Goal: Task Accomplishment & Management: Manage account settings

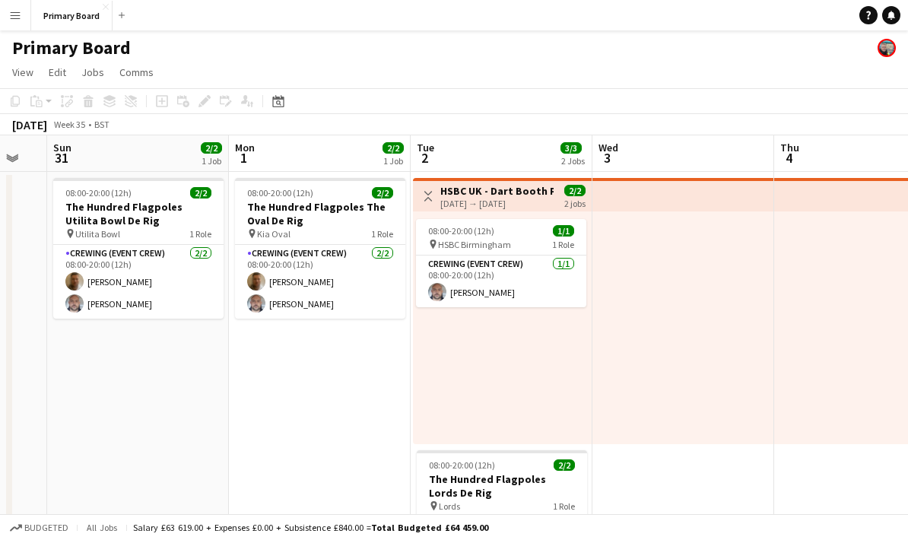
scroll to position [0, 474]
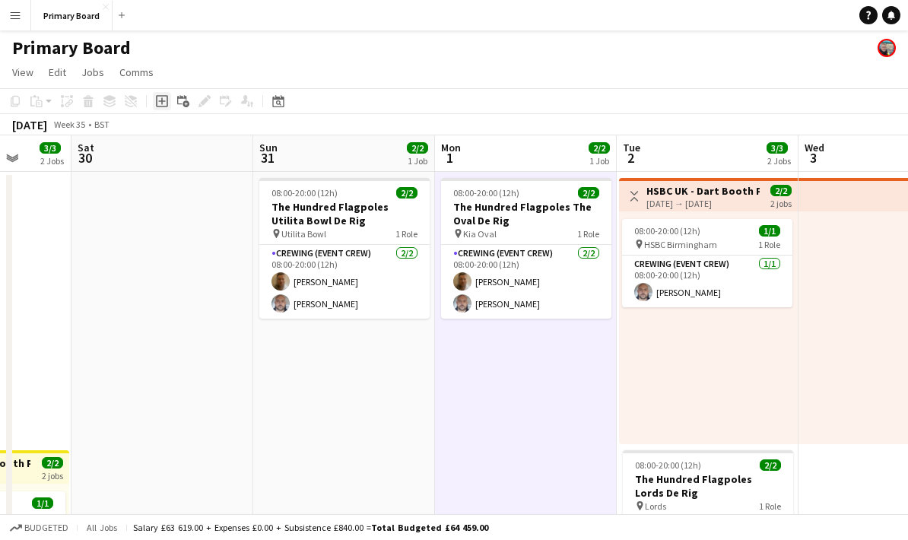
click at [165, 103] on icon "Add job" at bounding box center [162, 101] width 12 height 12
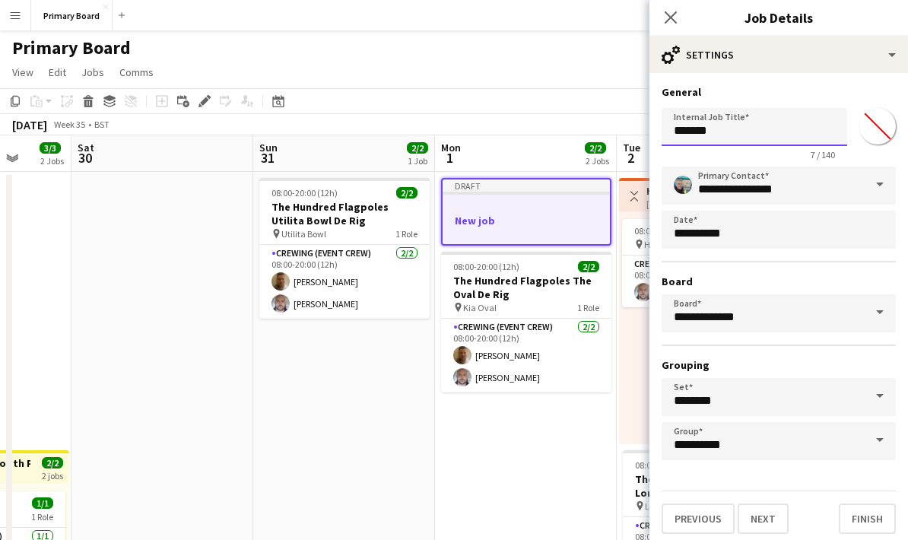
click at [774, 143] on input "*******" at bounding box center [753, 127] width 185 height 38
type input "*"
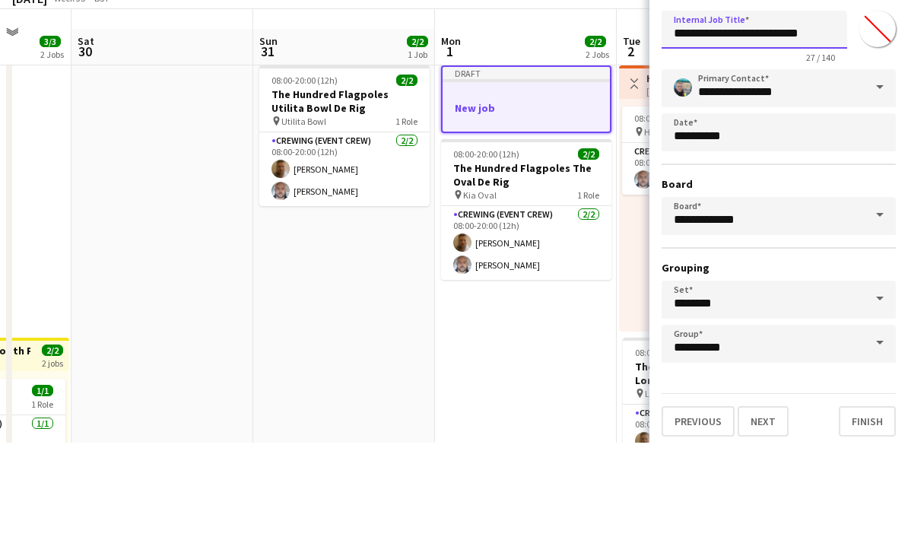
scroll to position [21, 0]
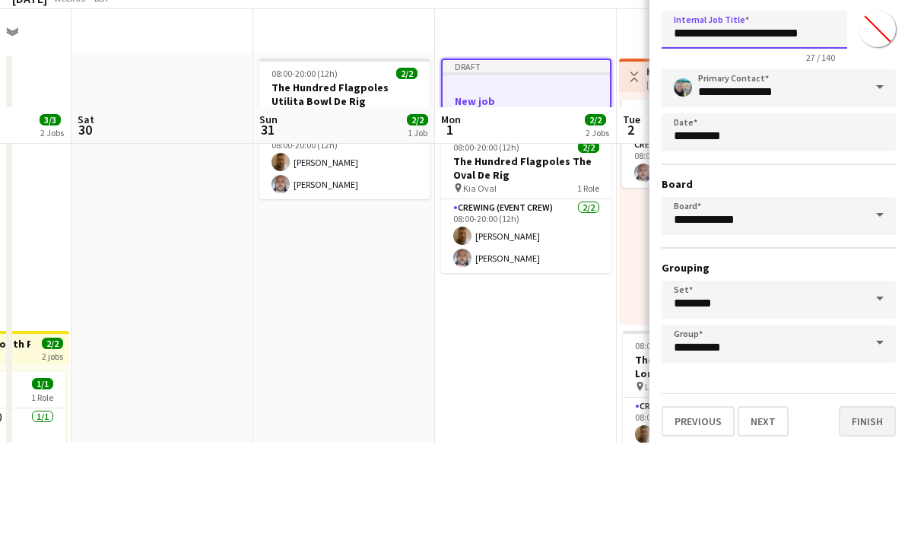
type input "**********"
click at [869, 503] on button "Finish" at bounding box center [866, 518] width 57 height 30
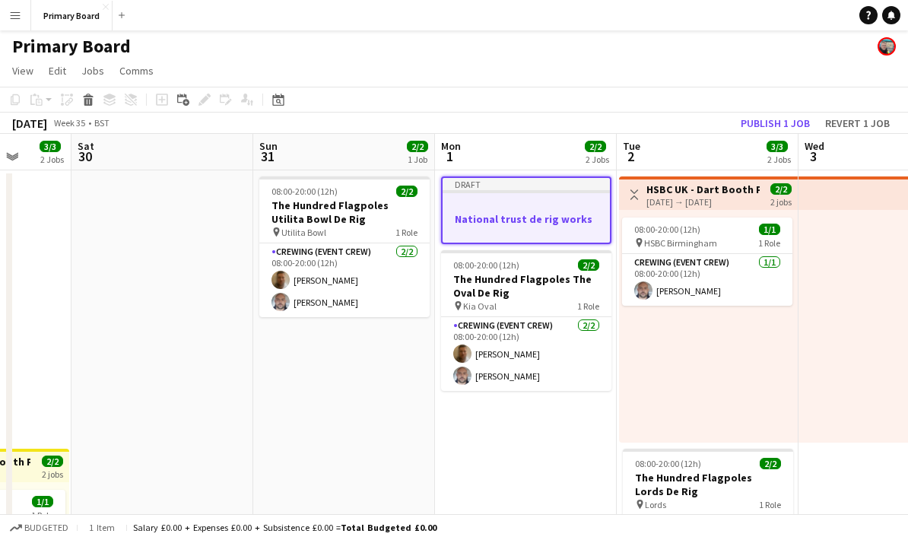
scroll to position [0, 0]
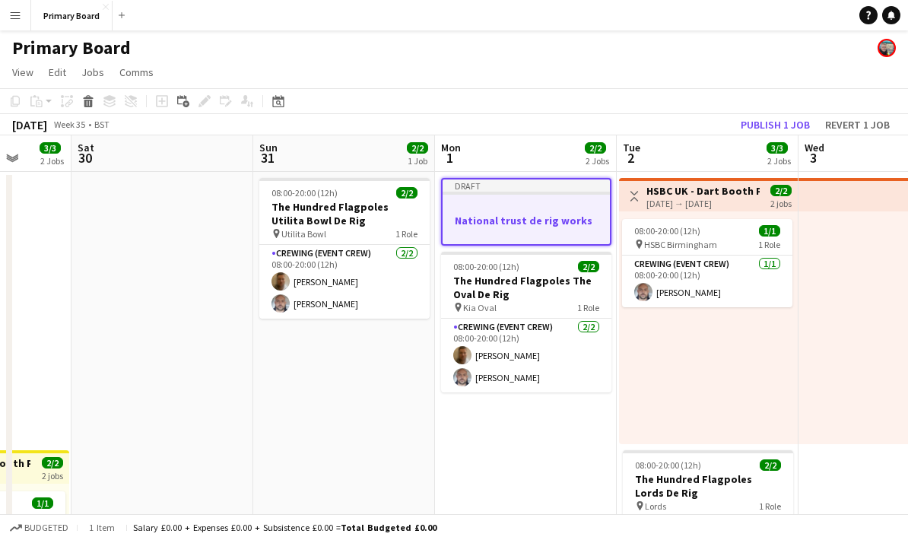
click at [518, 198] on app-job-card "Draft National trust de rig works" at bounding box center [526, 212] width 170 height 68
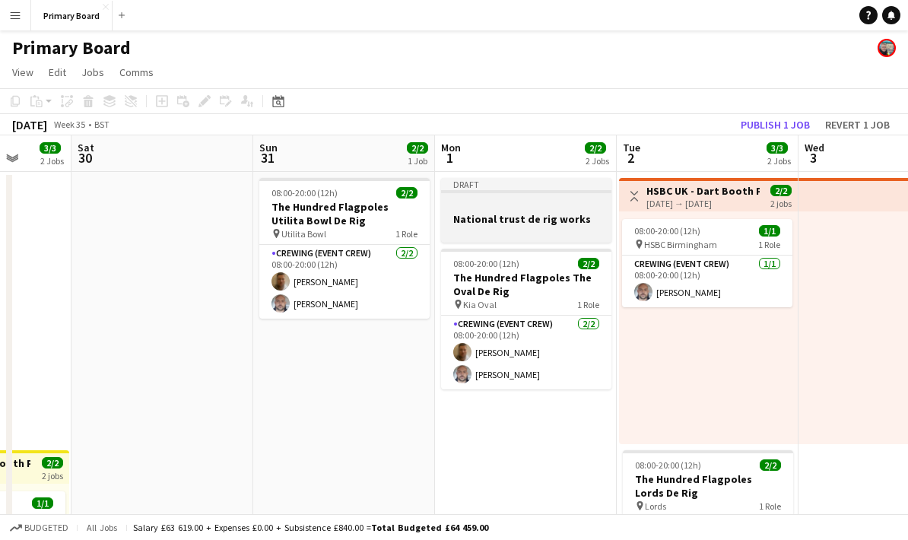
click at [512, 209] on div at bounding box center [526, 204] width 170 height 11
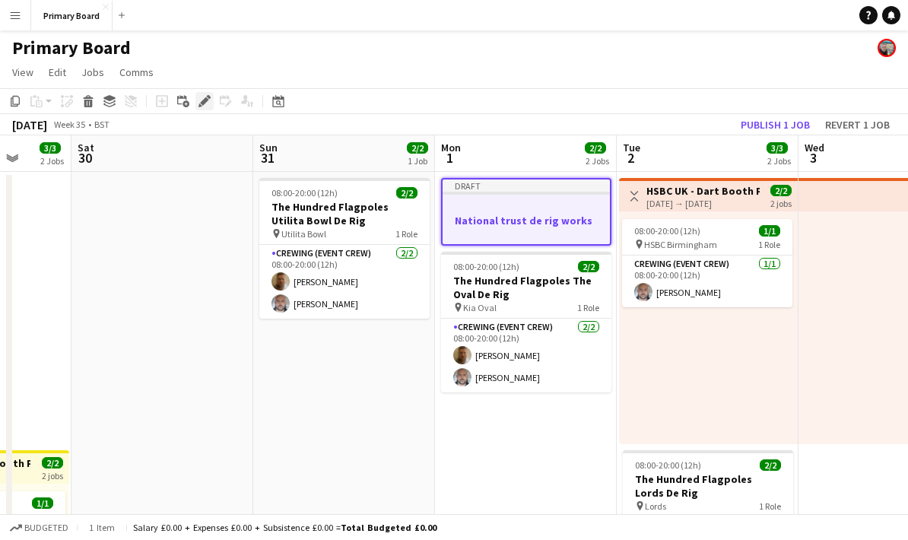
click at [207, 102] on icon "Edit" at bounding box center [204, 101] width 12 height 12
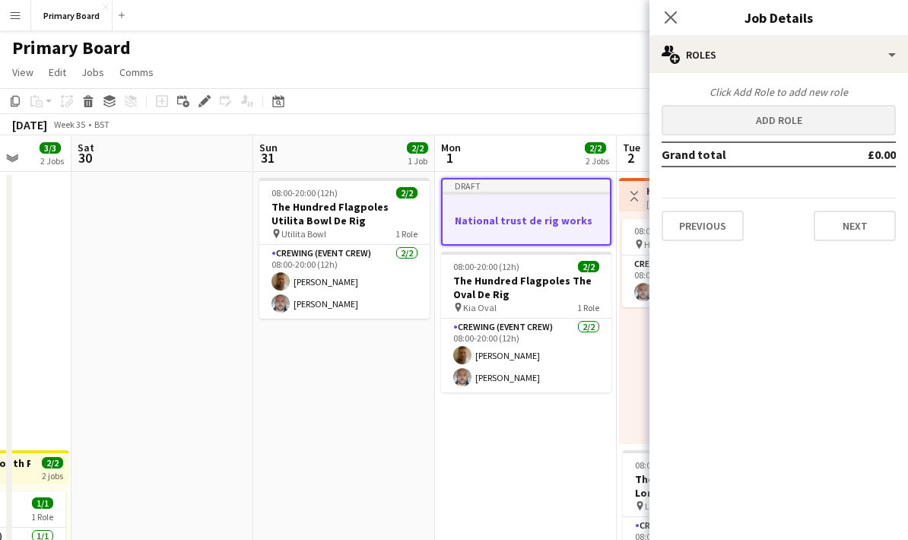
click at [806, 117] on button "Add role" at bounding box center [778, 120] width 234 height 30
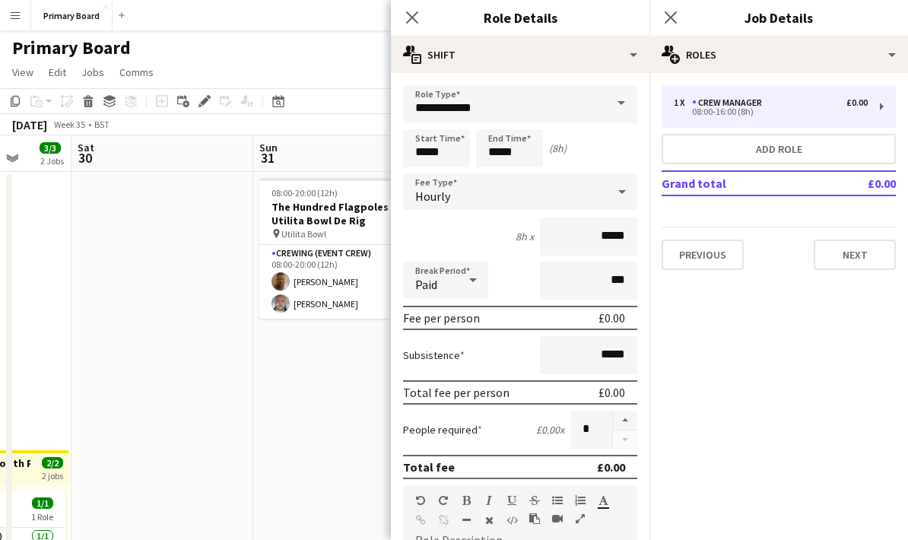
click at [628, 101] on span at bounding box center [621, 103] width 32 height 36
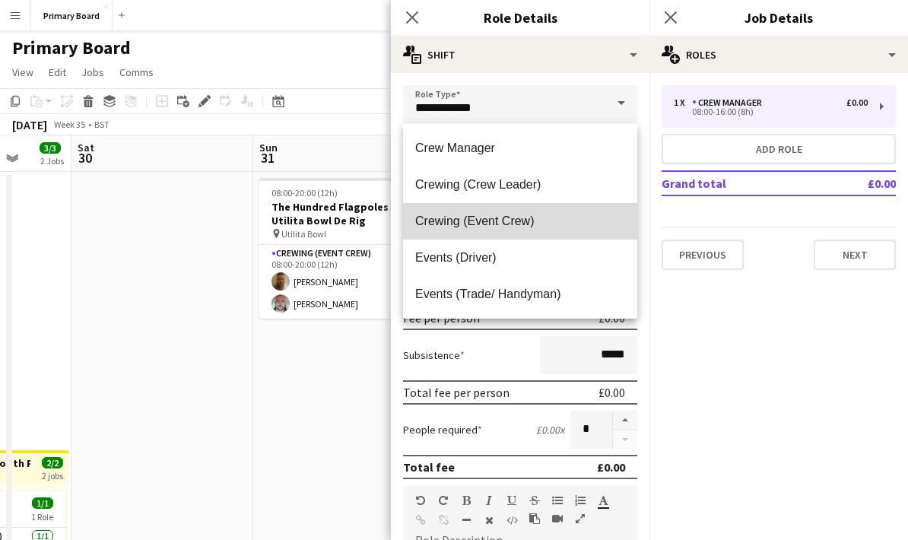
click at [529, 221] on span "Crewing (Event Crew)" at bounding box center [520, 221] width 210 height 14
type input "**********"
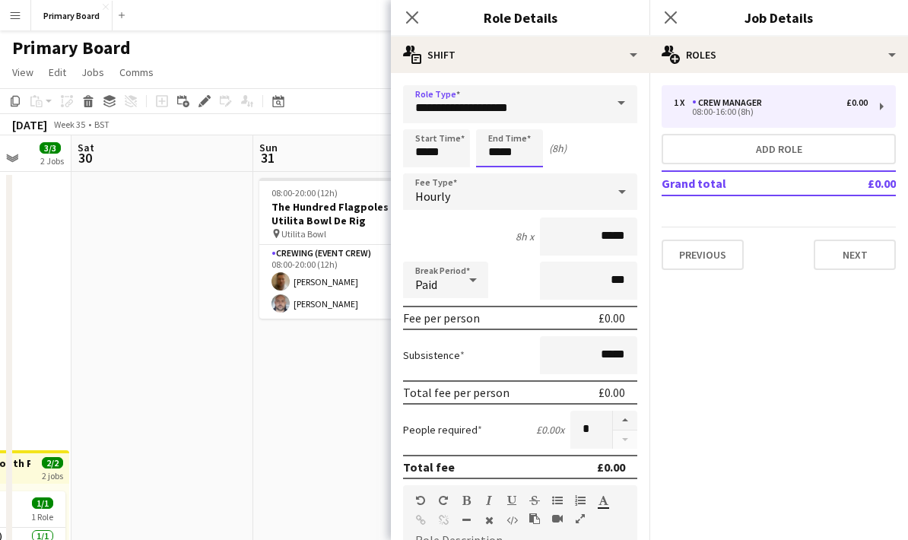
click at [512, 155] on input "*****" at bounding box center [509, 148] width 67 height 38
click at [491, 118] on div at bounding box center [494, 121] width 30 height 15
click at [493, 117] on div at bounding box center [494, 121] width 30 height 15
click at [496, 119] on div at bounding box center [494, 121] width 30 height 15
type input "*****"
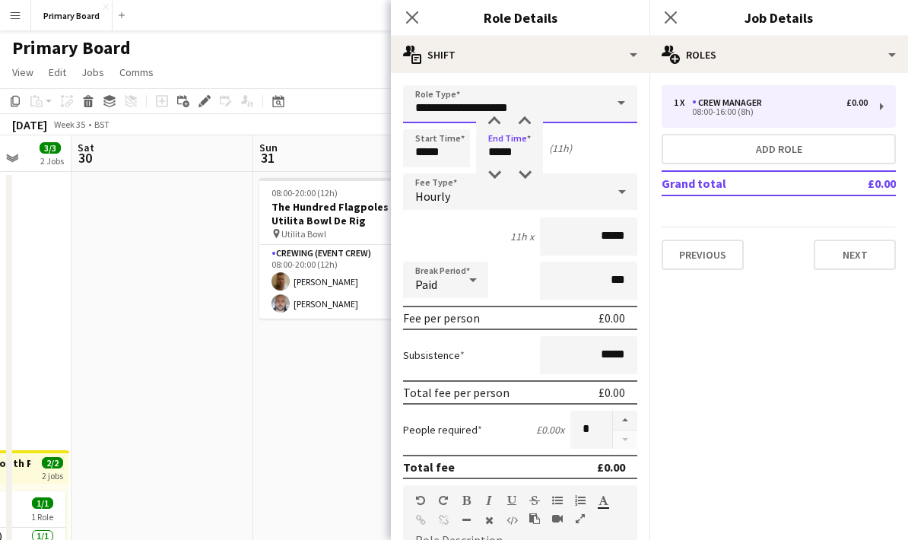
click at [496, 112] on input "**********" at bounding box center [520, 104] width 234 height 38
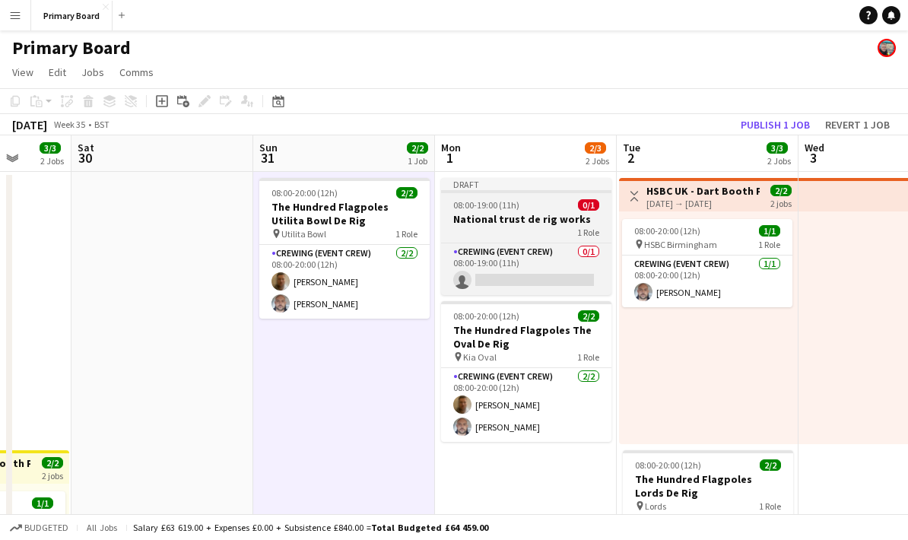
click at [548, 213] on h3 "National trust de rig works" at bounding box center [526, 219] width 170 height 14
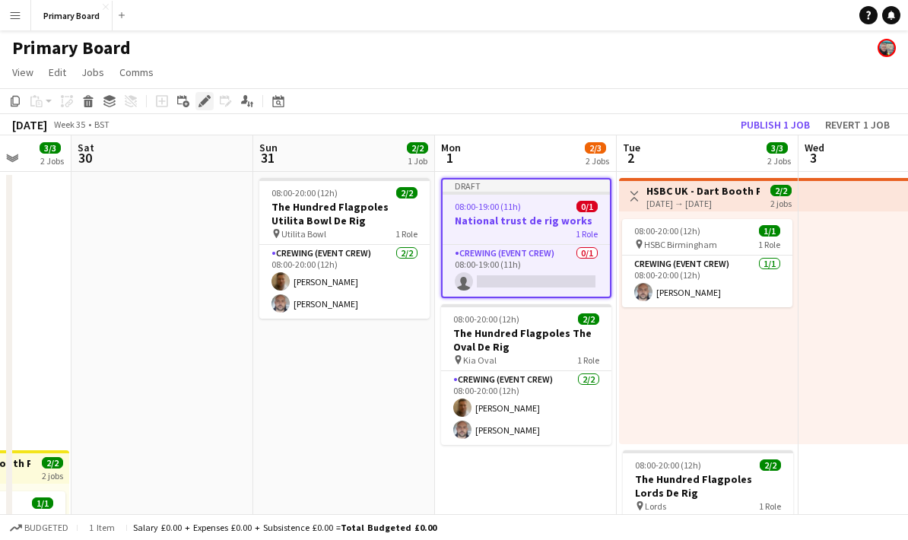
click at [202, 104] on icon at bounding box center [204, 101] width 8 height 8
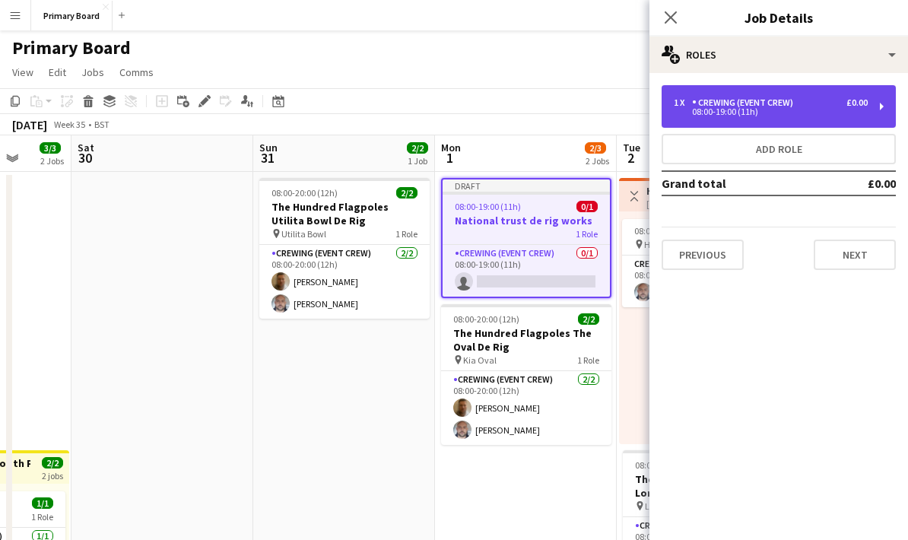
click at [808, 109] on div "08:00-19:00 (11h)" at bounding box center [770, 112] width 194 height 8
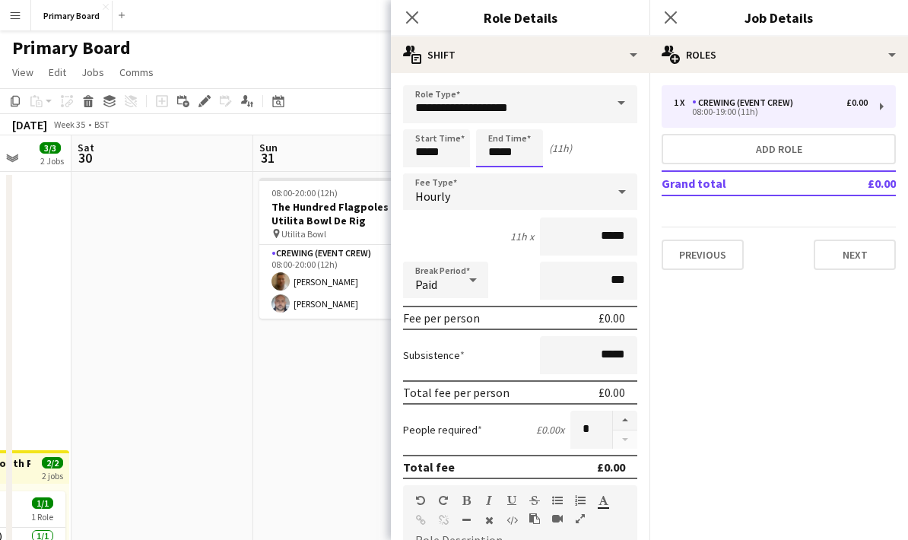
click at [508, 151] on input "*****" at bounding box center [509, 148] width 67 height 38
click at [498, 121] on div at bounding box center [494, 121] width 30 height 15
type input "*****"
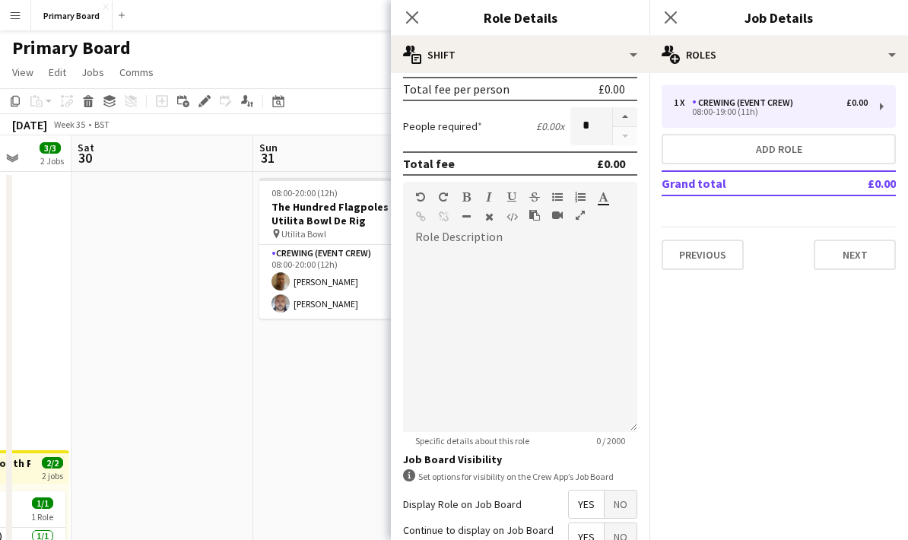
scroll to position [302, 0]
click at [854, 258] on button "Next" at bounding box center [854, 254] width 82 height 30
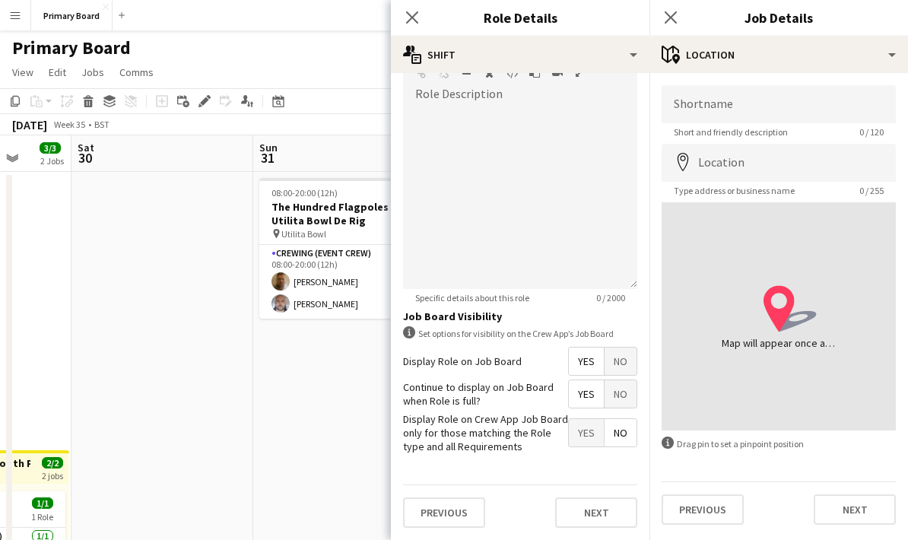
scroll to position [451, 0]
click at [618, 507] on button "Next" at bounding box center [596, 512] width 82 height 30
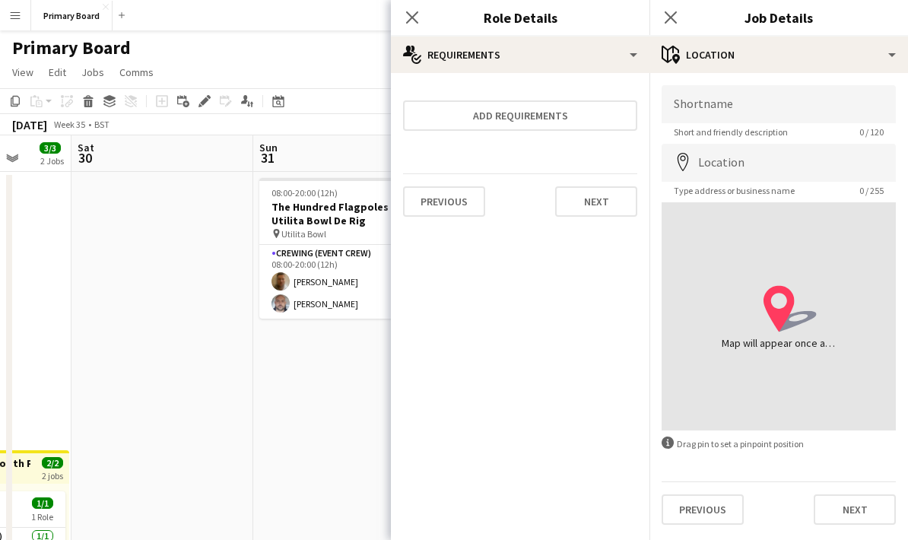
scroll to position [0, 0]
click at [613, 206] on button "Next" at bounding box center [596, 201] width 82 height 30
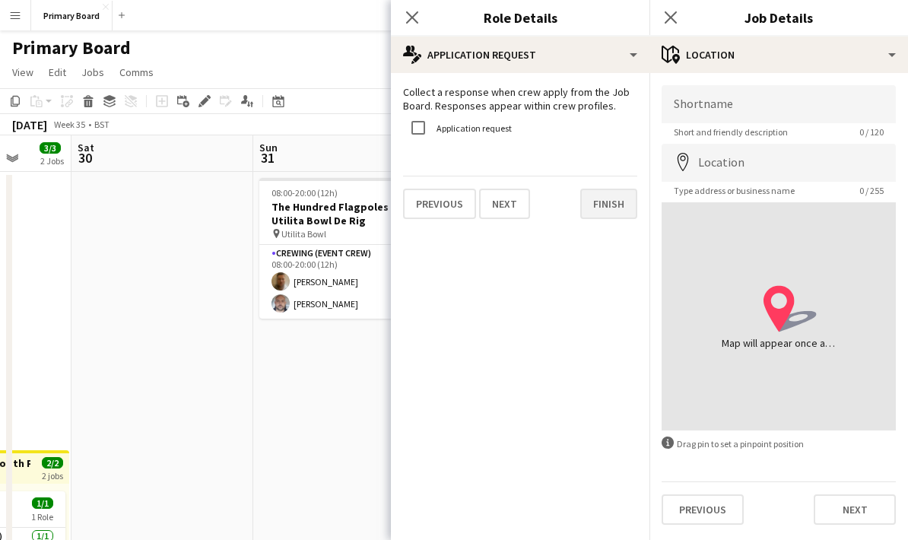
click at [614, 201] on button "Finish" at bounding box center [608, 203] width 57 height 30
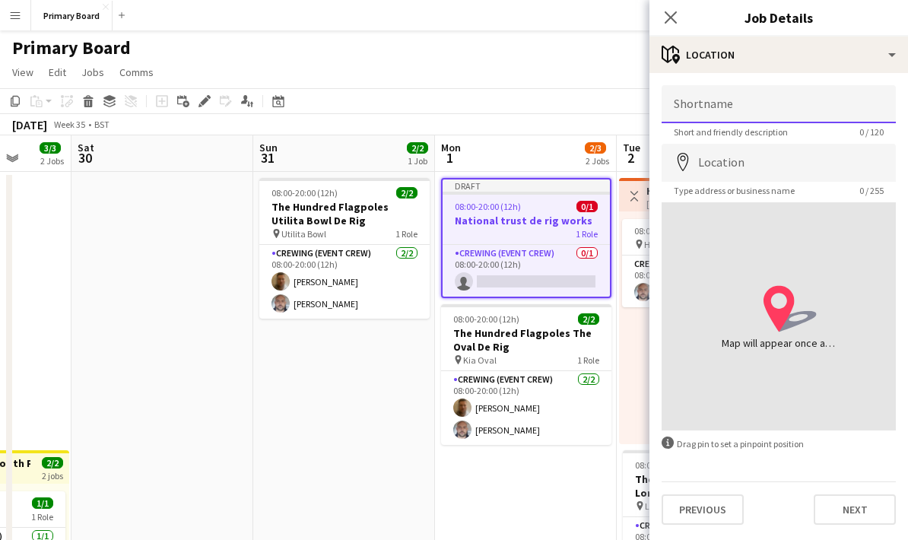
click at [797, 103] on input "Shortname" at bounding box center [778, 104] width 234 height 38
type input "**********"
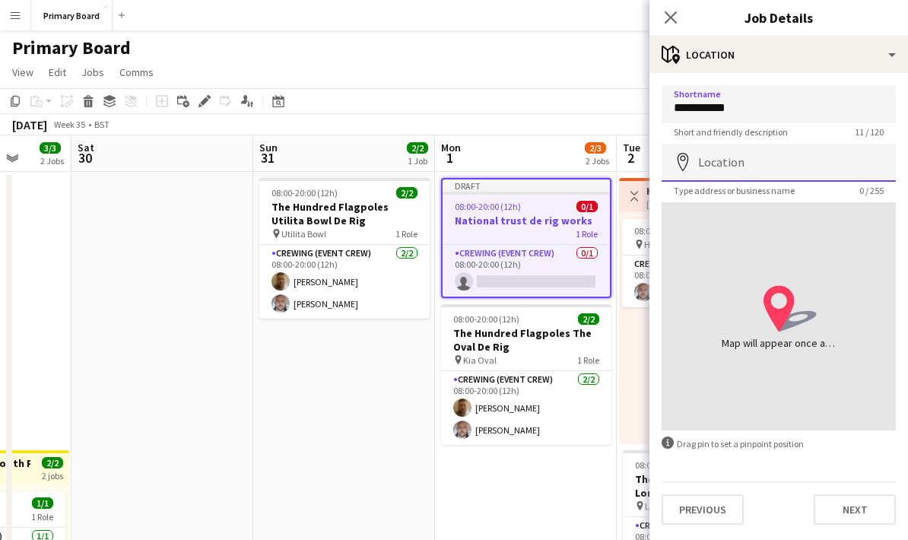
click at [770, 169] on input "Location" at bounding box center [778, 163] width 234 height 38
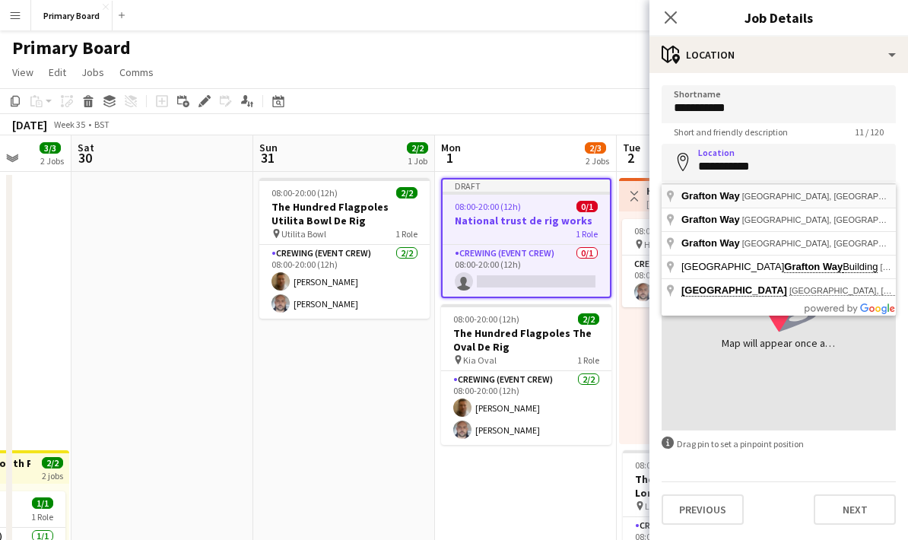
type input "**********"
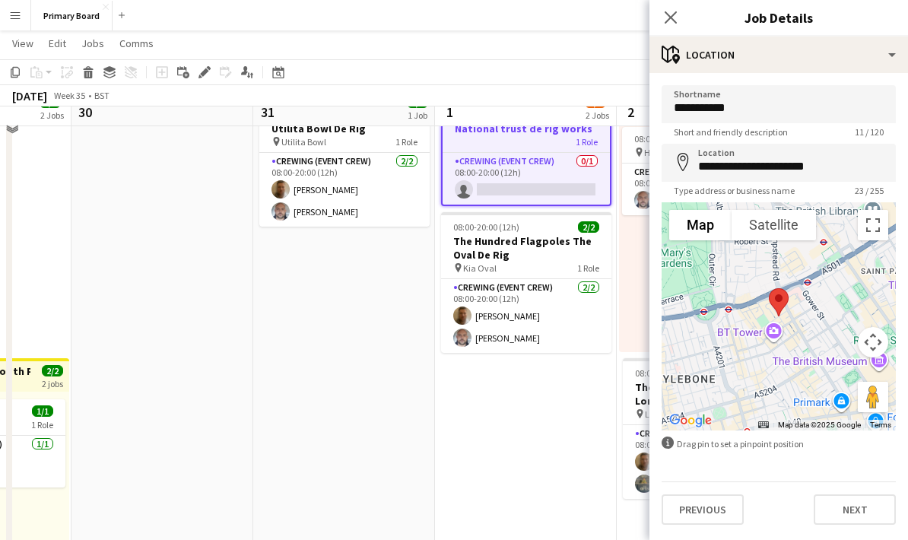
scroll to position [97, 0]
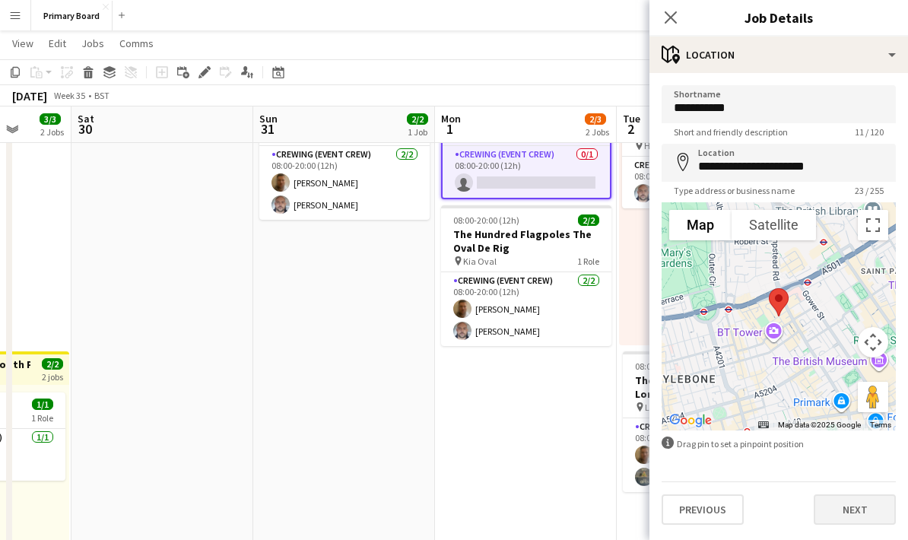
click at [857, 509] on button "Next" at bounding box center [854, 509] width 82 height 30
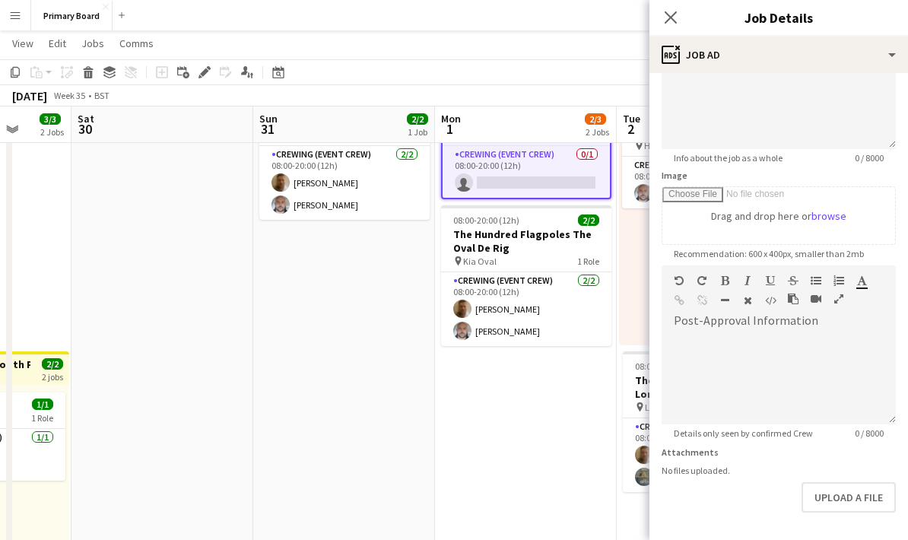
scroll to position [153, 0]
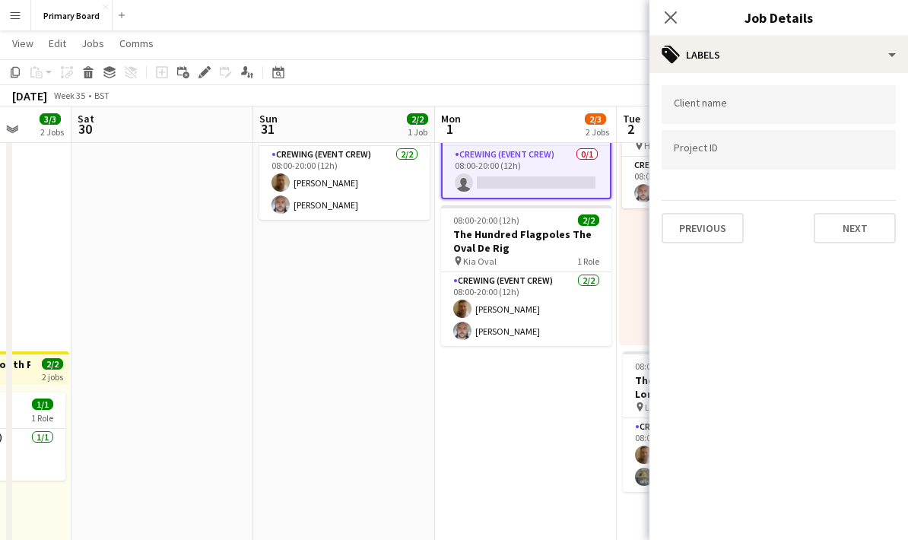
scroll to position [0, 0]
click at [787, 104] on input "Type to search client labels..." at bounding box center [778, 105] width 210 height 14
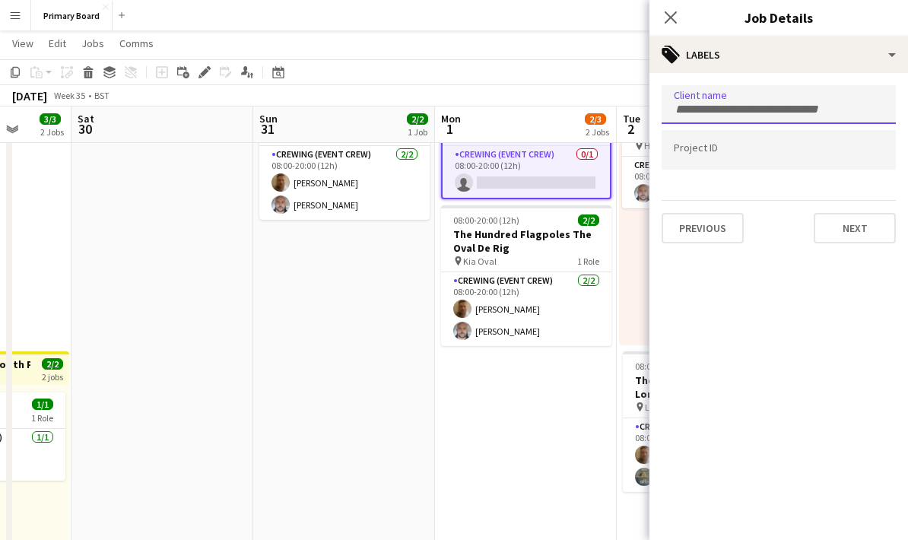
scroll to position [97, 0]
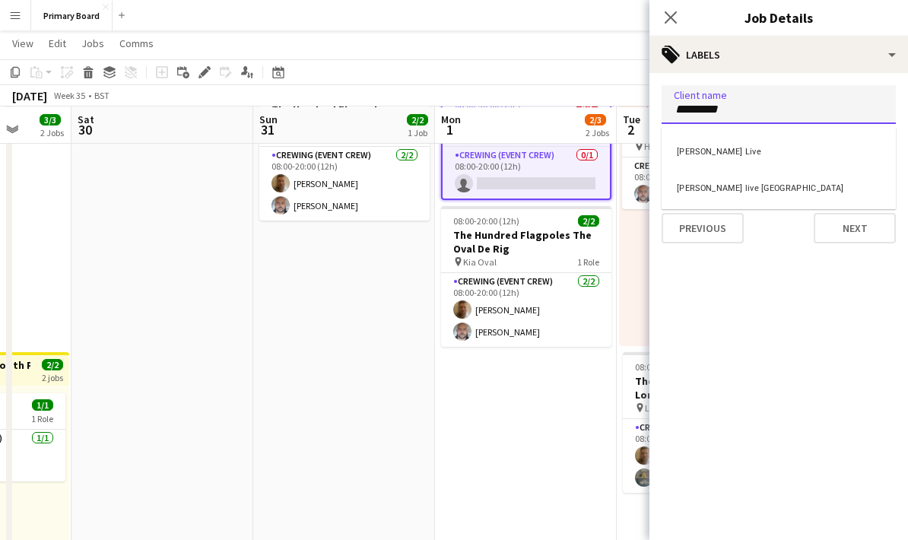
type input "*********"
click at [759, 147] on div "[PERSON_NAME] Live" at bounding box center [778, 149] width 234 height 36
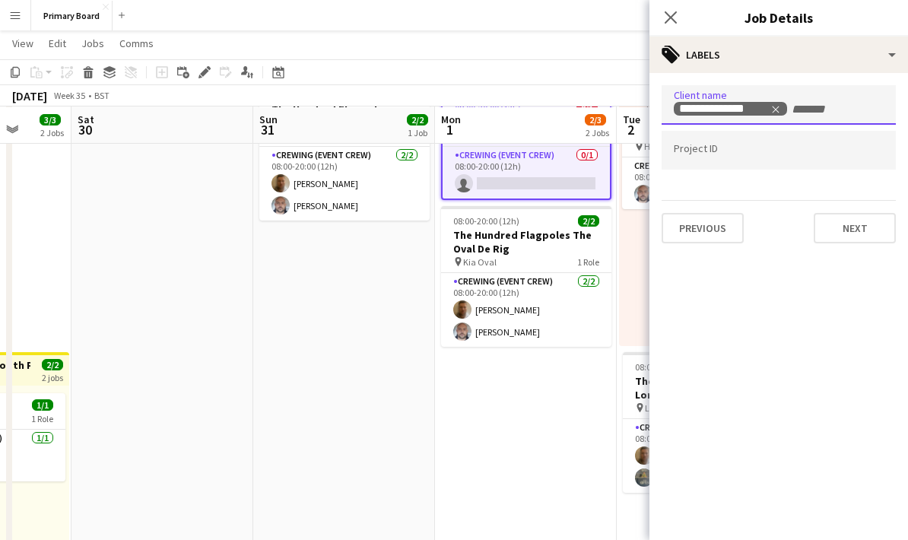
click at [770, 152] on input "Type to search project ID labels..." at bounding box center [778, 151] width 210 height 14
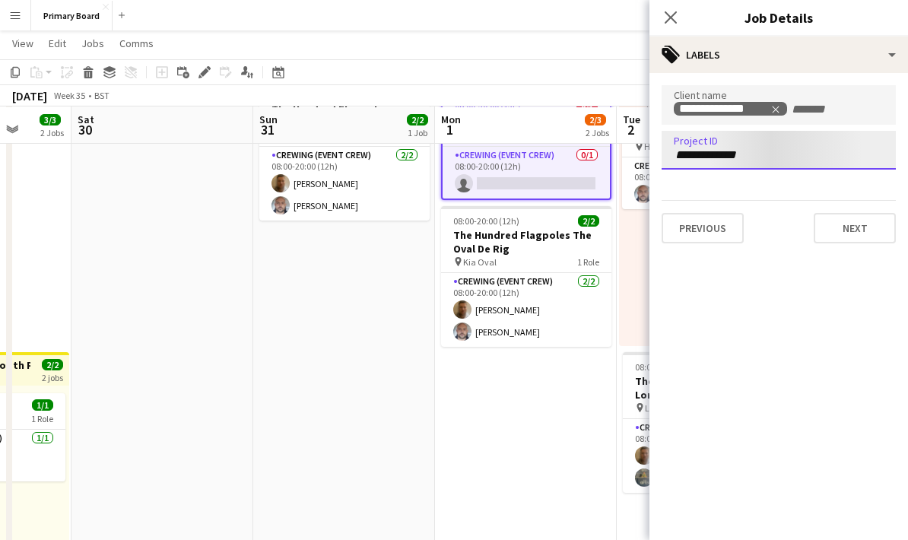
type input "**********"
click at [866, 225] on button "Next" at bounding box center [854, 228] width 82 height 30
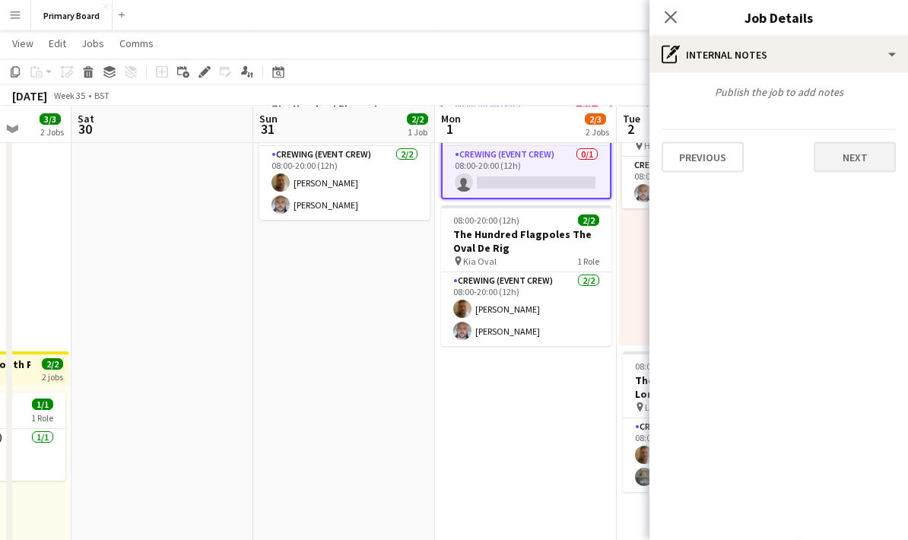
click at [857, 163] on button "Next" at bounding box center [854, 157] width 82 height 30
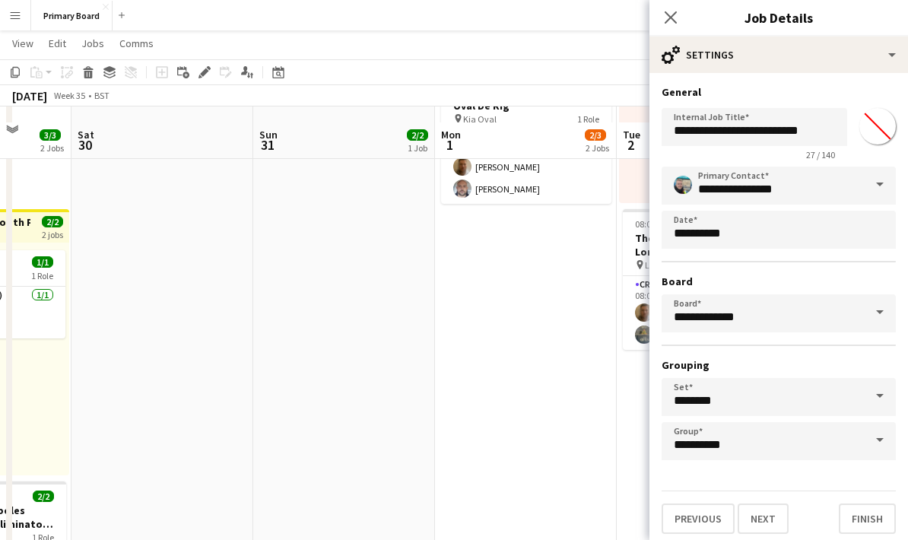
scroll to position [265, 0]
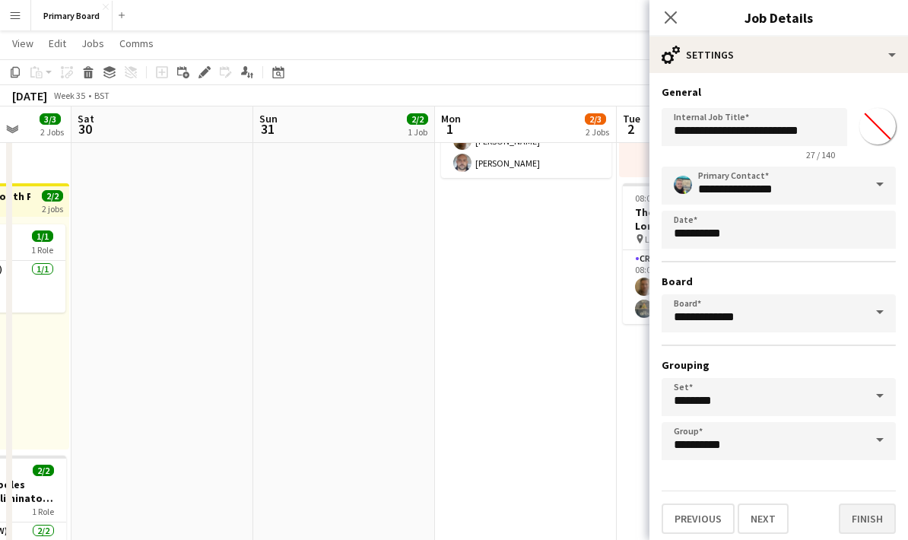
click at [868, 526] on button "Finish" at bounding box center [866, 518] width 57 height 30
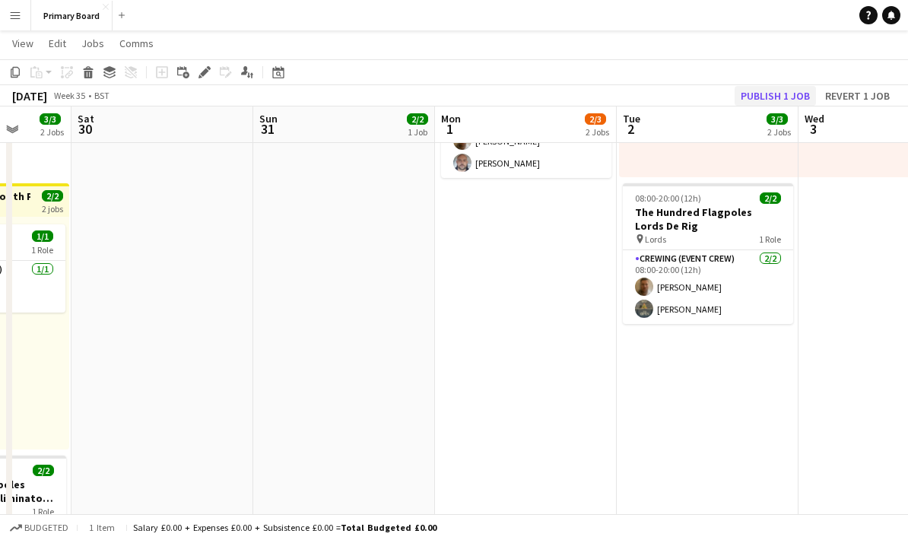
click at [797, 90] on button "Publish 1 job" at bounding box center [774, 96] width 81 height 20
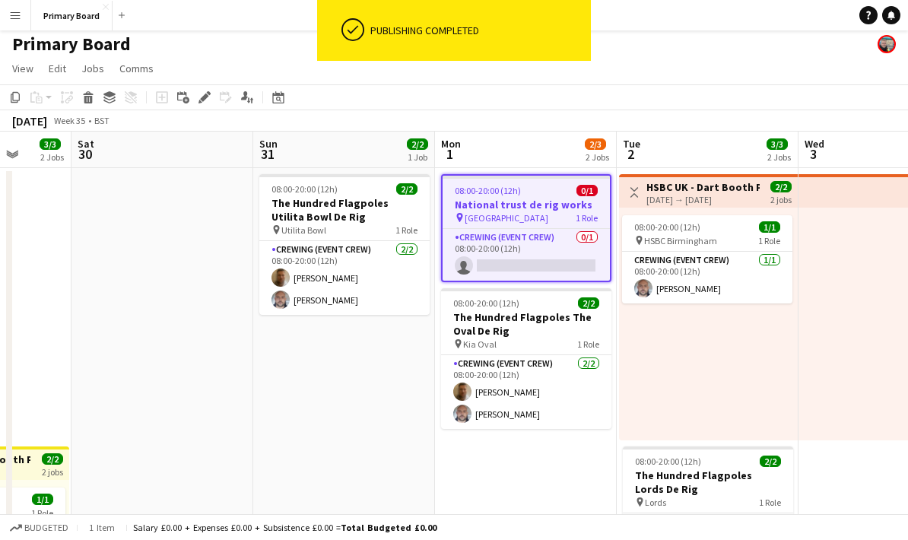
scroll to position [3, 0]
click at [22, 96] on div "Copy" at bounding box center [15, 98] width 18 height 18
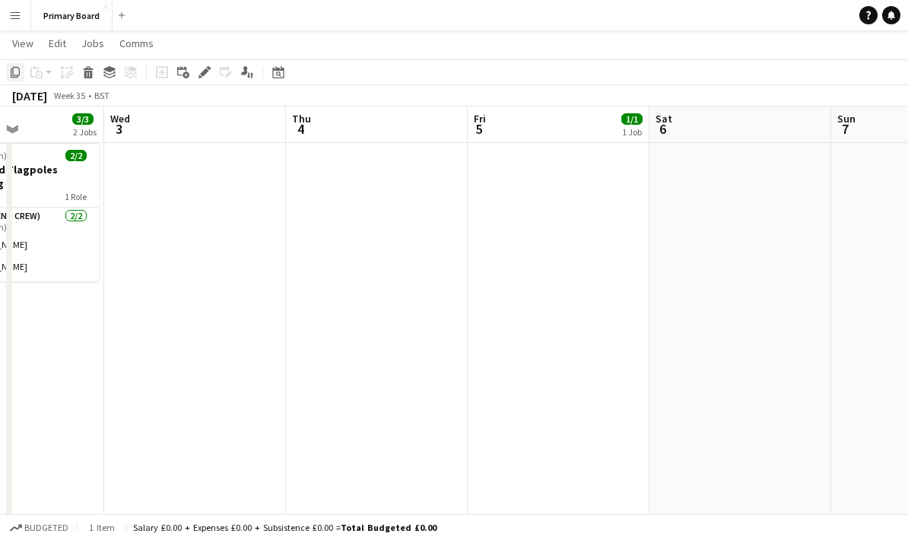
scroll to position [0, 423]
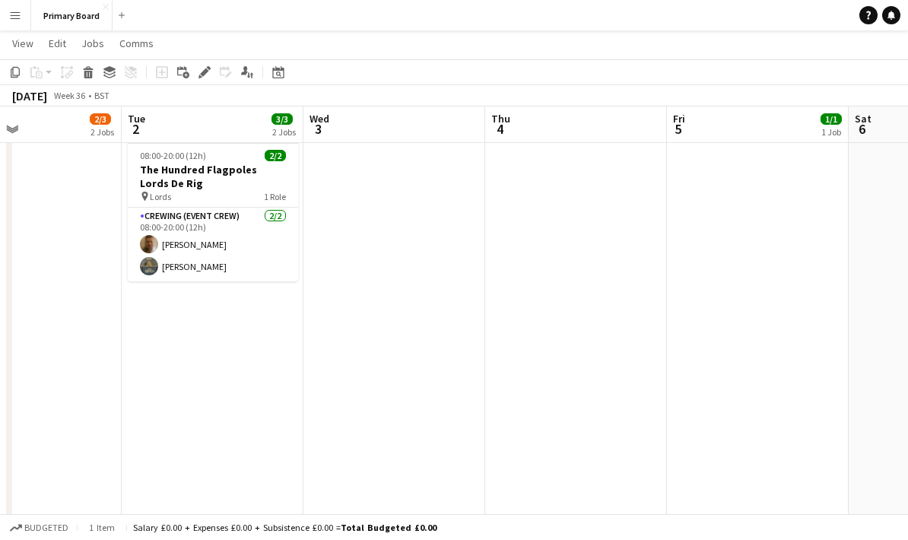
click at [226, 421] on app-date-cell "Toggle View HSBC UK - Dart Booth Project - [GEOGRAPHIC_DATA] [DATE] → [DATE] 2/…" at bounding box center [213, 273] width 182 height 822
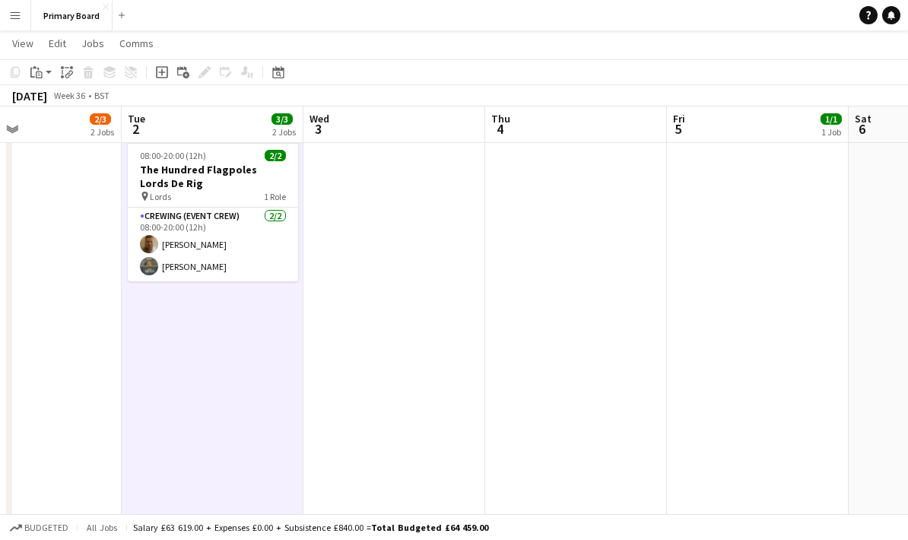
click at [413, 460] on app-date-cell at bounding box center [394, 273] width 182 height 822
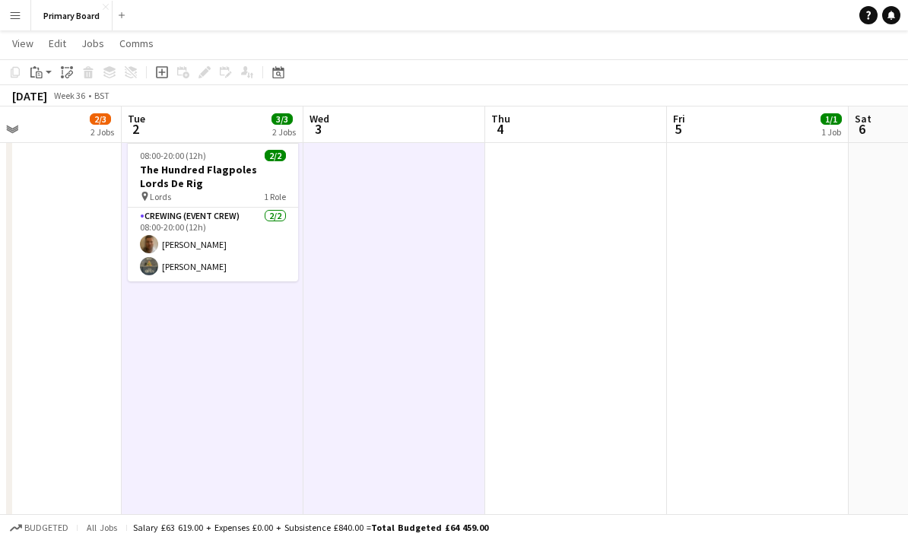
click at [613, 388] on app-date-cell at bounding box center [576, 273] width 182 height 822
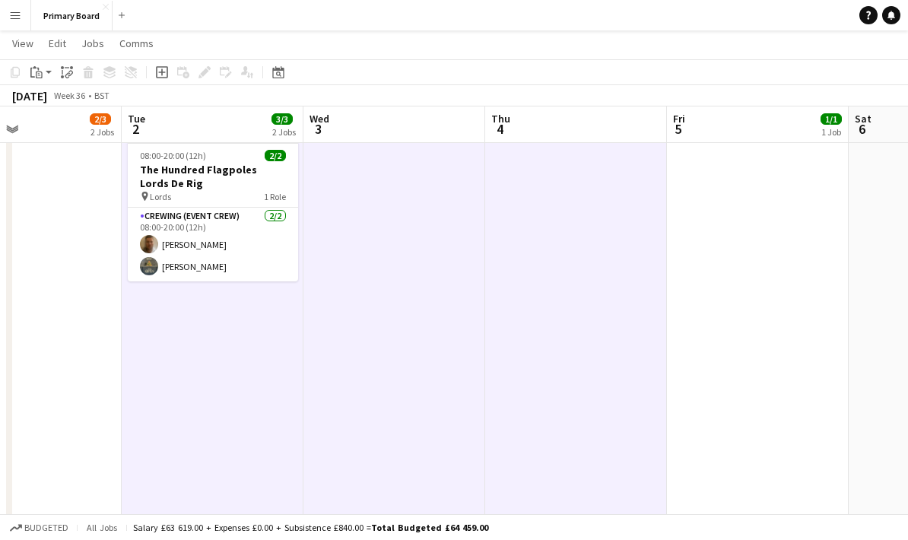
click at [743, 377] on app-date-cell "08:00-20:00 (12h) 1/1 pin HSBC Birmingham 1 Role Crewing (Event Crew) [DATE] 08…" at bounding box center [758, 273] width 182 height 822
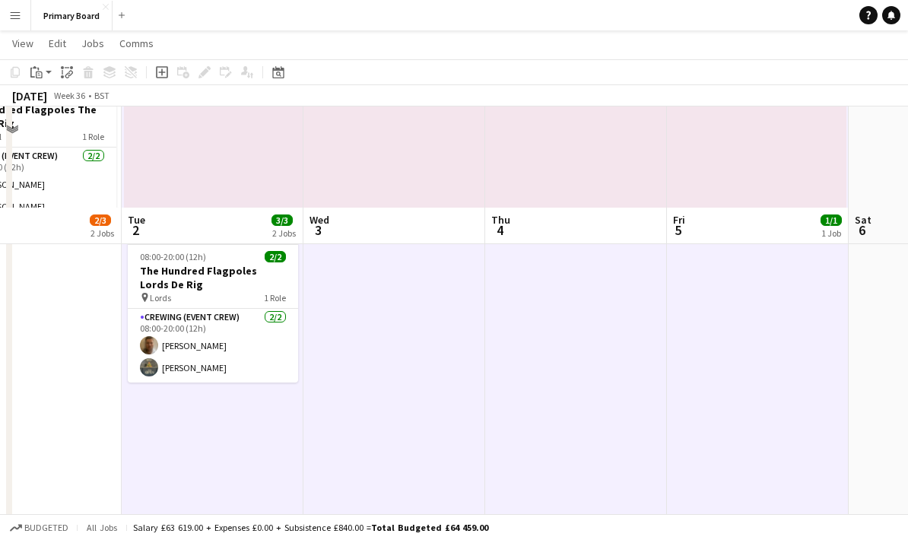
scroll to position [0, 0]
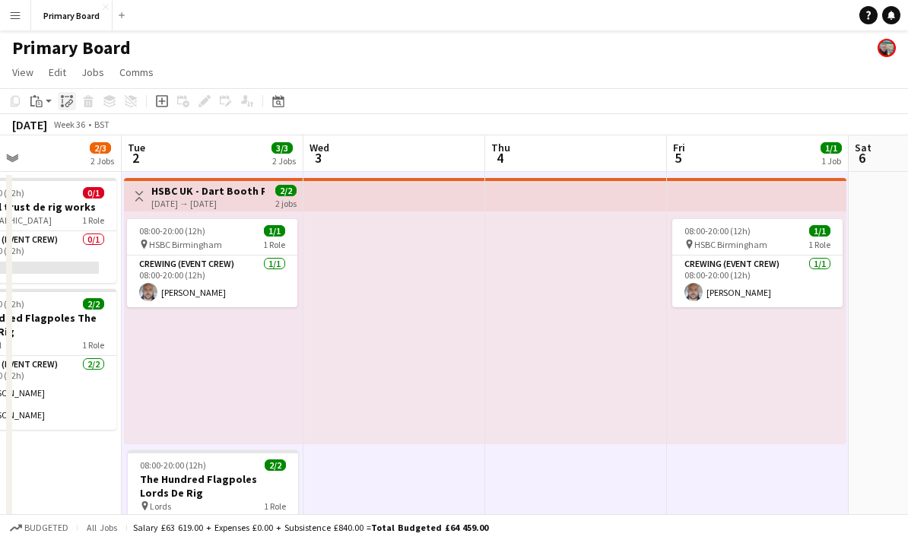
click at [73, 95] on div "Paste linked Job" at bounding box center [67, 101] width 18 height 18
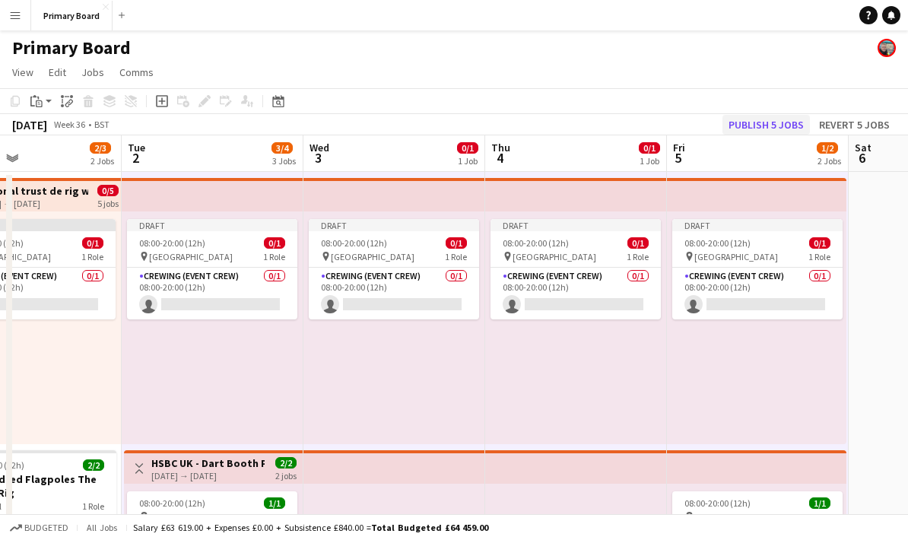
click at [783, 122] on button "Publish 5 jobs" at bounding box center [765, 125] width 87 height 20
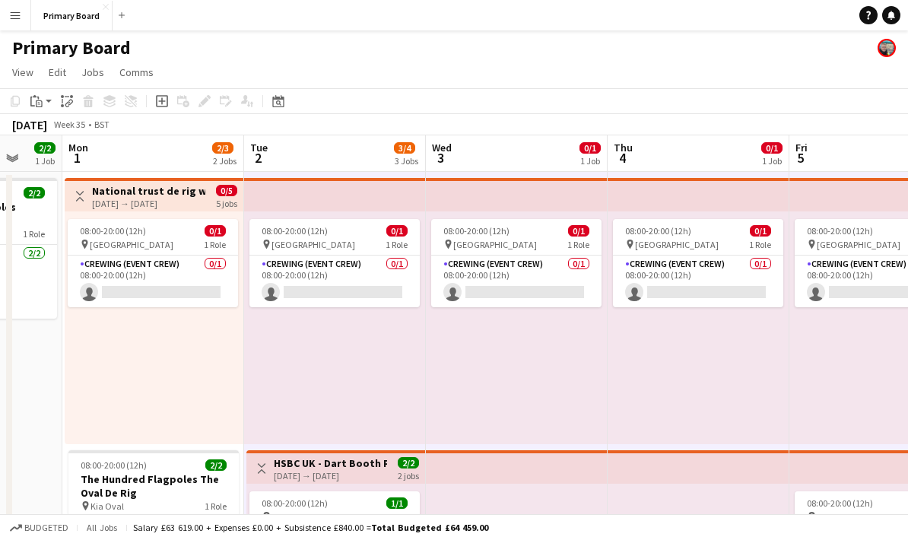
scroll to position [28, 0]
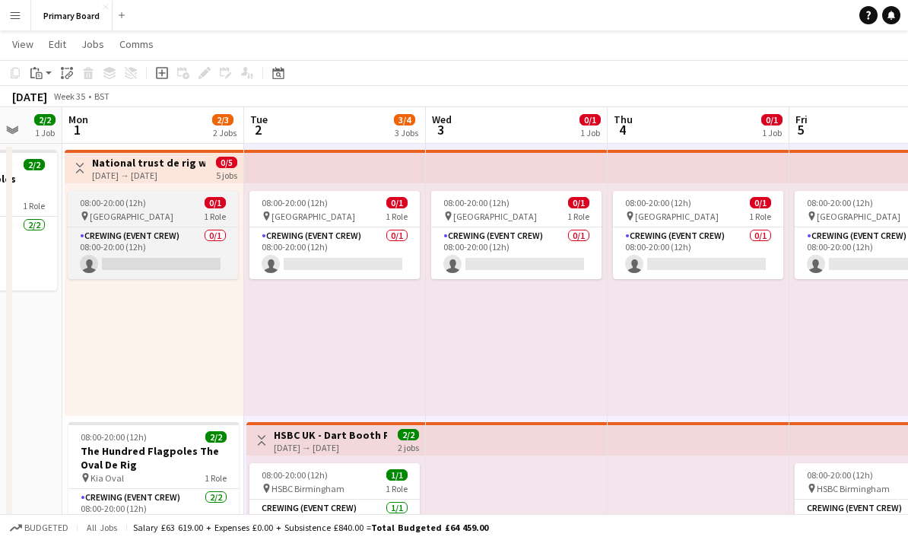
click at [157, 207] on div "08:00-20:00 (12h) 0/1" at bounding box center [153, 202] width 170 height 11
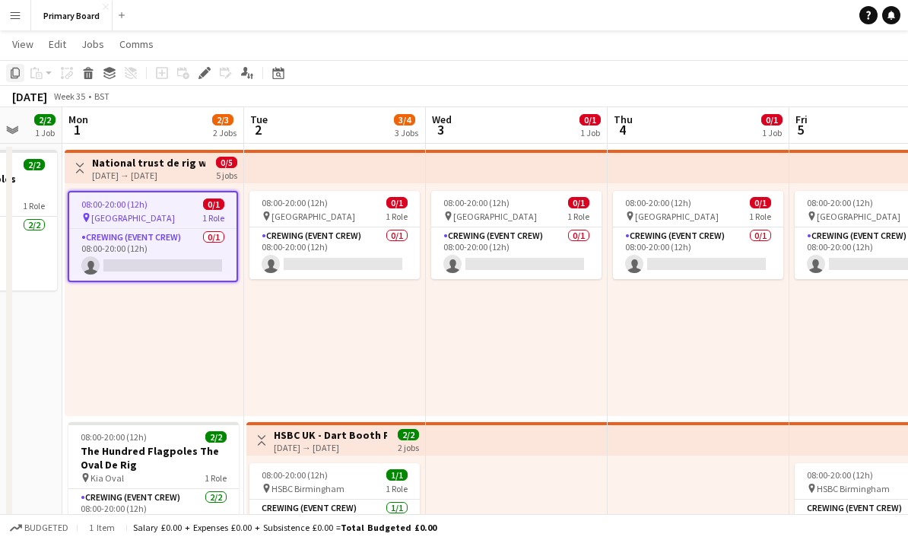
click at [24, 65] on div "Copy" at bounding box center [15, 73] width 18 height 18
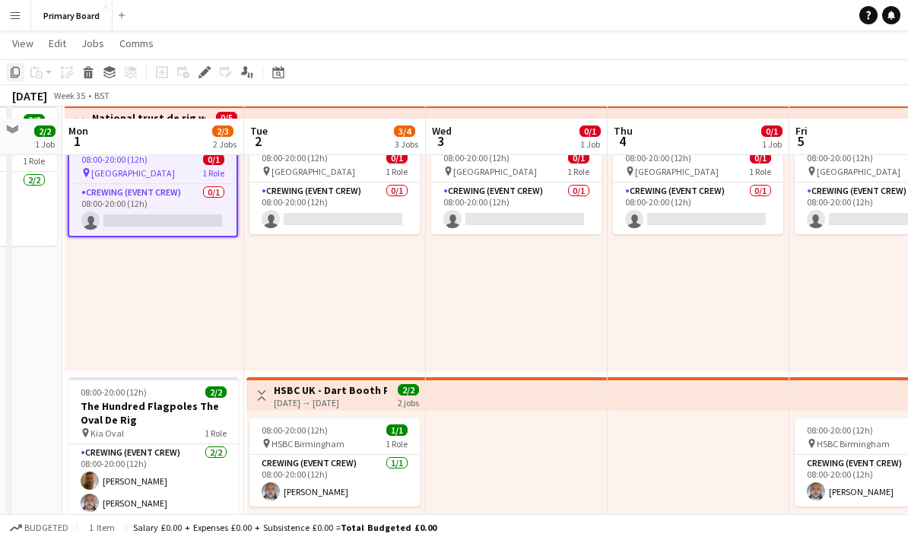
scroll to position [31, 0]
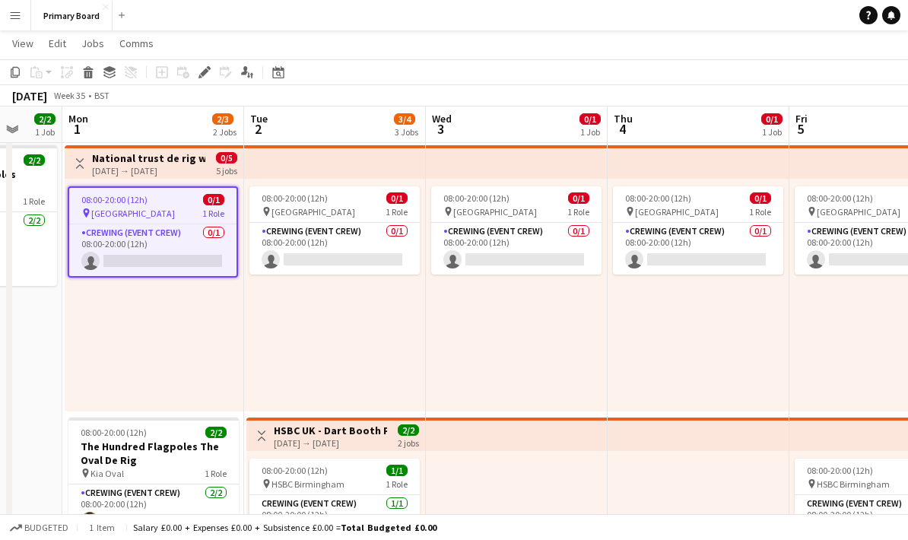
click at [180, 332] on div "08:00-20:00 (12h) 0/1 pin Basingstoke 1 Role Crewing (Event Crew) 0/1 08:00-20:…" at bounding box center [154, 295] width 179 height 233
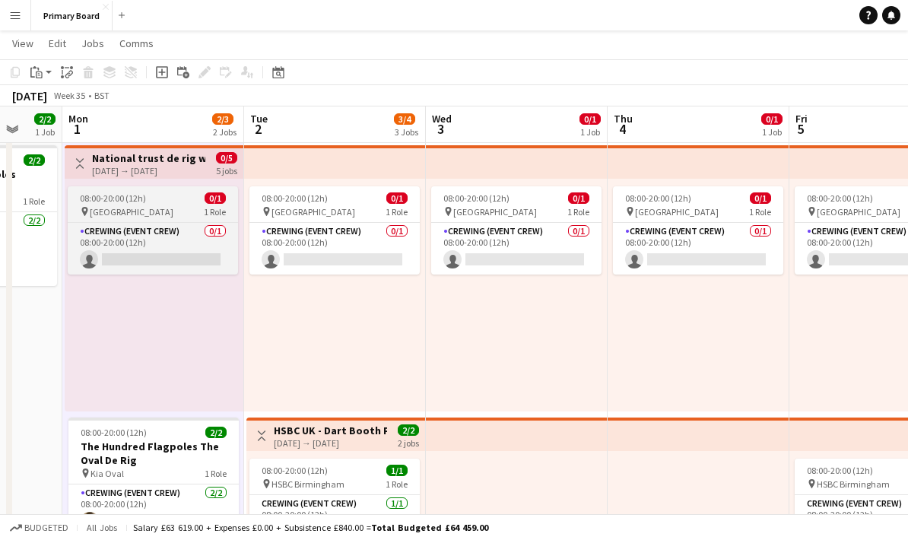
click at [192, 193] on div "08:00-20:00 (12h) 0/1" at bounding box center [153, 197] width 170 height 11
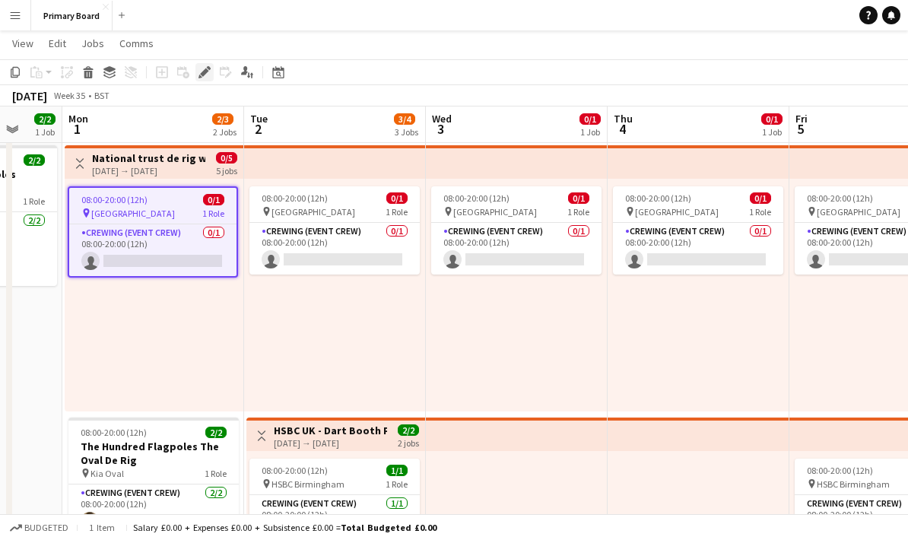
click at [200, 68] on icon "Edit" at bounding box center [204, 72] width 12 height 12
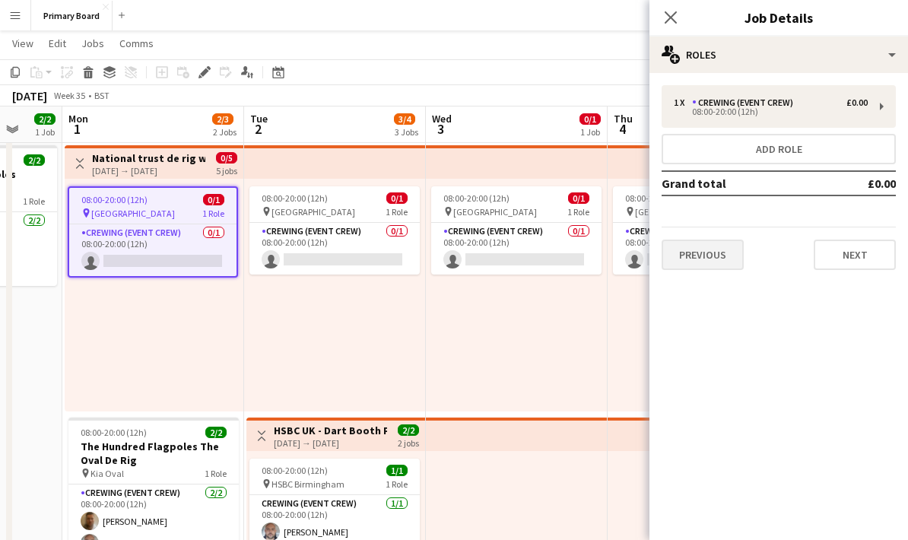
click at [708, 260] on button "Previous" at bounding box center [702, 254] width 82 height 30
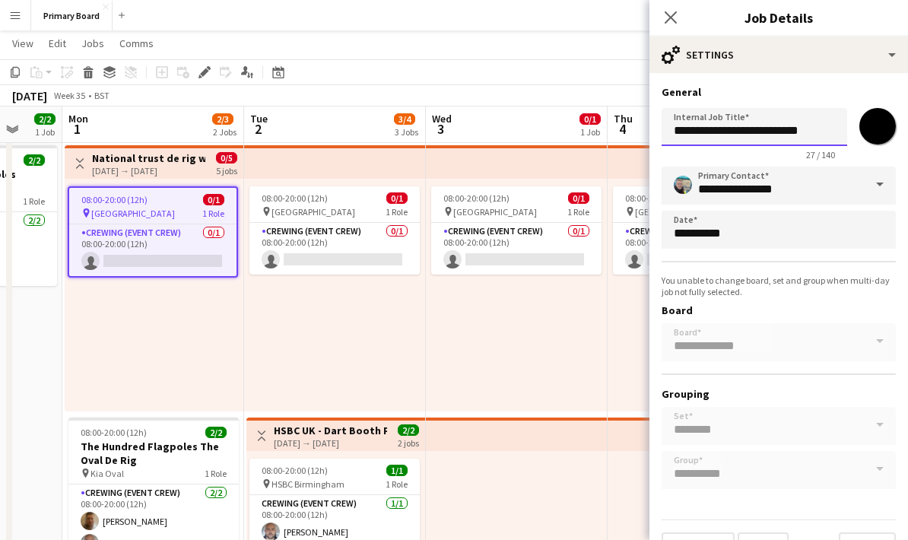
click at [812, 128] on input "**********" at bounding box center [753, 127] width 185 height 38
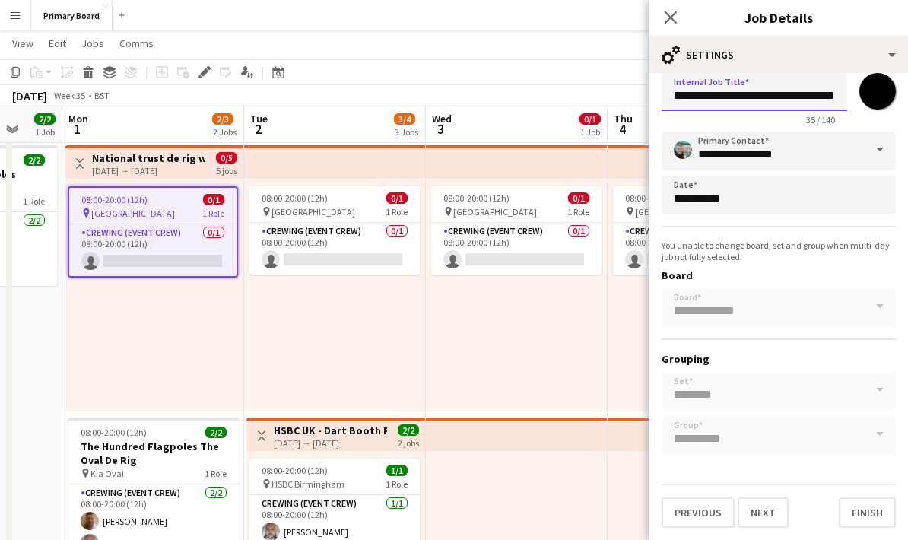
scroll to position [0, 0]
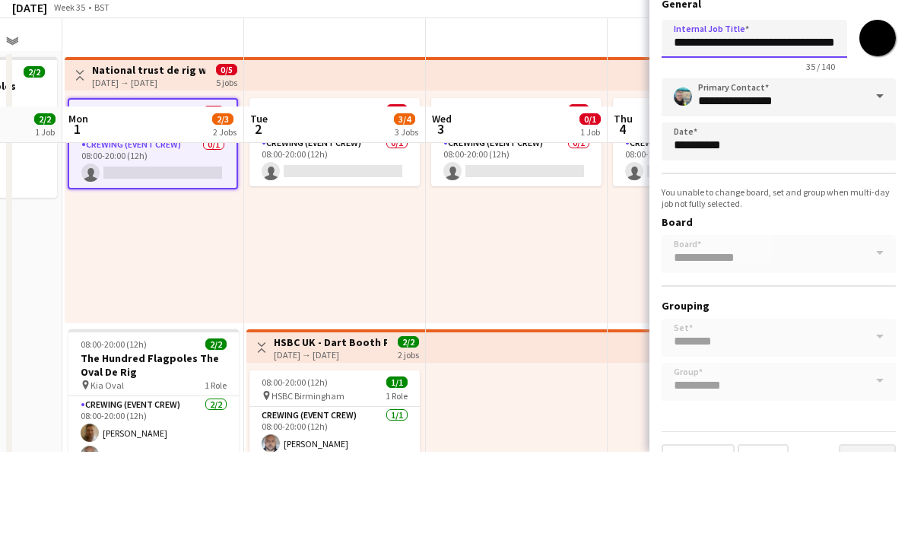
type input "**********"
click at [862, 532] on button "Finish" at bounding box center [866, 547] width 57 height 30
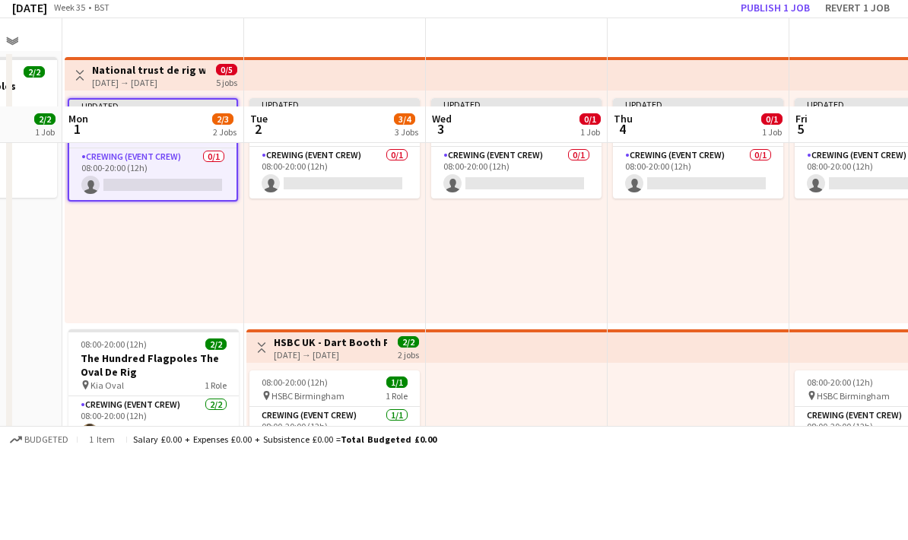
scroll to position [119, 0]
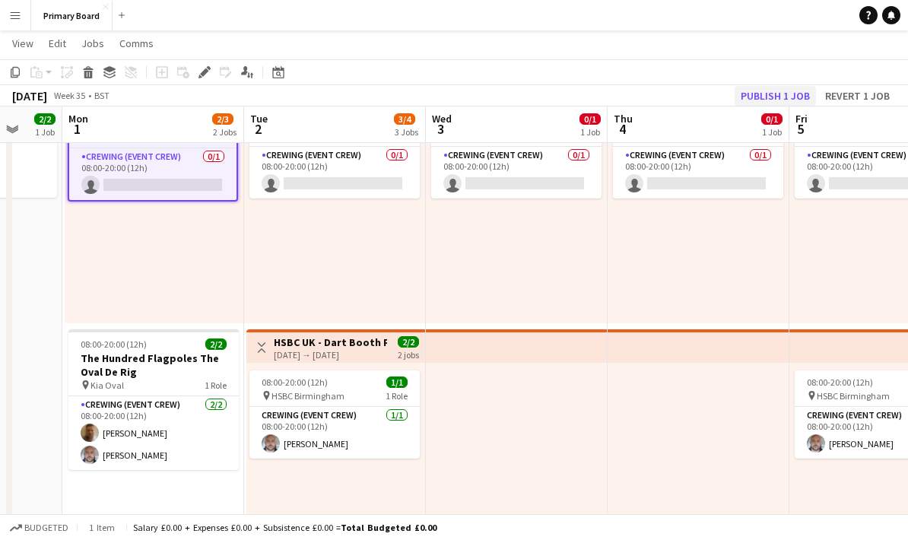
click at [806, 87] on button "Publish 1 job" at bounding box center [774, 96] width 81 height 20
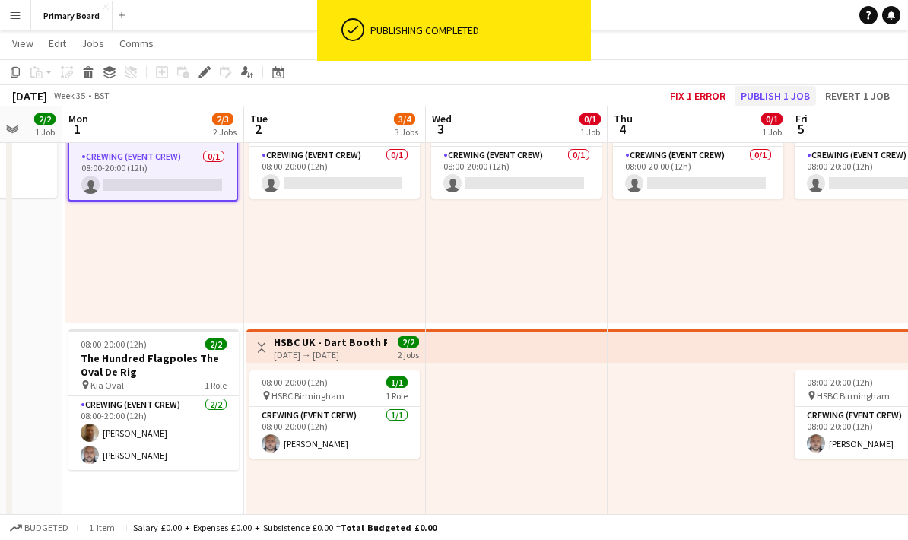
click at [783, 92] on button "Publish 1 job" at bounding box center [774, 96] width 81 height 20
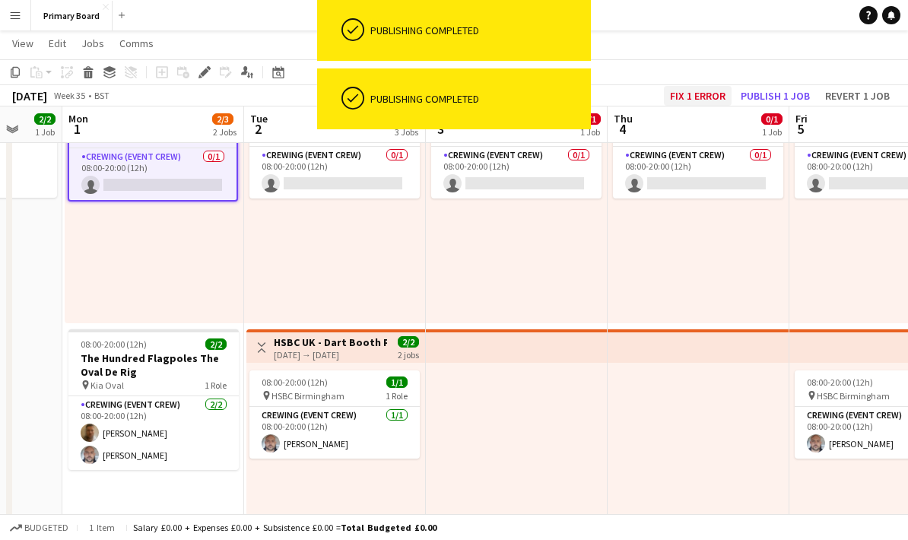
click at [704, 87] on button "Fix 1 error" at bounding box center [698, 96] width 68 height 20
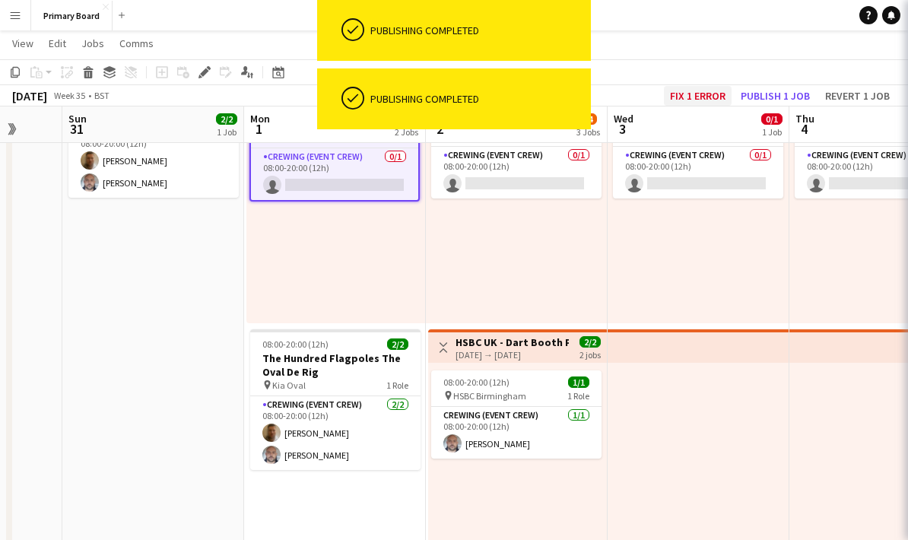
scroll to position [0, 522]
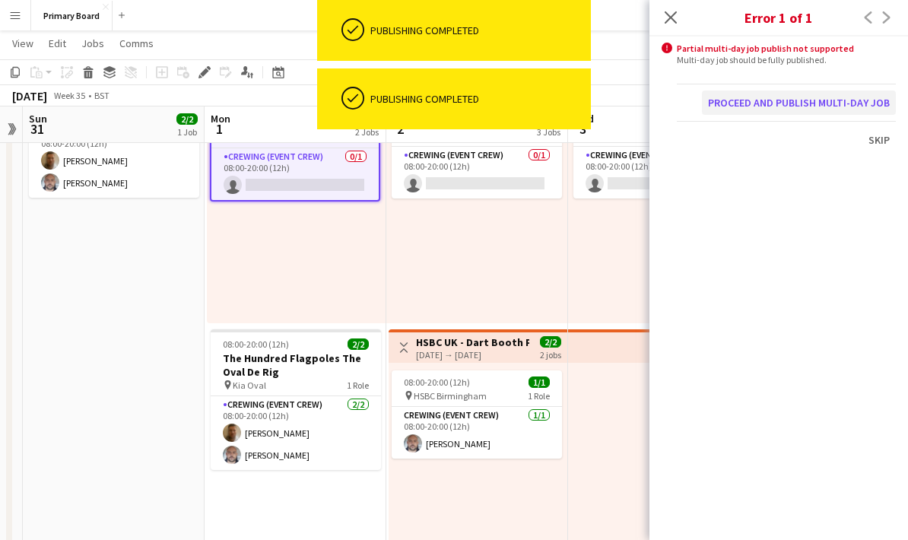
click at [797, 100] on button "Proceed and publish multi-day job" at bounding box center [799, 102] width 194 height 24
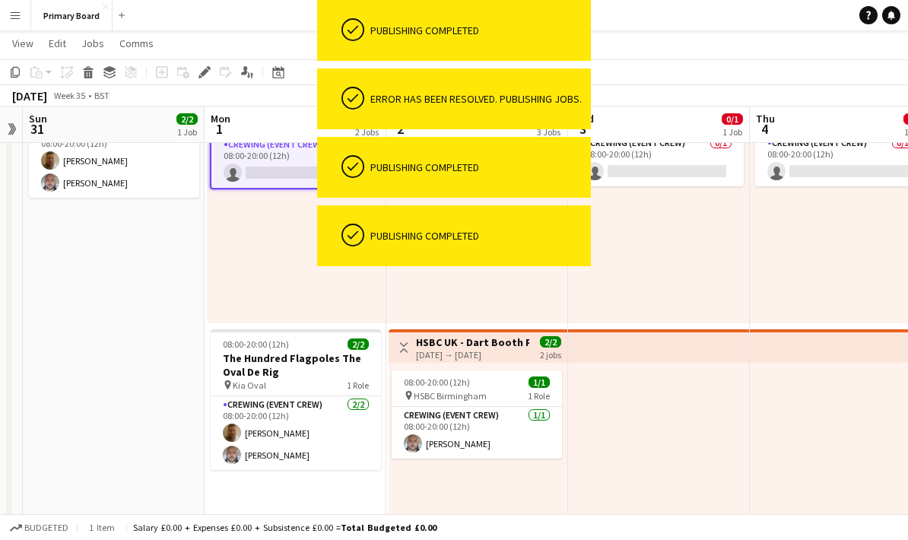
scroll to position [0, 0]
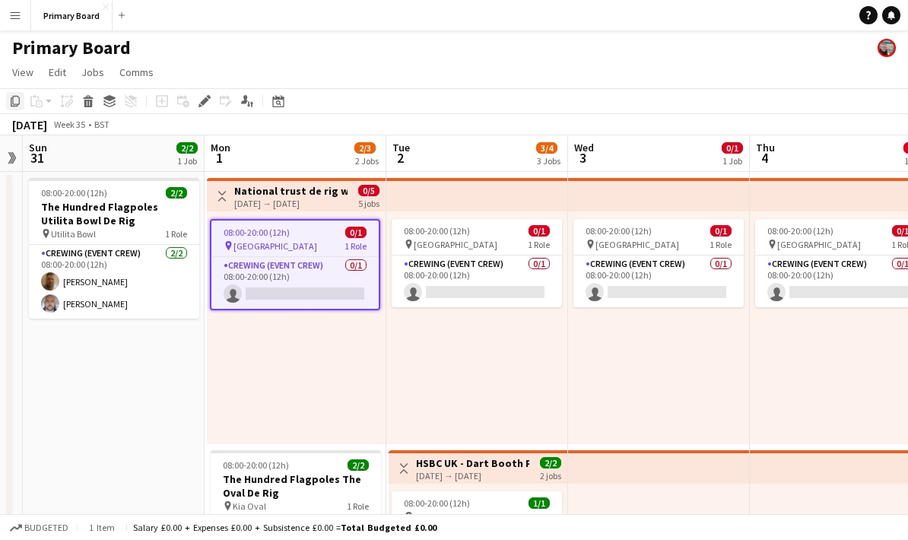
click at [23, 102] on div "Copy" at bounding box center [15, 101] width 18 height 18
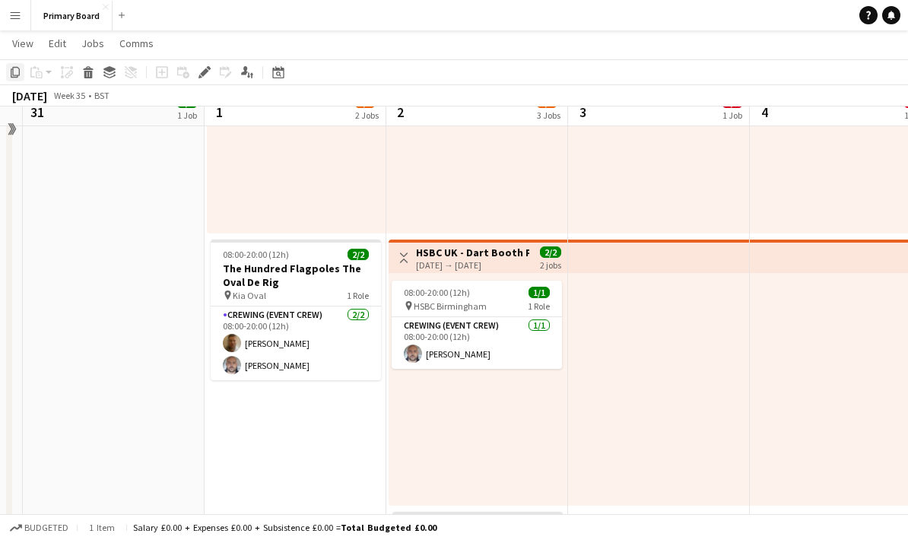
scroll to position [219, 0]
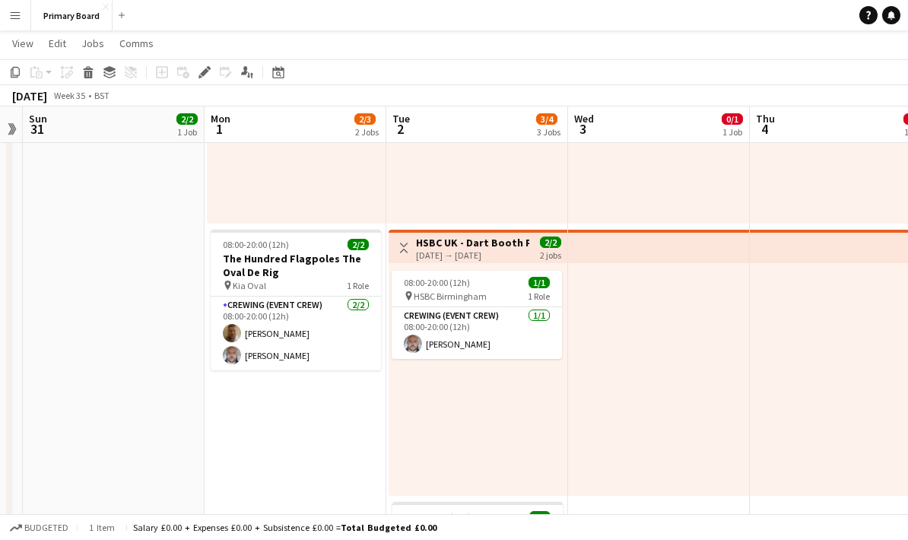
click at [303, 490] on app-date-cell "Toggle View National trust de rig works Group 2 [DATE] → [DATE] 0/5 5 jobs 08:0…" at bounding box center [295, 362] width 182 height 822
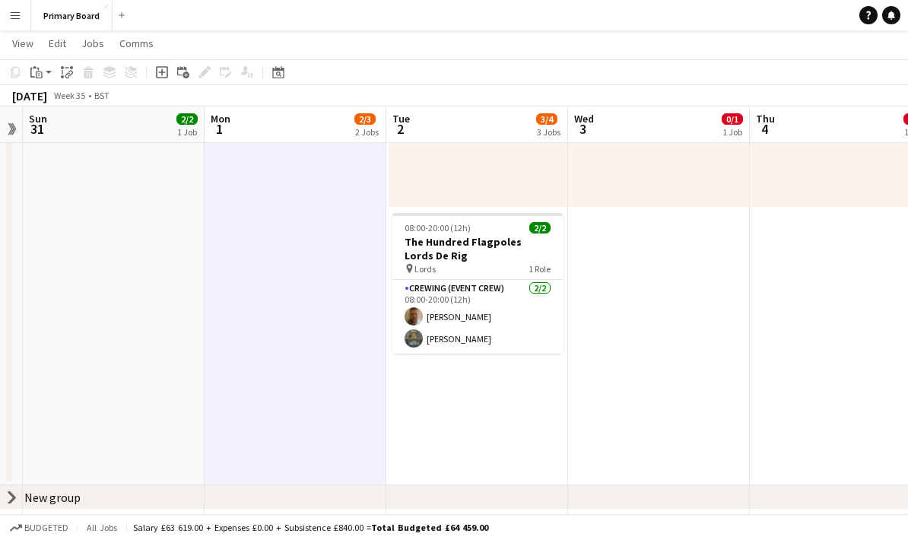
scroll to position [507, 0]
click at [480, 423] on app-date-cell "08:00-20:00 (12h) 0/1 pin Basingstoke 1 Role Crewing (Event Crew) 0/1 08:00-20:…" at bounding box center [477, 74] width 182 height 822
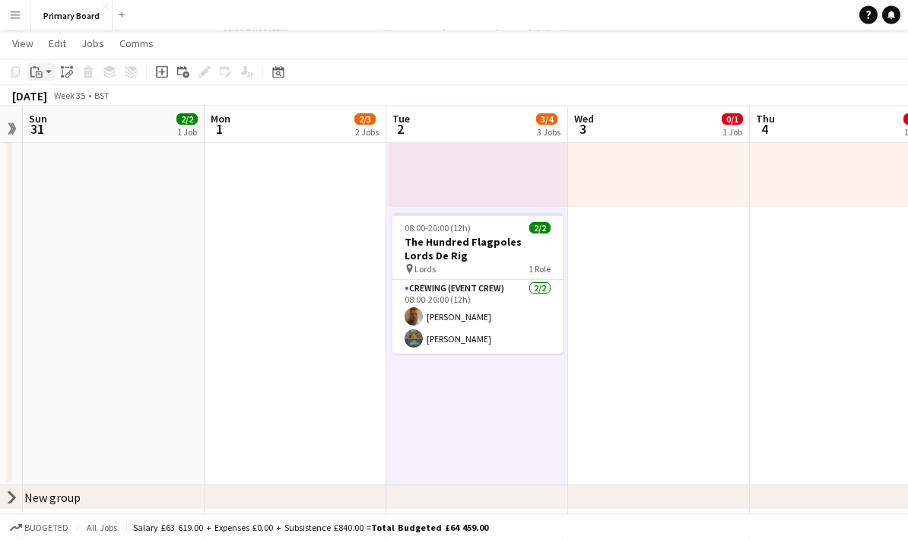
click at [40, 66] on icon "Paste" at bounding box center [36, 72] width 12 height 12
click at [105, 102] on link "Paste Ctrl+V" at bounding box center [111, 101] width 143 height 14
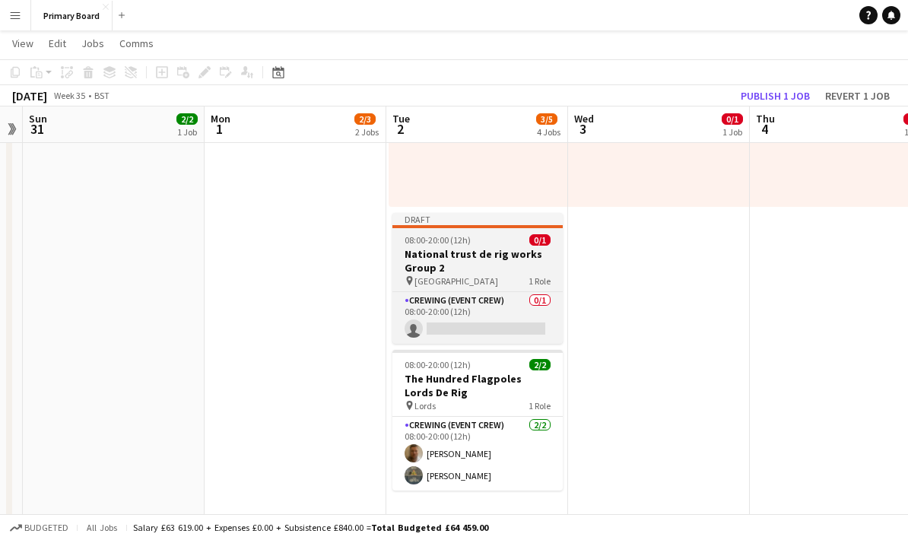
click at [496, 259] on h3 "National trust de rig works Group 2" at bounding box center [477, 260] width 170 height 27
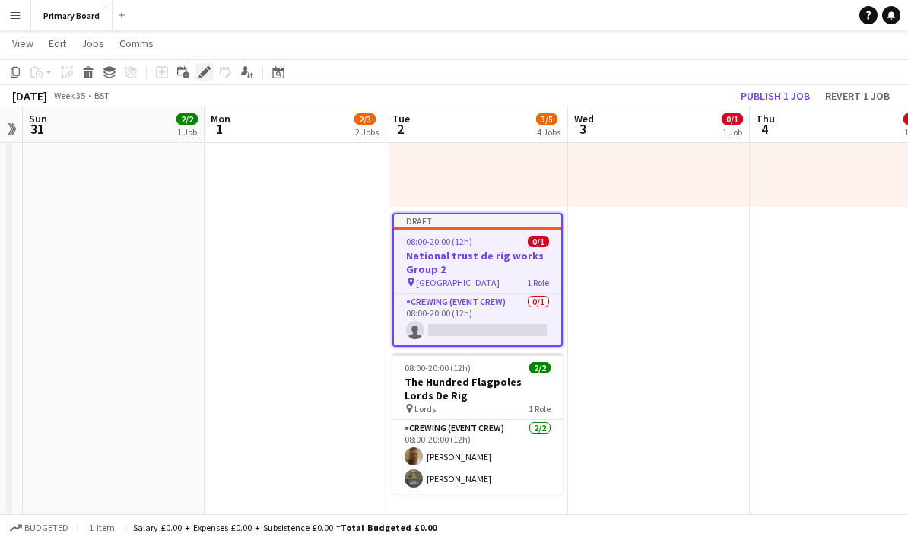
click at [204, 68] on icon "Edit" at bounding box center [204, 72] width 12 height 12
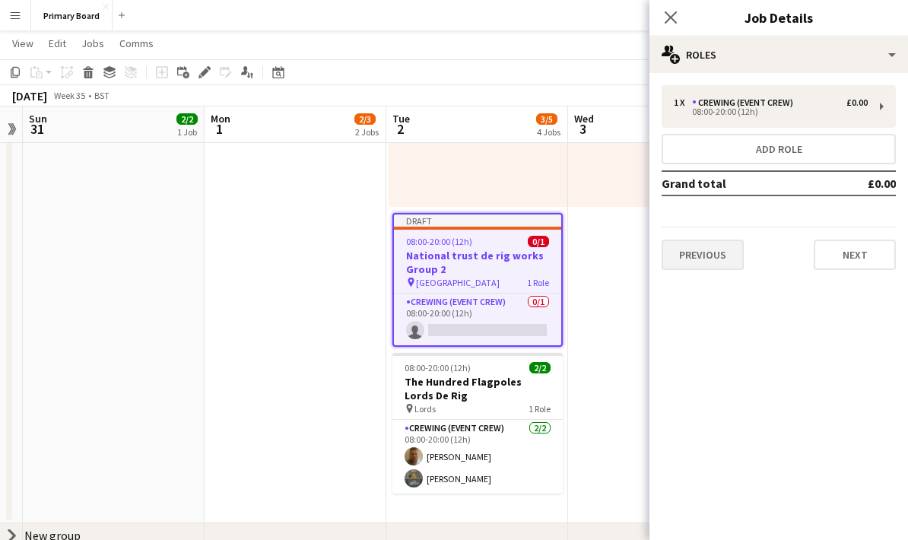
click at [718, 259] on button "Previous" at bounding box center [702, 254] width 82 height 30
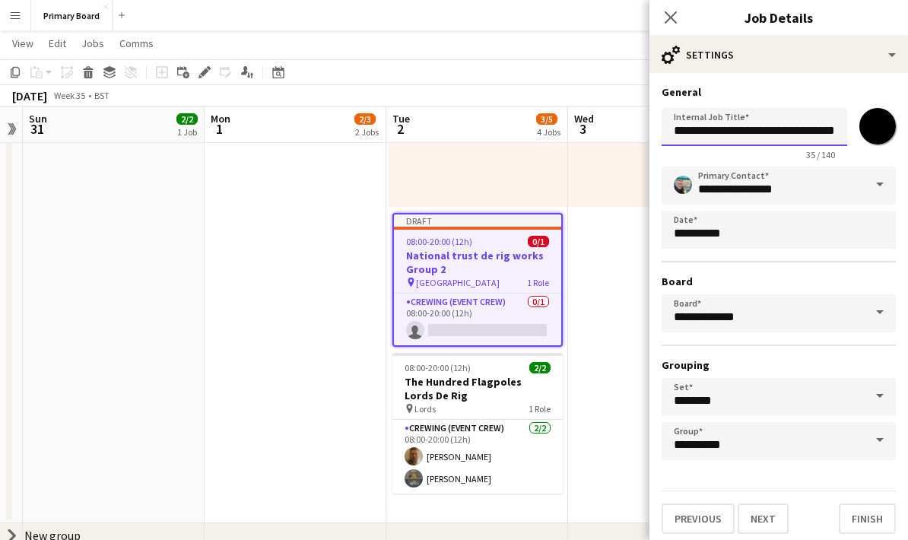
click at [816, 129] on input "**********" at bounding box center [753, 127] width 185 height 38
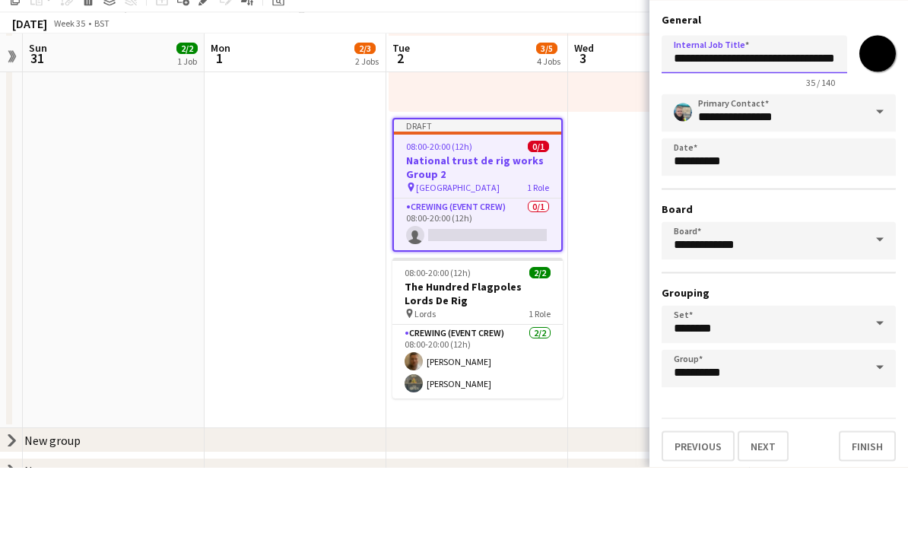
scroll to position [638, 0]
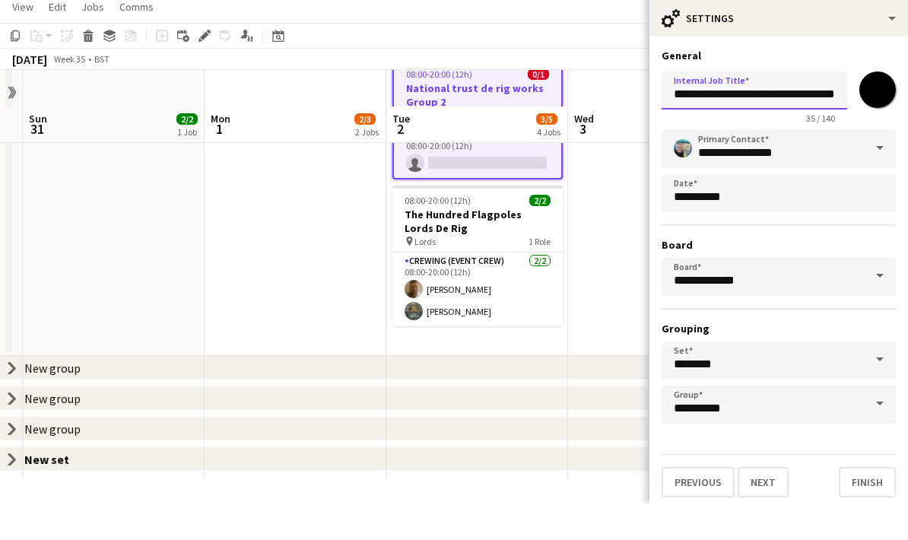
type input "**********"
click at [866, 503] on button "Finish" at bounding box center [866, 518] width 57 height 30
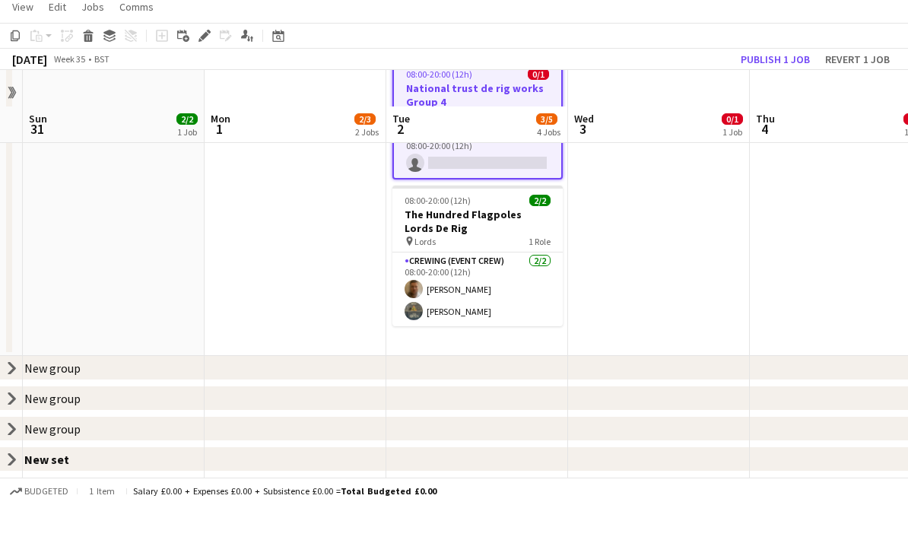
scroll to position [578, 0]
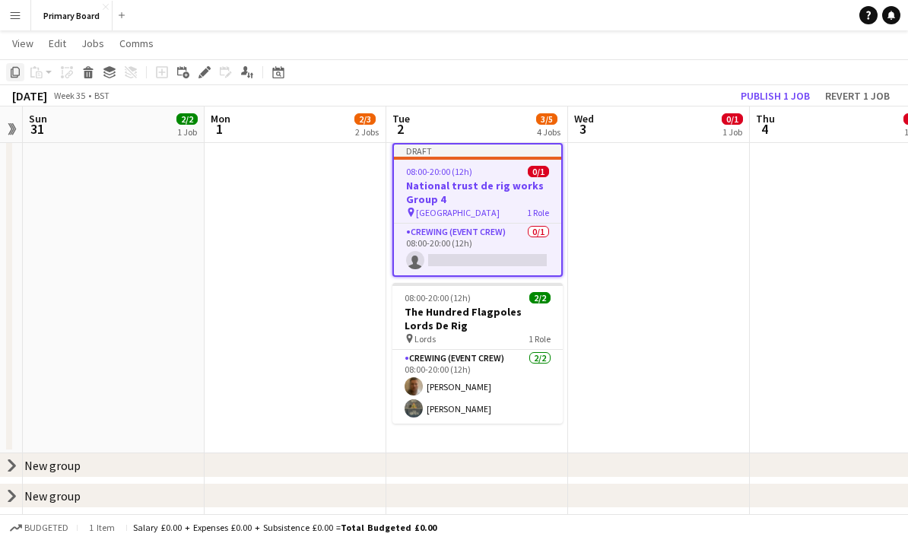
click at [24, 71] on div "Copy" at bounding box center [15, 72] width 18 height 18
click at [641, 220] on app-date-cell "08:00-20:00 (12h) 0/1 pin Basingstoke 1 Role Crewing (Event Crew) 0/1 08:00-20:…" at bounding box center [659, 23] width 182 height 860
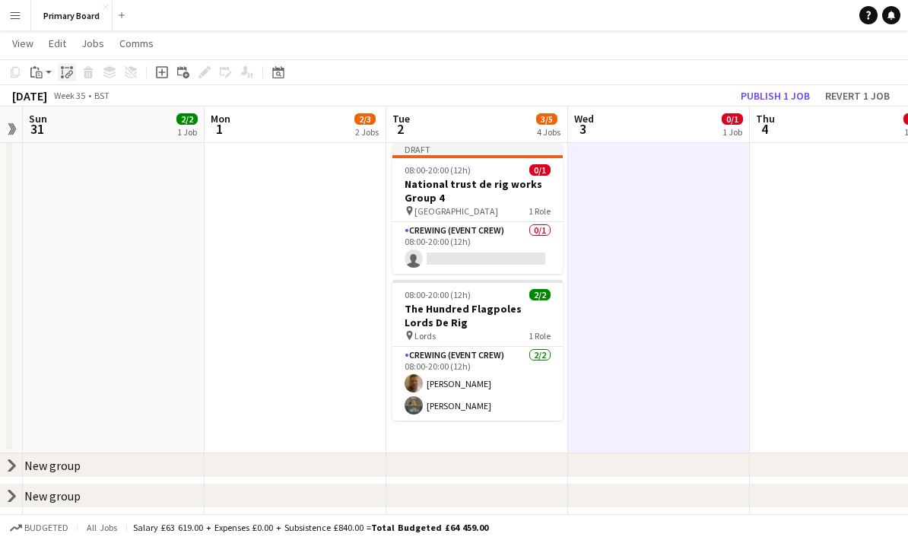
click at [74, 73] on div "Paste linked Job" at bounding box center [67, 72] width 18 height 18
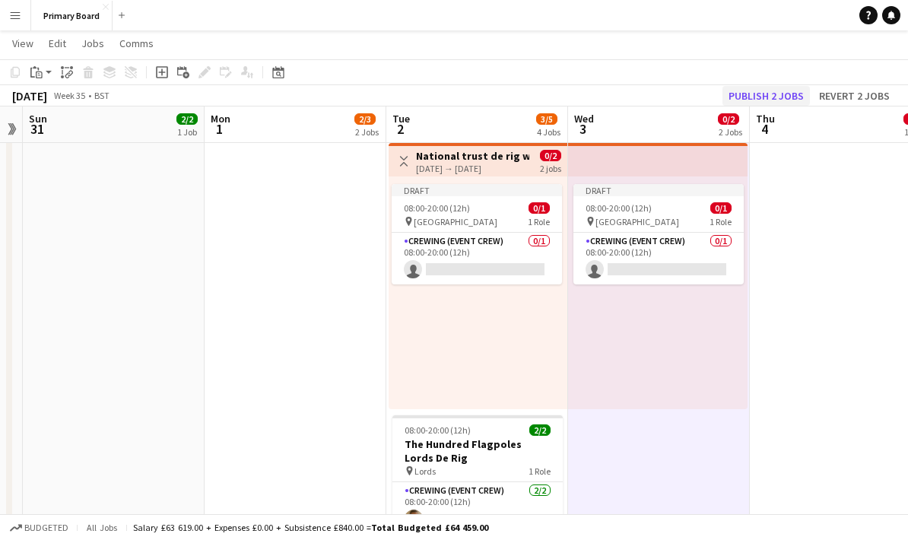
click at [788, 95] on button "Publish 2 jobs" at bounding box center [765, 96] width 87 height 20
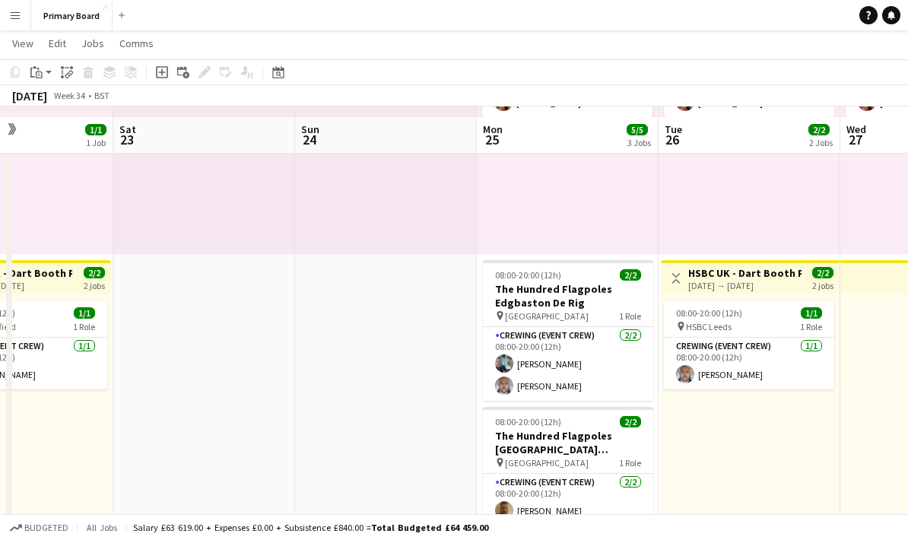
scroll to position [199, 0]
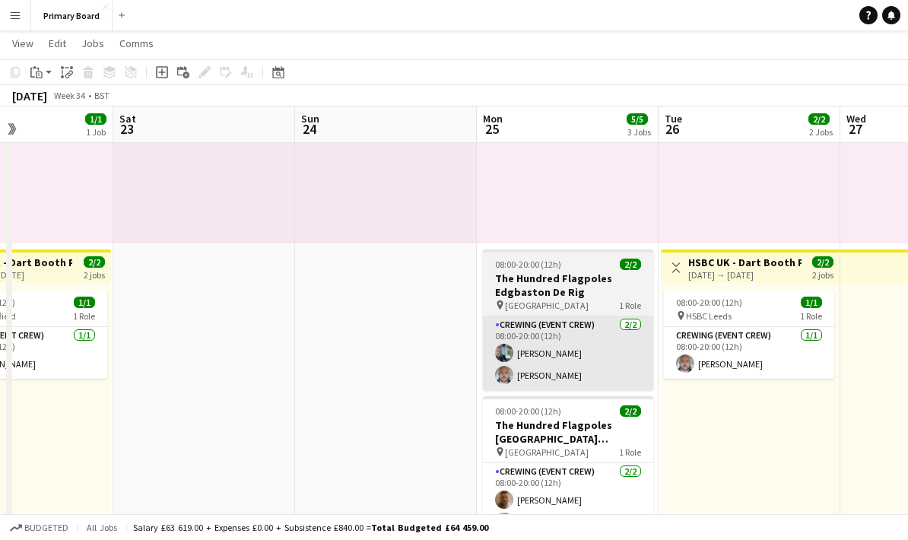
click at [584, 341] on app-card-role "Crewing (Event Crew) [DATE] 08:00-20:00 (12h) [PERSON_NAME] [PERSON_NAME]" at bounding box center [568, 353] width 170 height 74
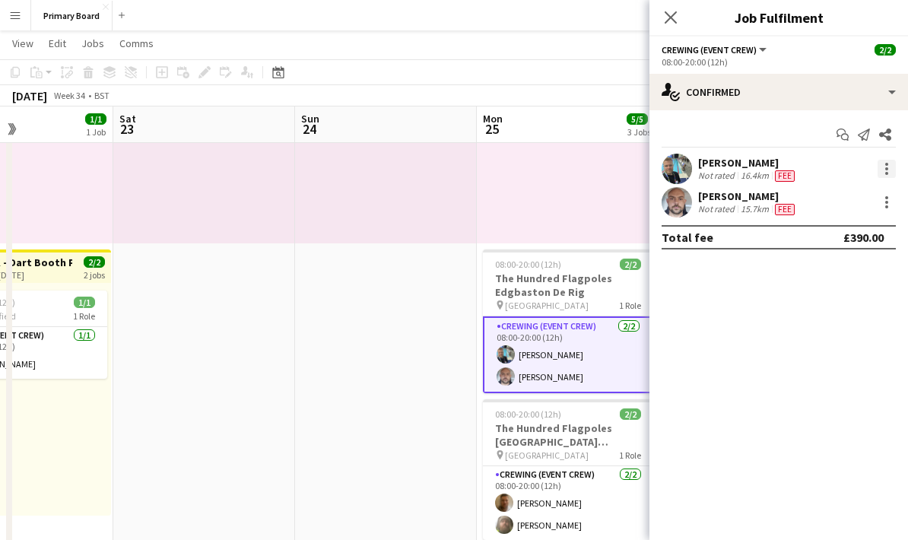
click at [892, 167] on div at bounding box center [886, 169] width 18 height 18
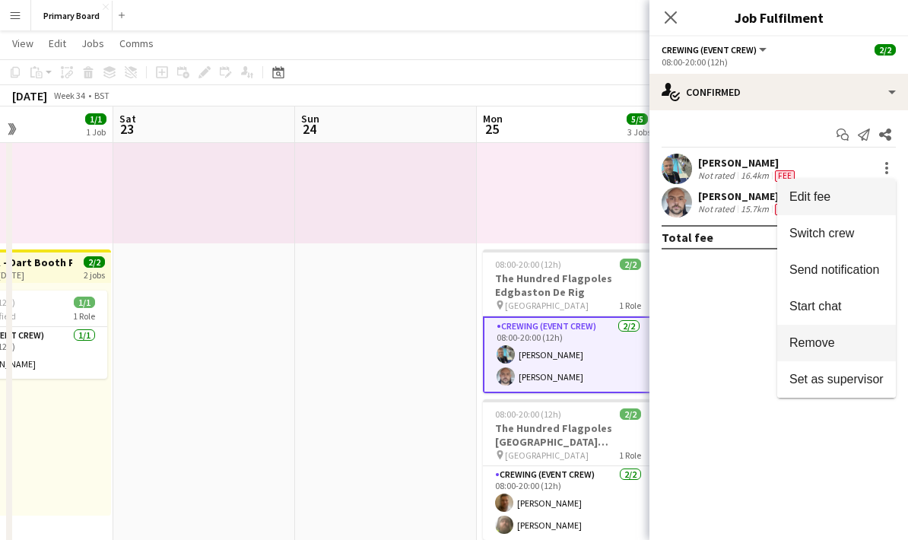
click at [835, 340] on span "Remove" at bounding box center [812, 342] width 46 height 13
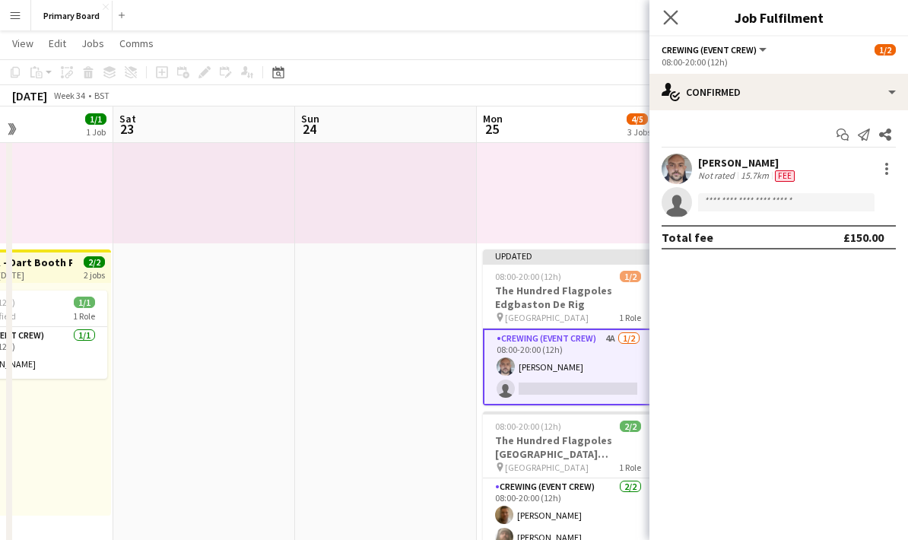
click at [663, 17] on app-icon "Close pop-in" at bounding box center [671, 18] width 22 height 22
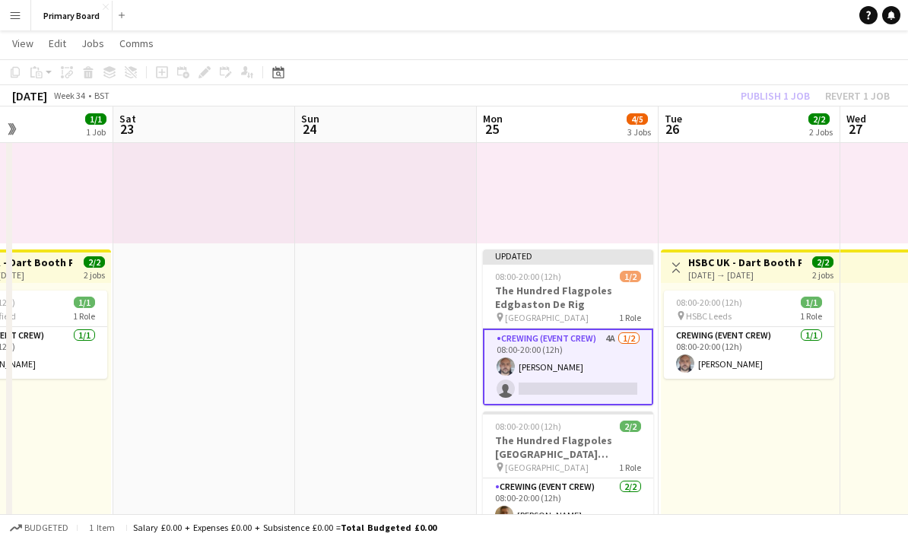
click at [787, 89] on div "Publish 1 job Revert 1 job" at bounding box center [814, 96] width 185 height 20
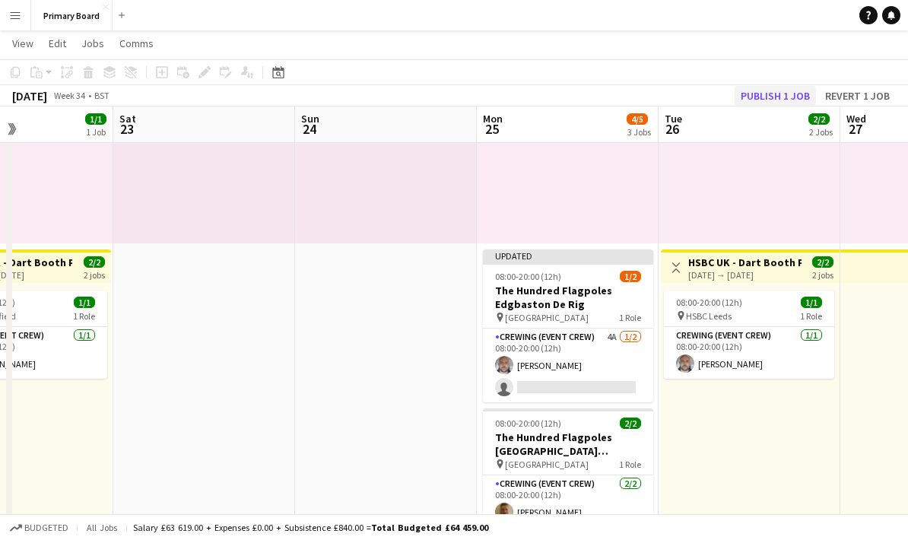
click at [790, 92] on button "Publish 1 job" at bounding box center [774, 96] width 81 height 20
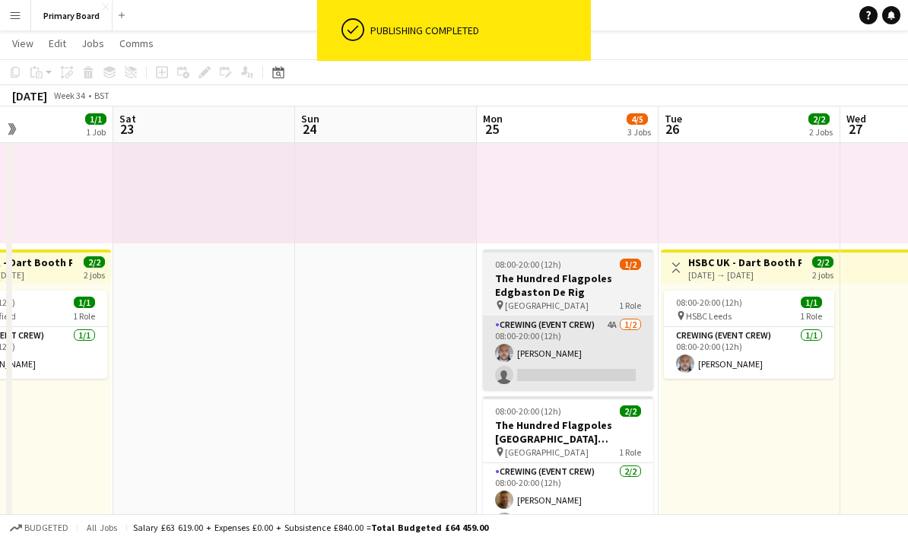
click at [627, 369] on app-card-role "Crewing (Event Crew) 4A [DATE] 08:00-20:00 (12h) [PERSON_NAME] single-neutral-a…" at bounding box center [568, 353] width 170 height 74
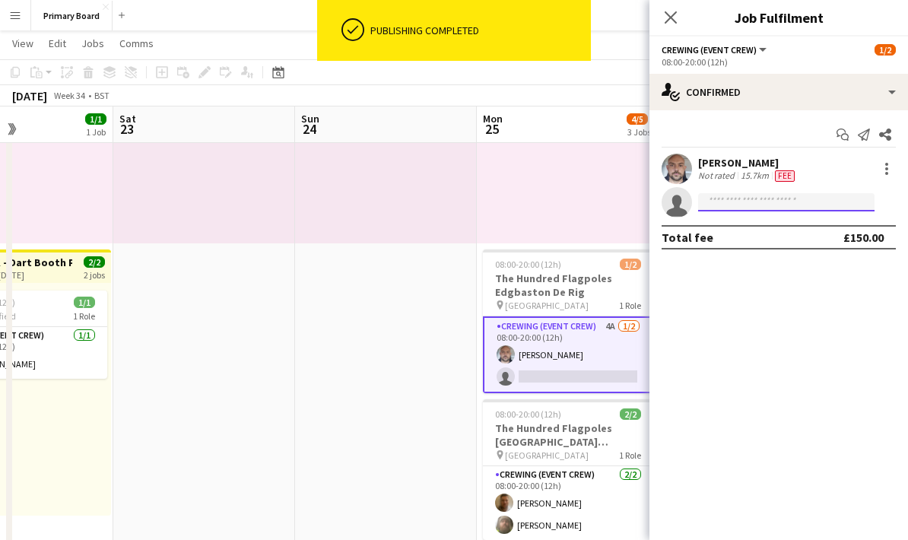
click at [847, 201] on input at bounding box center [786, 202] width 176 height 18
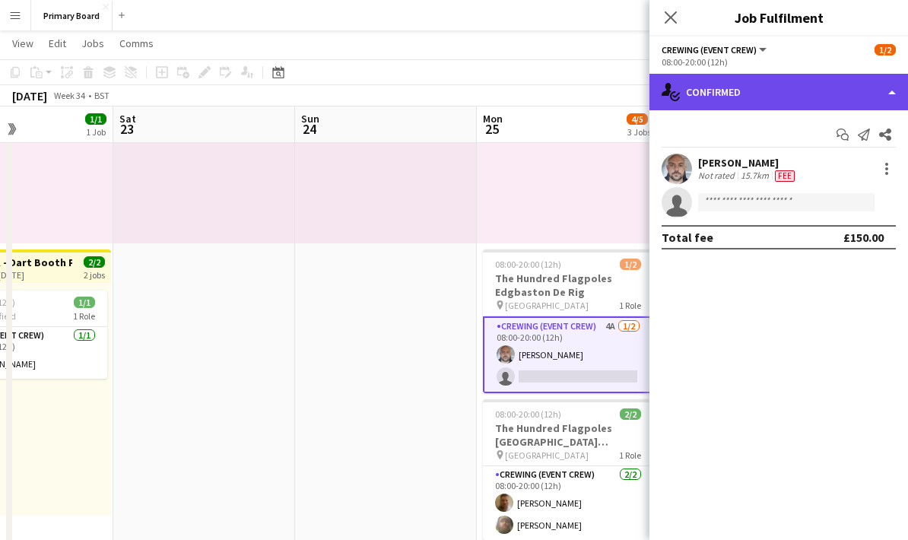
click at [900, 92] on div "single-neutral-actions-check-2 Confirmed" at bounding box center [778, 92] width 258 height 36
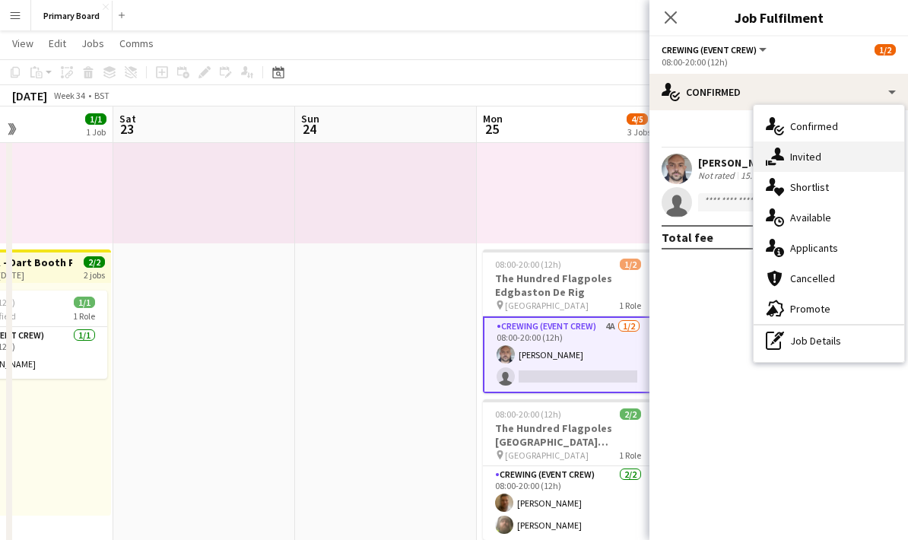
click at [828, 157] on div "single-neutral-actions-share-1 Invited" at bounding box center [828, 156] width 150 height 30
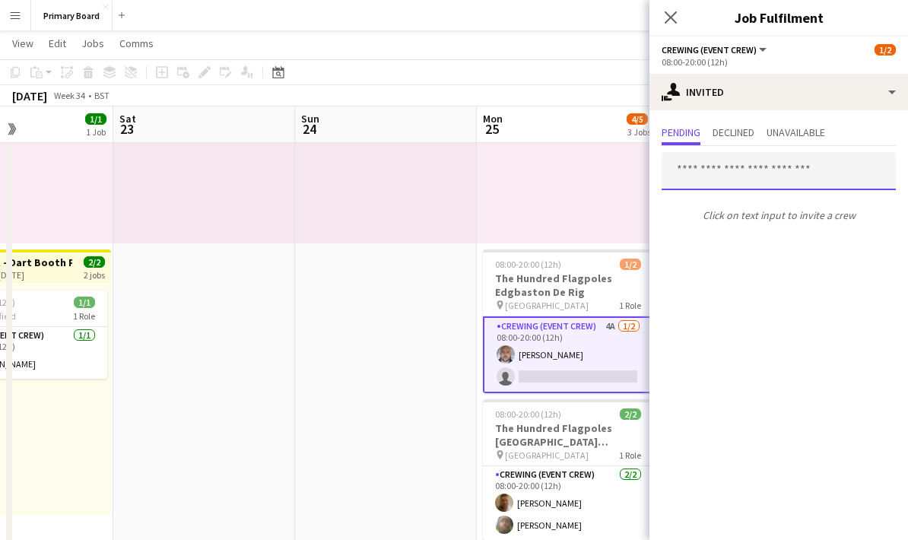
click at [785, 176] on input "text" at bounding box center [778, 171] width 234 height 38
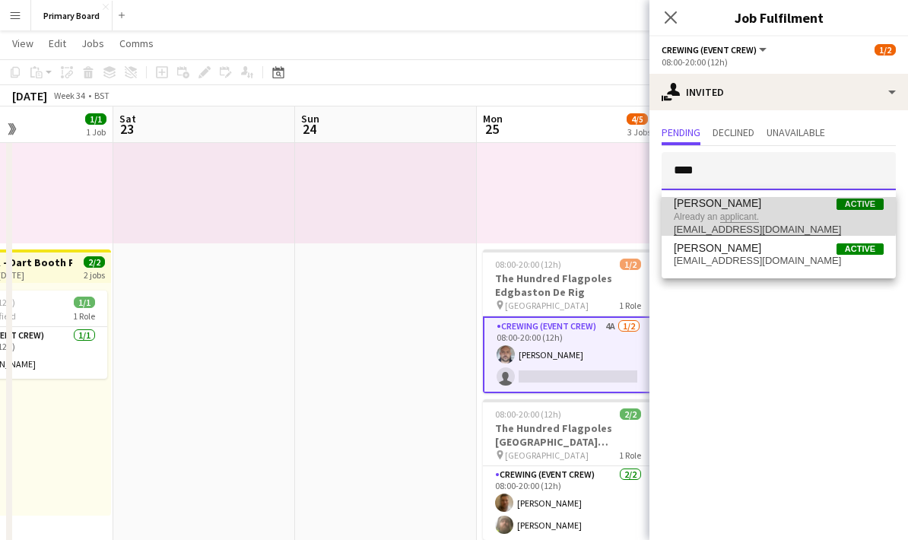
type input "****"
click at [755, 213] on span "Already an applicant." at bounding box center [778, 217] width 210 height 14
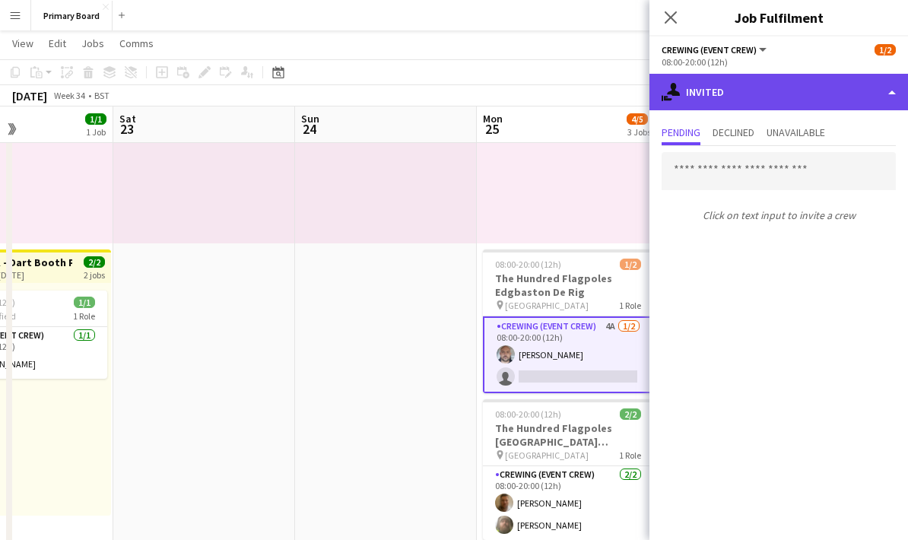
click at [885, 91] on div "single-neutral-actions-share-1 Invited" at bounding box center [778, 92] width 258 height 36
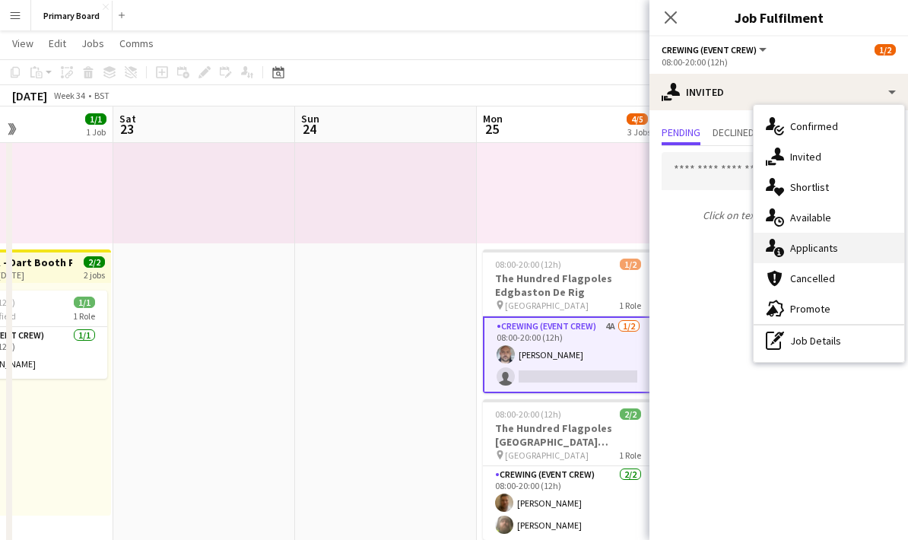
click at [830, 245] on div "single-neutral-actions-information Applicants" at bounding box center [828, 248] width 150 height 30
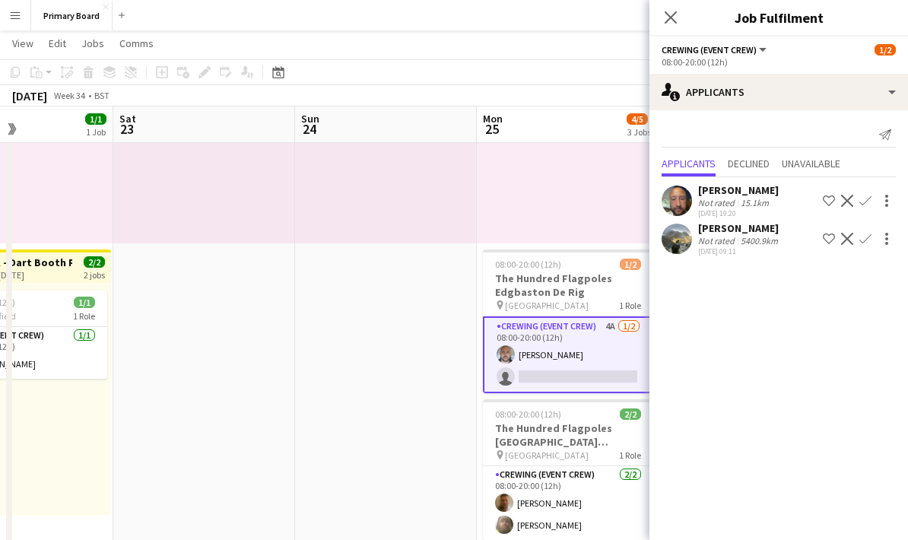
click at [866, 238] on app-icon "Confirm" at bounding box center [865, 239] width 12 height 12
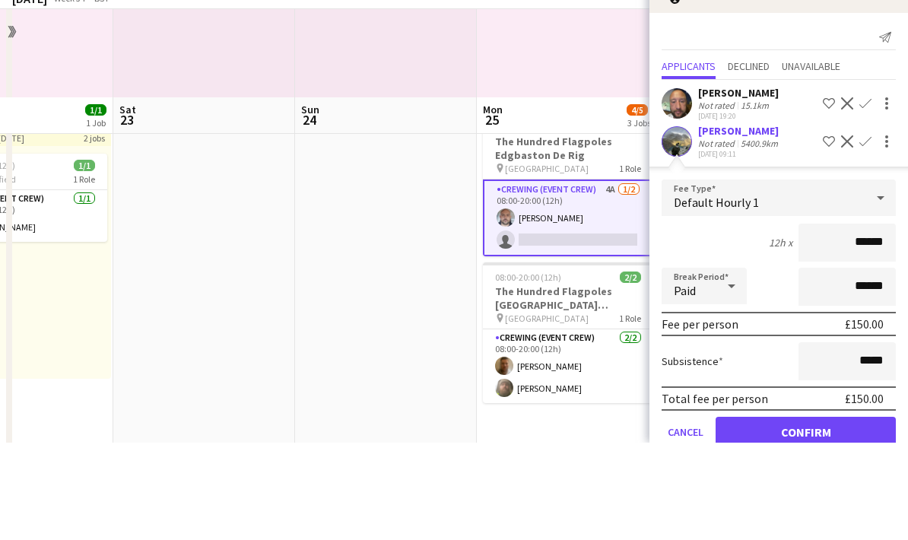
scroll to position [239, 0]
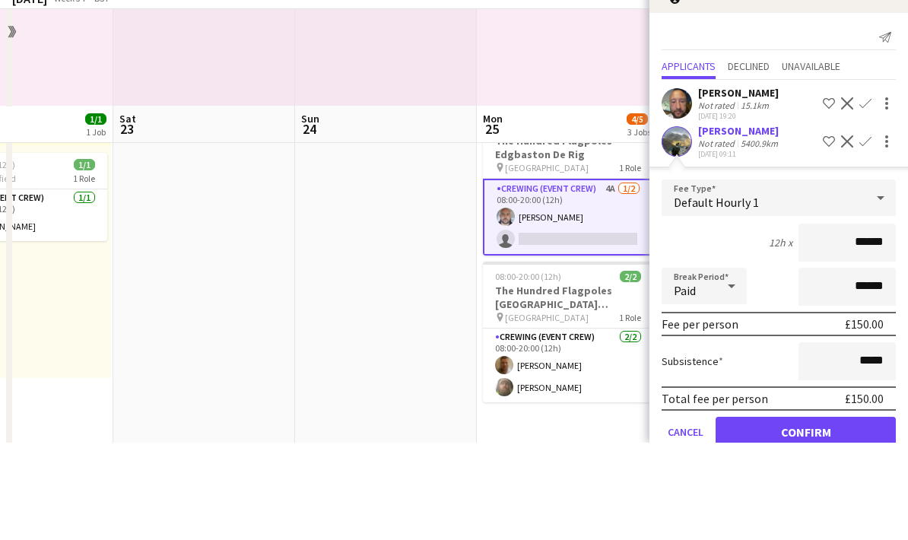
click at [835, 514] on button "Confirm" at bounding box center [805, 529] width 180 height 30
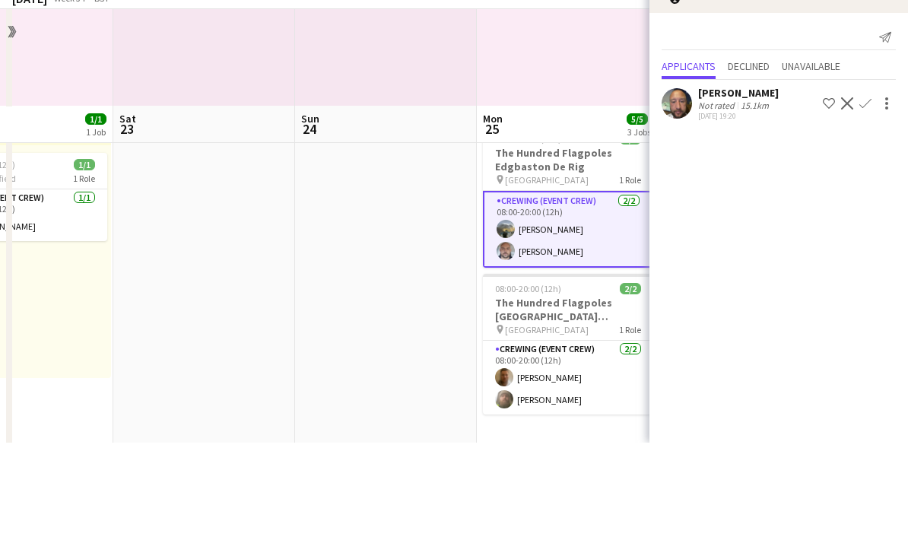
scroll to position [337, 0]
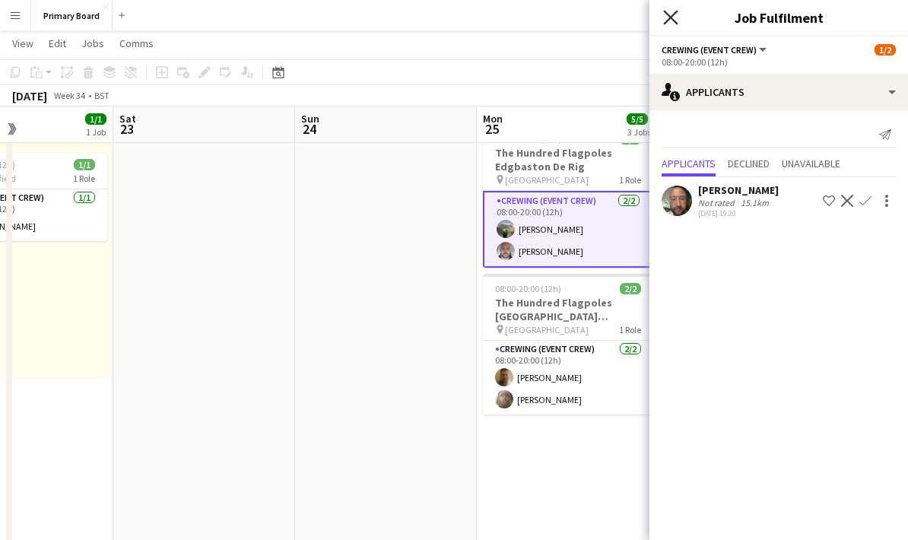
click at [674, 19] on icon "Close pop-in" at bounding box center [670, 17] width 14 height 14
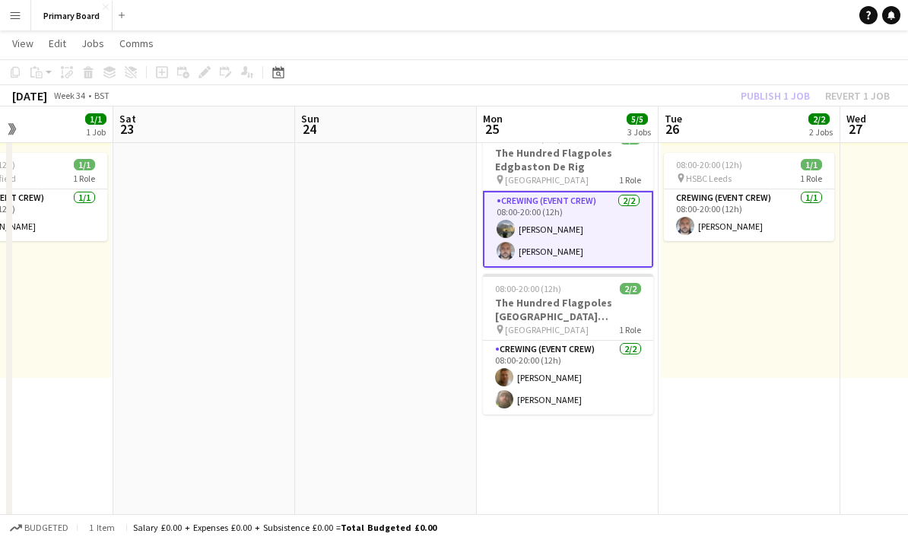
click at [801, 93] on div "Publish 1 job Revert 1 job" at bounding box center [814, 96] width 185 height 20
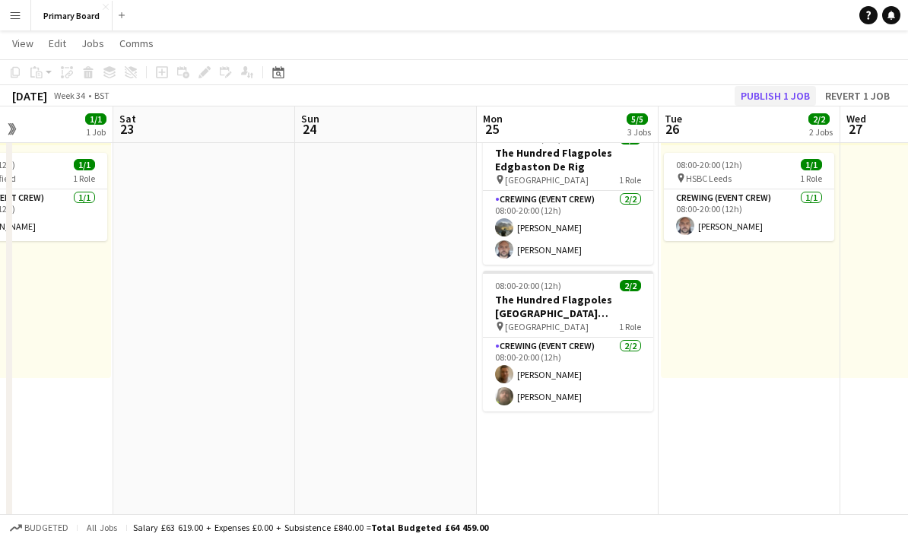
click at [786, 87] on button "Publish 1 job" at bounding box center [774, 96] width 81 height 20
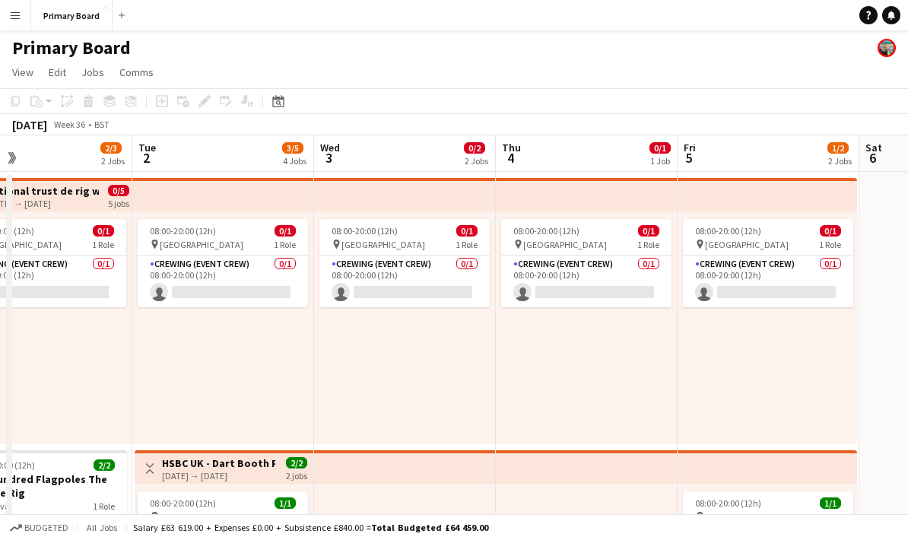
scroll to position [0, 475]
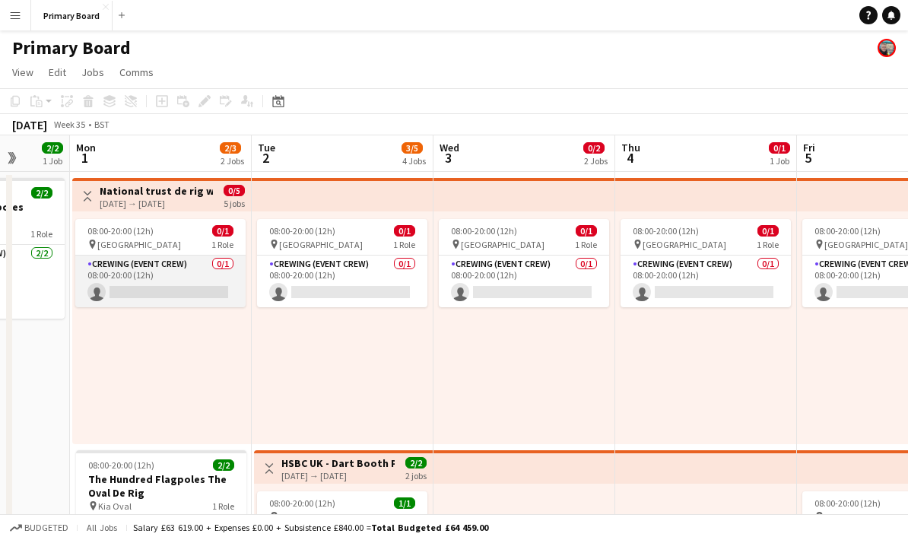
click at [202, 284] on app-card-role "Crewing (Event Crew) 0/1 08:00-20:00 (12h) single-neutral-actions" at bounding box center [160, 281] width 170 height 52
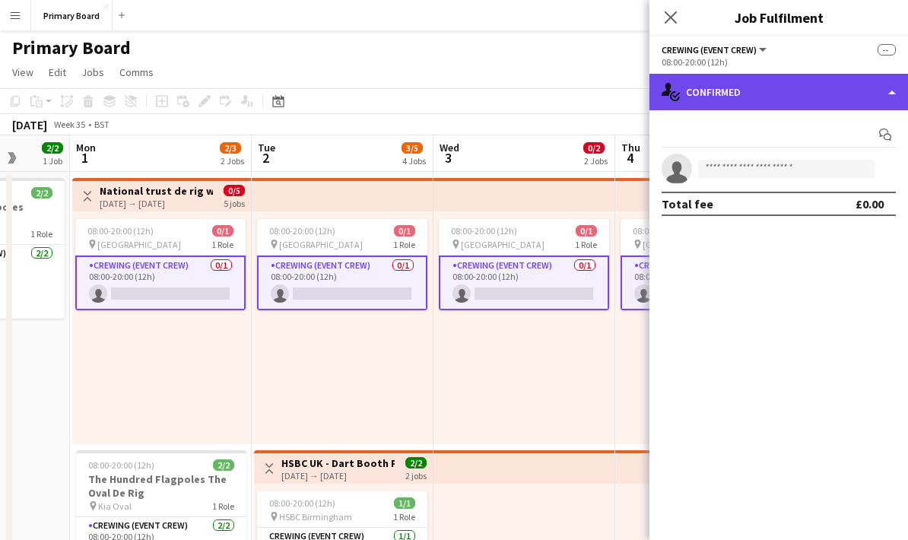
click at [895, 88] on div "single-neutral-actions-check-2 Confirmed" at bounding box center [778, 92] width 258 height 36
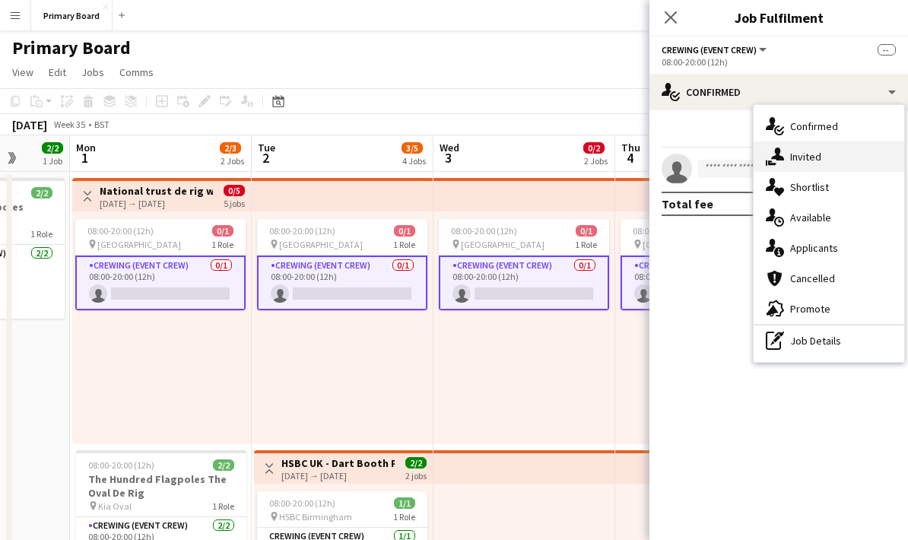
click at [821, 153] on div "single-neutral-actions-share-1 Invited" at bounding box center [828, 156] width 150 height 30
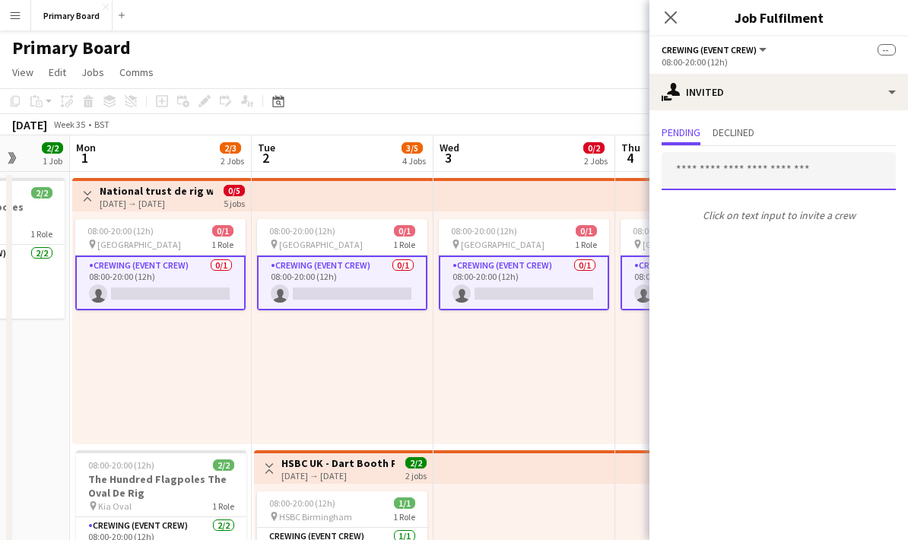
click at [801, 176] on input "text" at bounding box center [778, 171] width 234 height 38
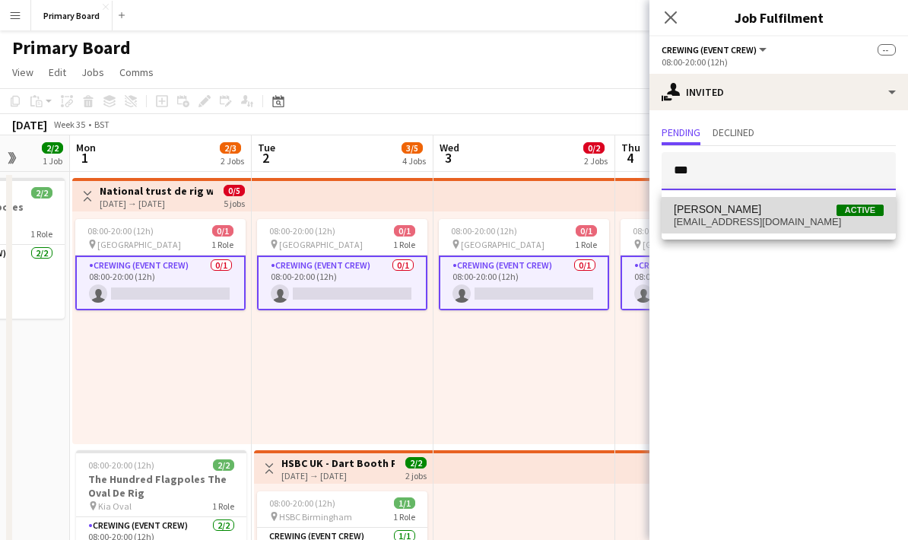
type input "***"
click at [793, 212] on span "[PERSON_NAME] Active" at bounding box center [778, 209] width 210 height 13
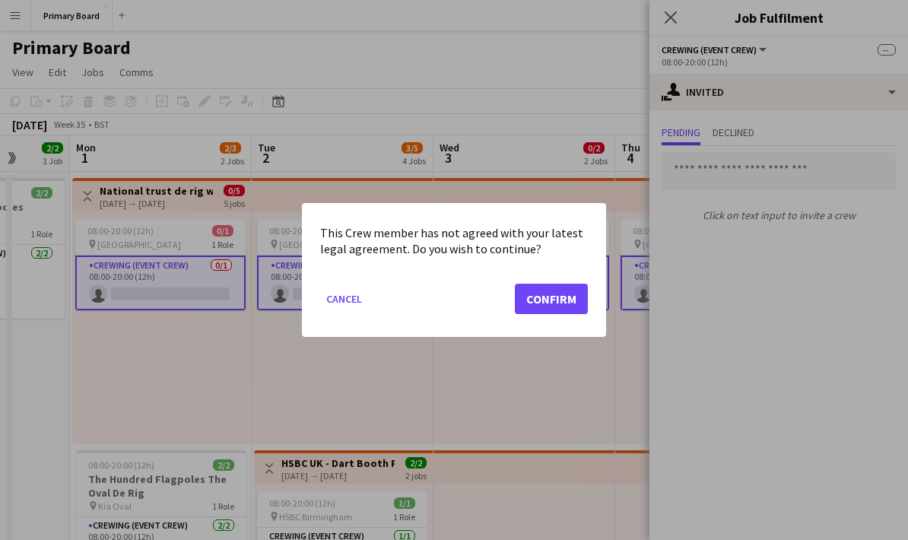
click at [573, 302] on button "Confirm" at bounding box center [551, 299] width 73 height 30
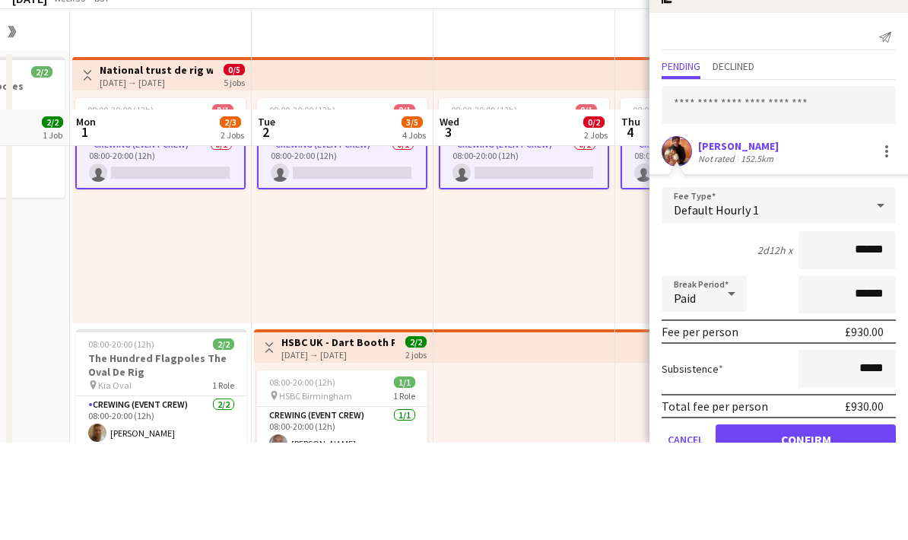
scroll to position [25, 0]
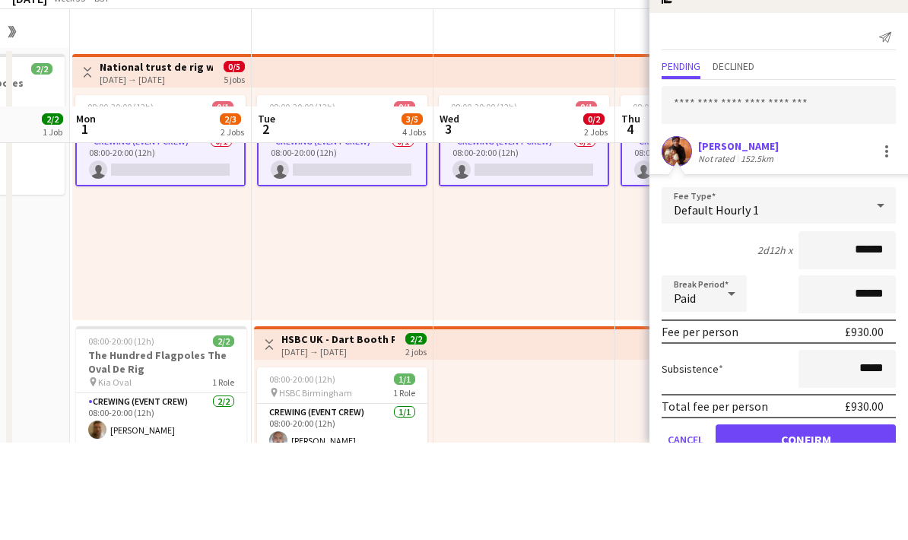
click at [835, 521] on button "Confirm" at bounding box center [805, 536] width 180 height 30
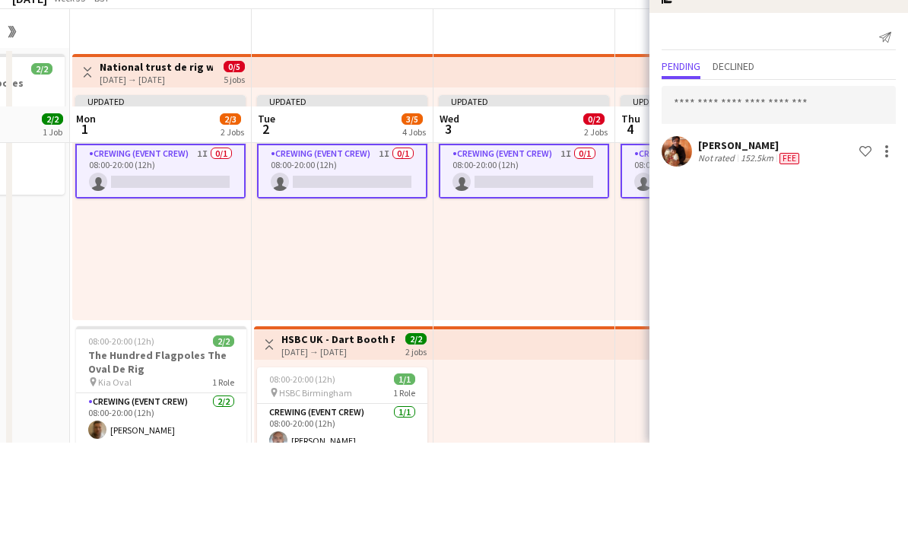
scroll to position [122, 0]
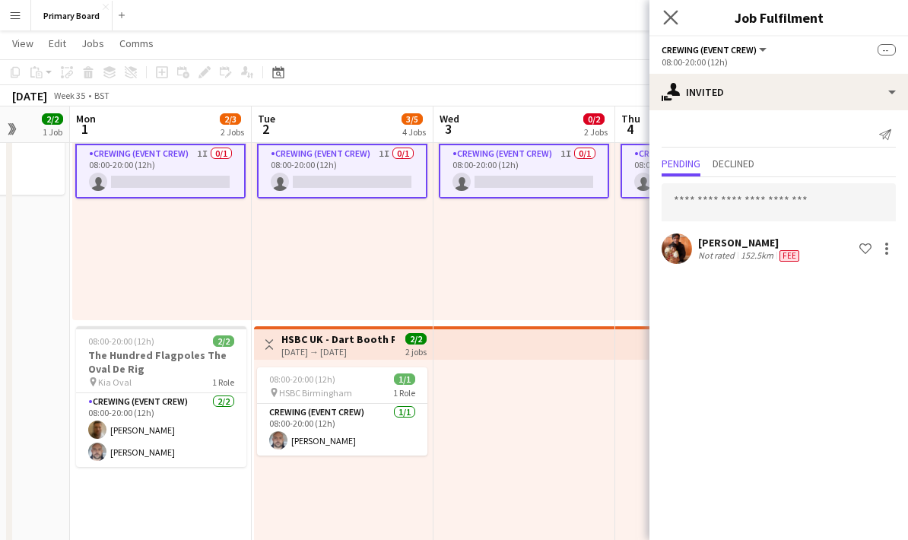
click at [677, 21] on icon "Close pop-in" at bounding box center [670, 17] width 14 height 14
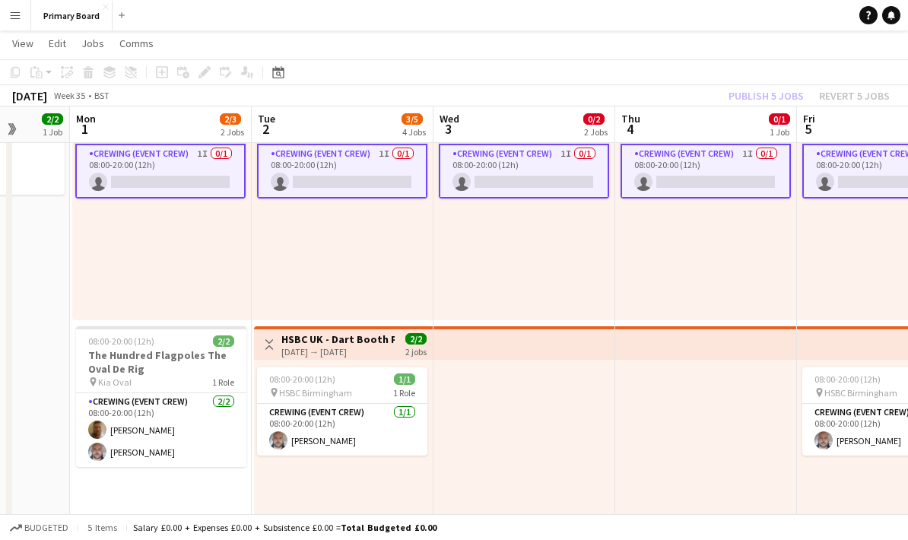
click at [783, 90] on div "Publish 5 jobs Revert 5 jobs" at bounding box center [809, 96] width 198 height 20
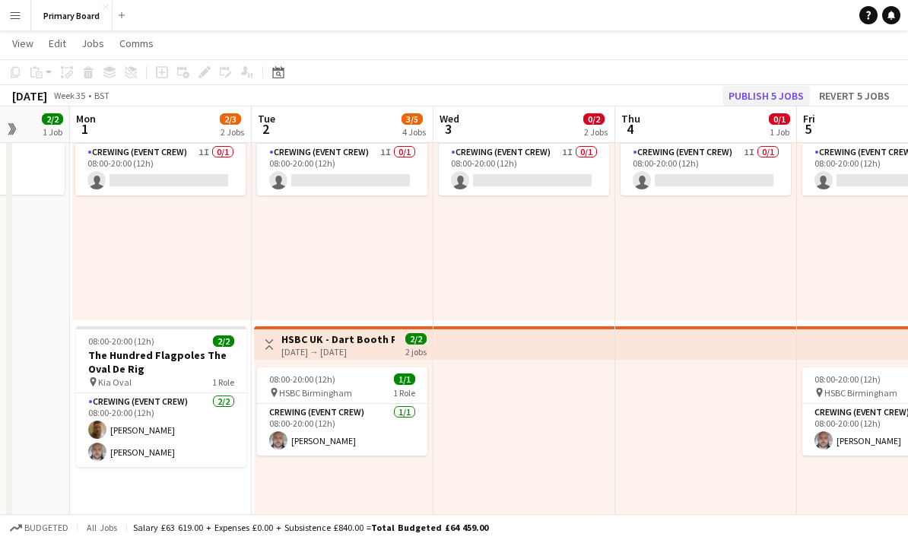
click at [779, 94] on button "Publish 5 jobs" at bounding box center [765, 96] width 87 height 20
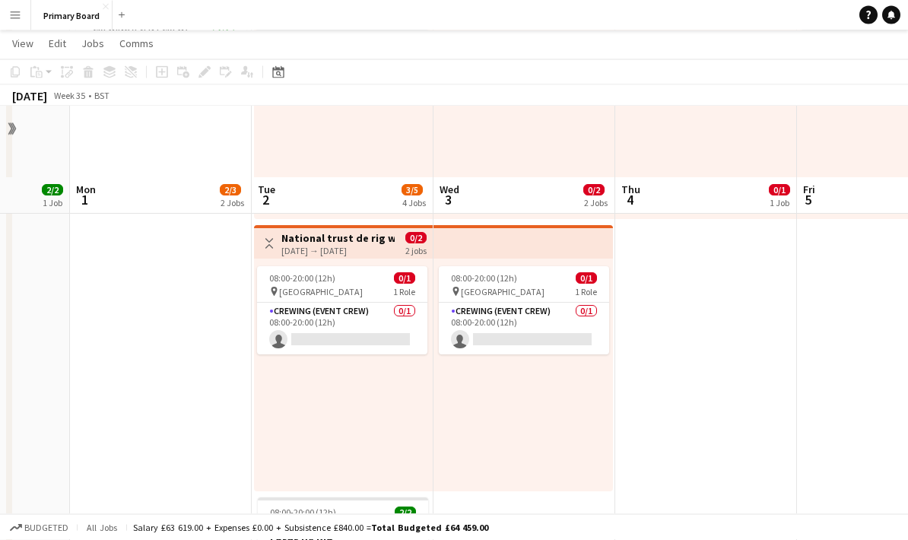
scroll to position [488, 0]
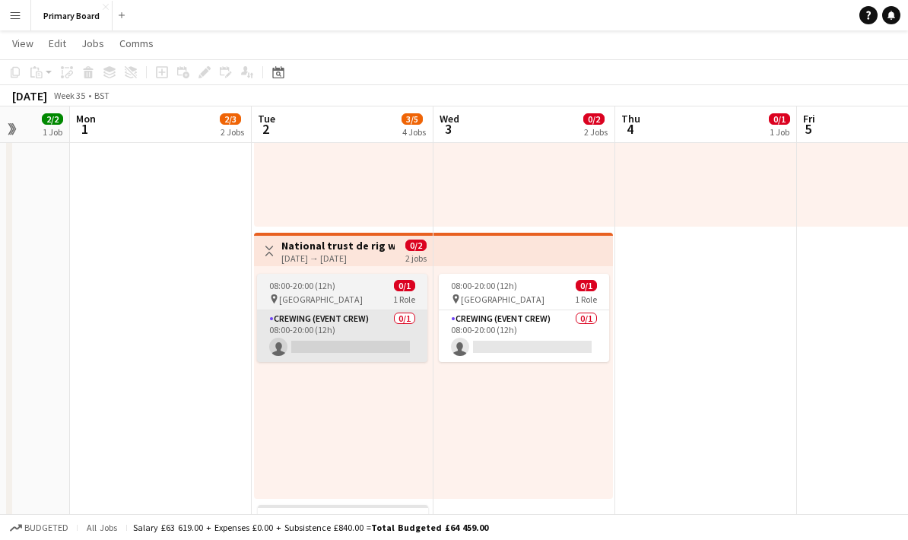
click at [372, 343] on app-card-role "Crewing (Event Crew) 0/1 08:00-20:00 (12h) single-neutral-actions" at bounding box center [342, 336] width 170 height 52
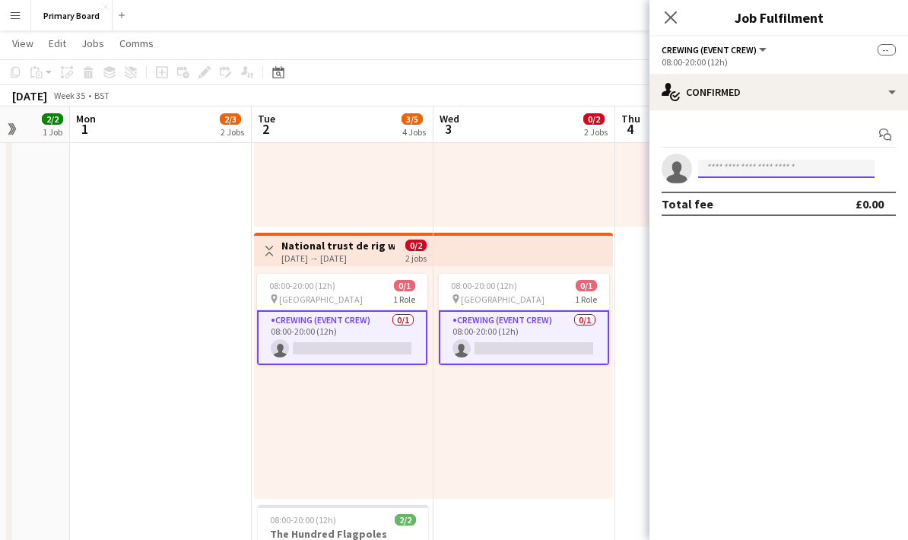
click at [819, 169] on input at bounding box center [786, 169] width 176 height 18
type input "*"
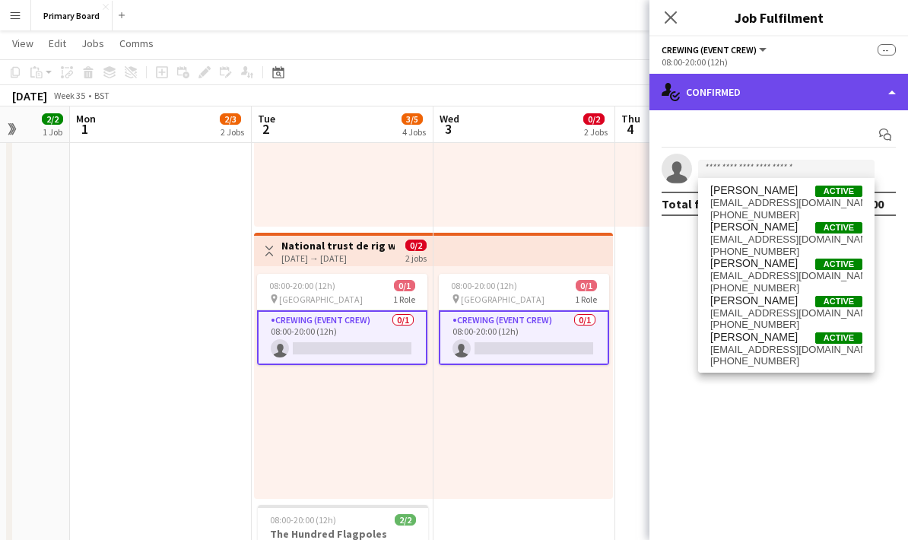
click at [891, 86] on div "single-neutral-actions-check-2 Confirmed" at bounding box center [778, 92] width 258 height 36
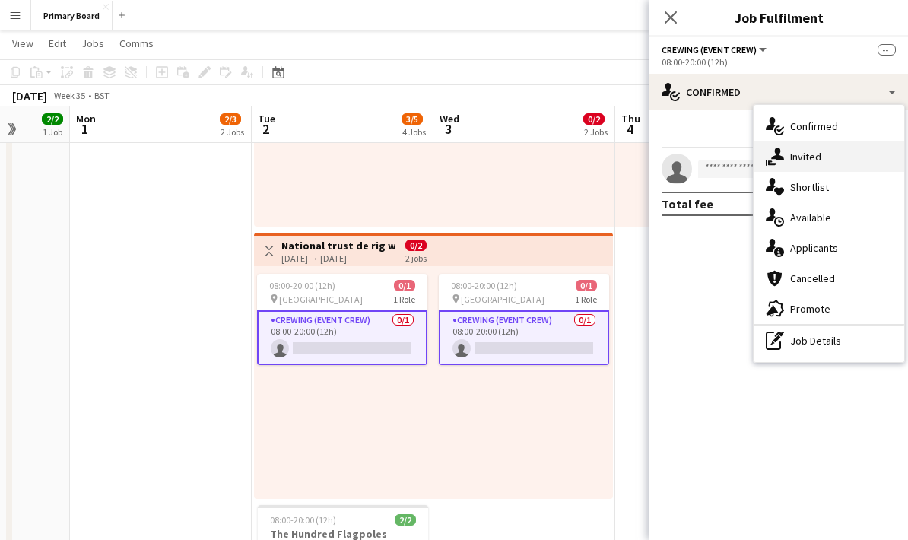
click at [817, 157] on div "single-neutral-actions-share-1 Invited" at bounding box center [828, 156] width 150 height 30
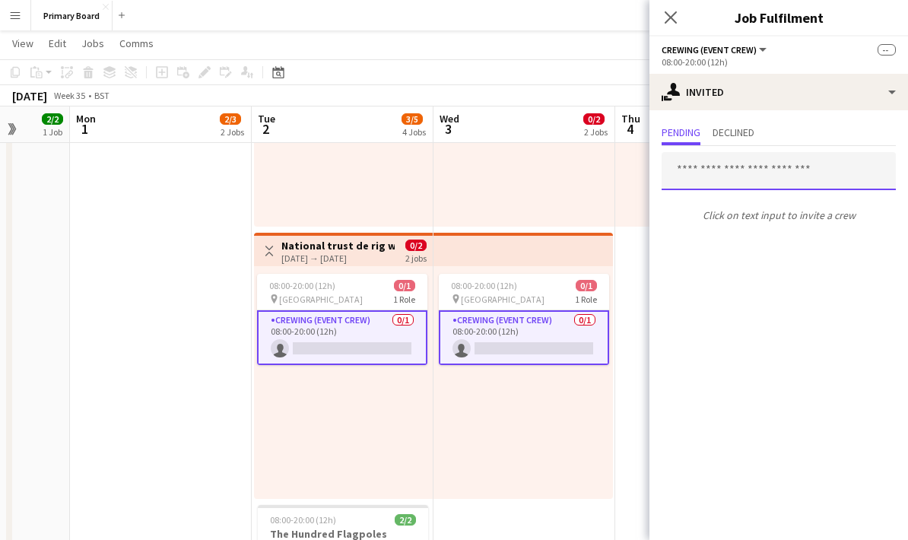
click at [819, 182] on input "text" at bounding box center [778, 171] width 234 height 38
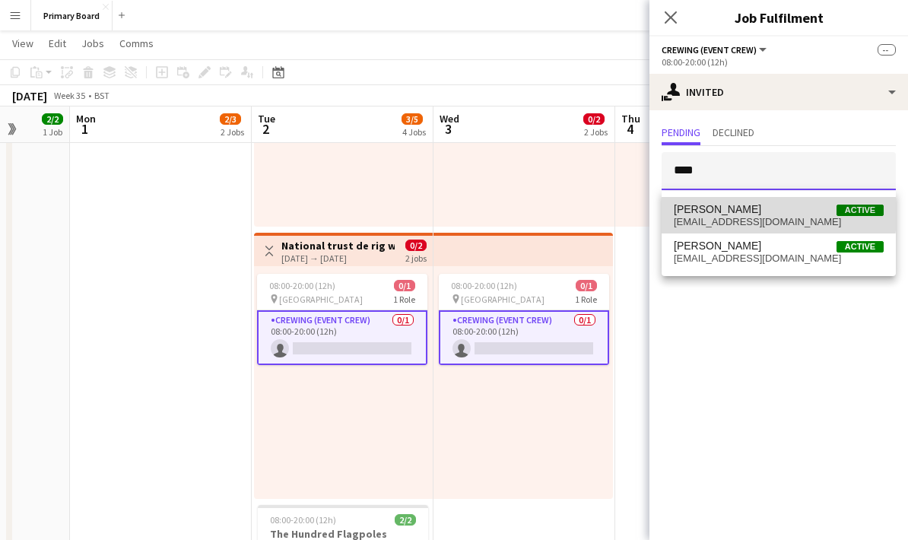
type input "****"
click at [762, 212] on span "[PERSON_NAME] Active" at bounding box center [778, 209] width 210 height 13
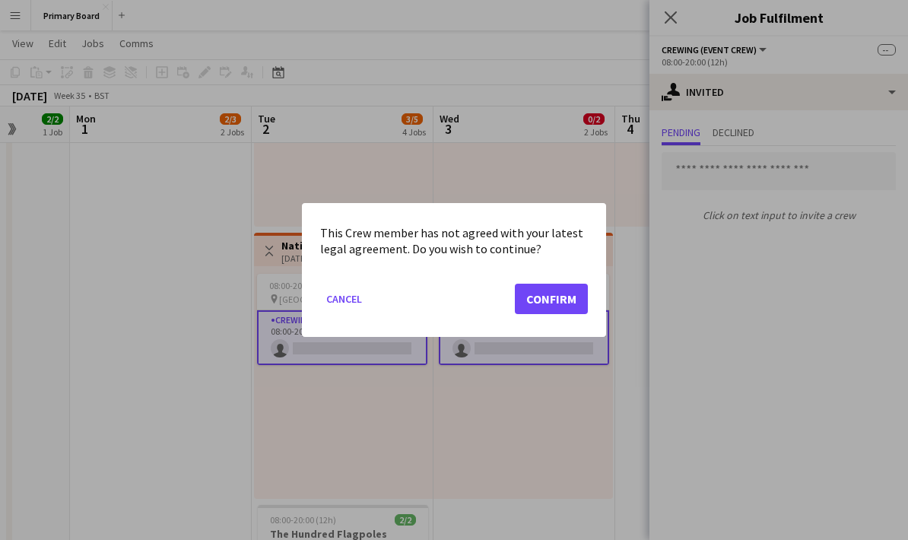
click at [568, 294] on button "Confirm" at bounding box center [551, 299] width 73 height 30
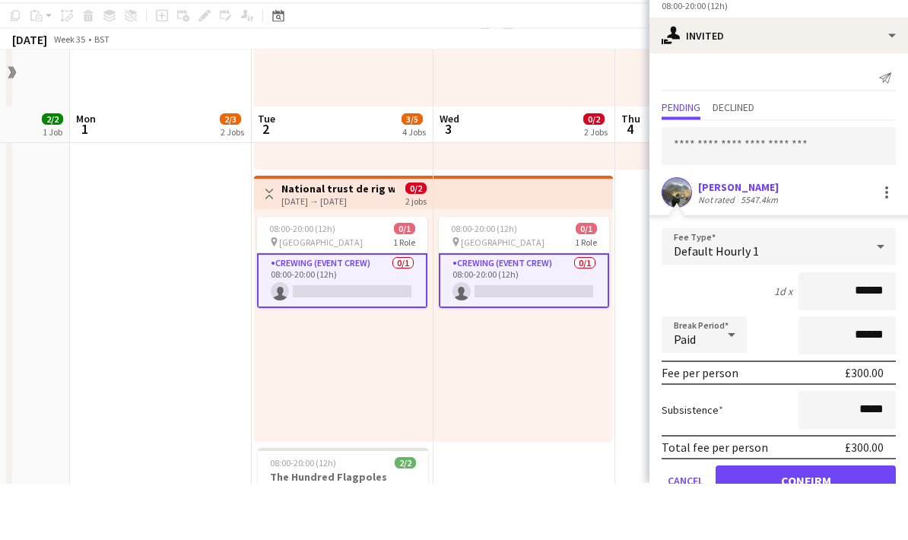
click at [827, 521] on button "Confirm" at bounding box center [805, 536] width 180 height 30
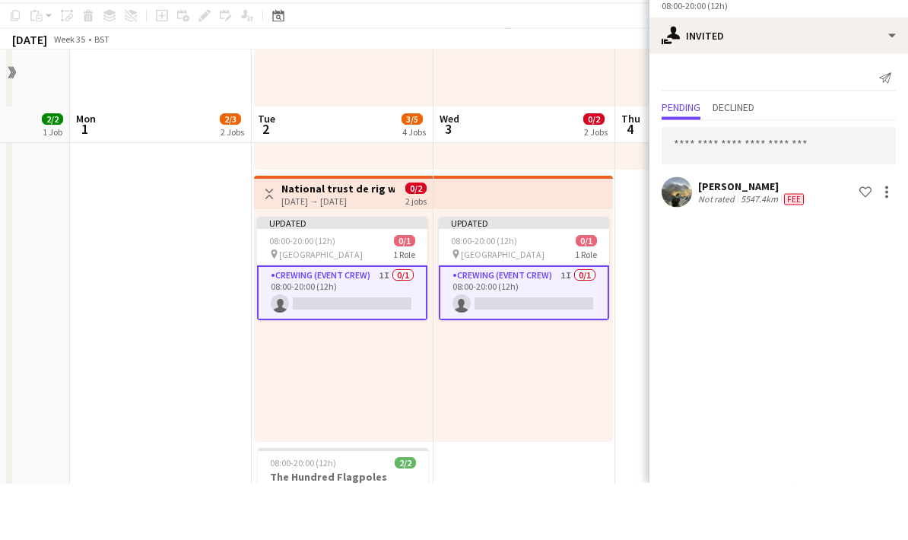
scroll to position [545, 0]
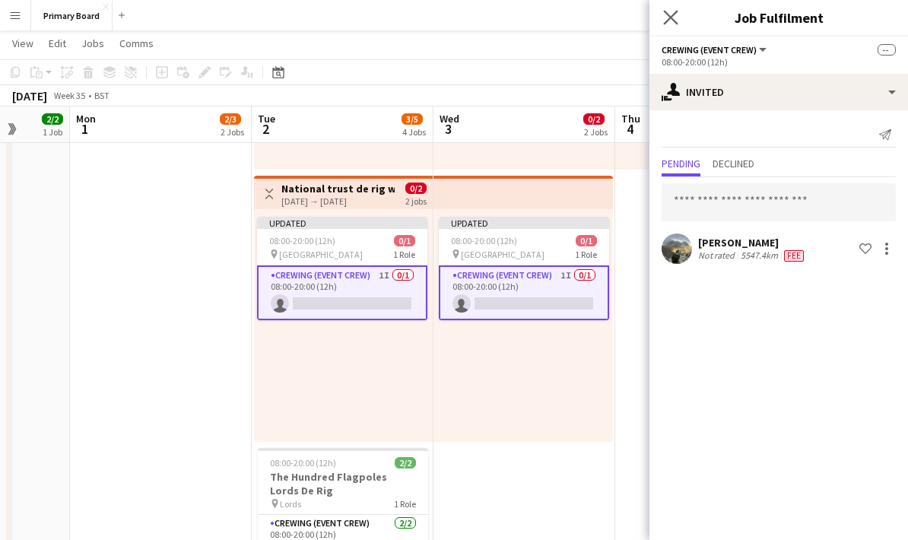
click at [677, 20] on icon "Close pop-in" at bounding box center [670, 17] width 14 height 14
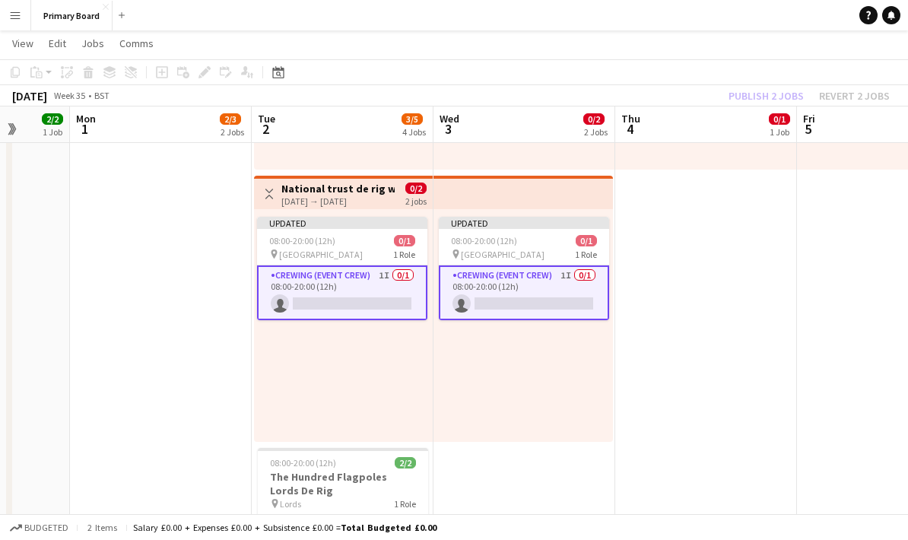
click at [790, 89] on div "Publish 2 jobs Revert 2 jobs" at bounding box center [809, 96] width 198 height 20
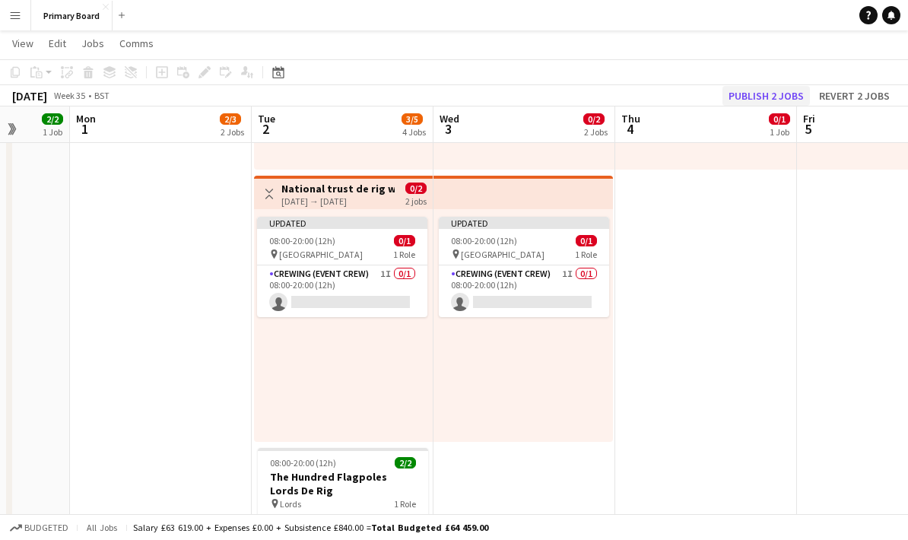
click at [784, 92] on button "Publish 2 jobs" at bounding box center [765, 96] width 87 height 20
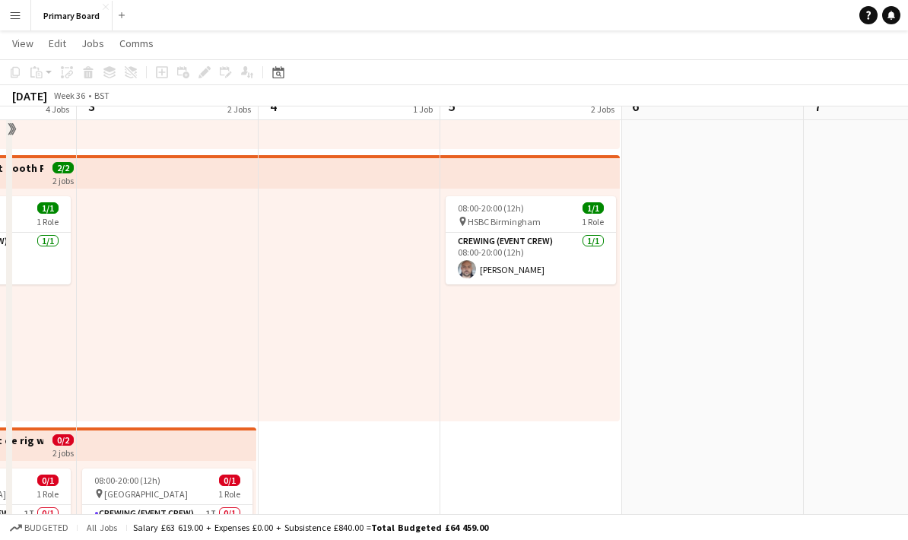
scroll to position [333, 0]
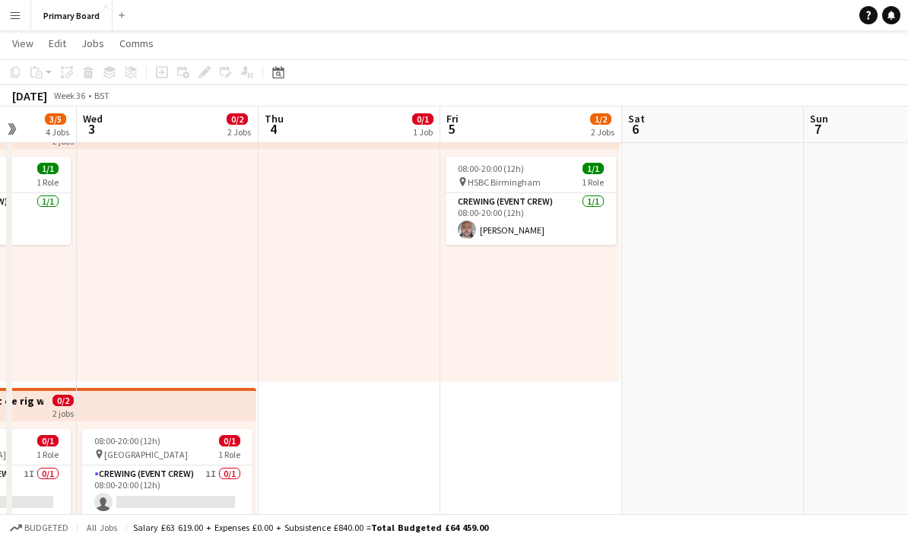
click at [545, 459] on app-date-cell "08:00-20:00 (12h) 0/1 pin Basingstoke 1 Role Crewing (Event Crew) 1I 0/1 08:00-…" at bounding box center [531, 334] width 182 height 995
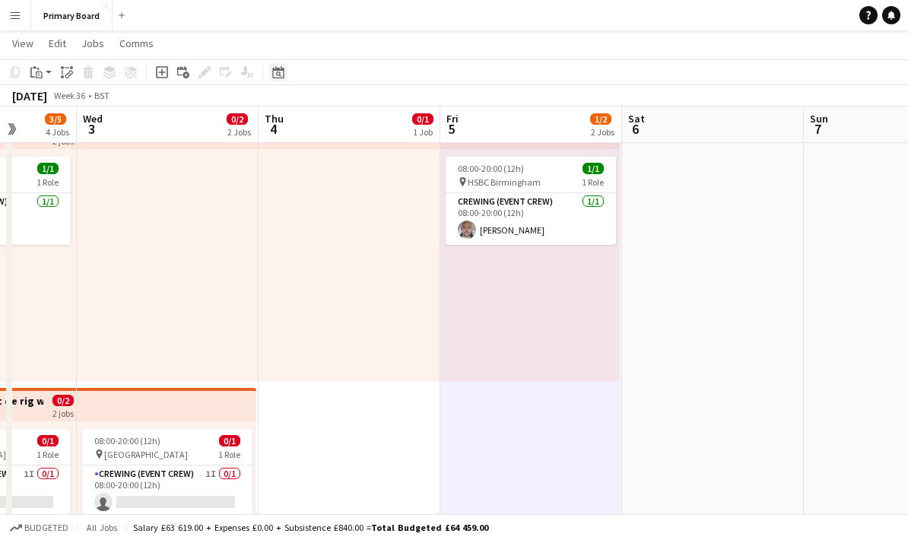
click at [287, 68] on div "Date picker" at bounding box center [278, 72] width 18 height 18
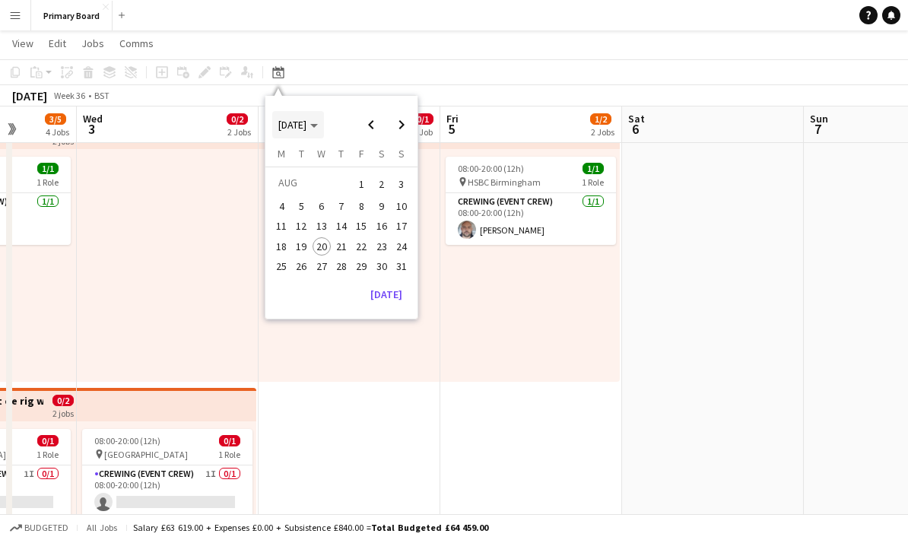
click at [318, 120] on span "[DATE]" at bounding box center [298, 125] width 40 height 14
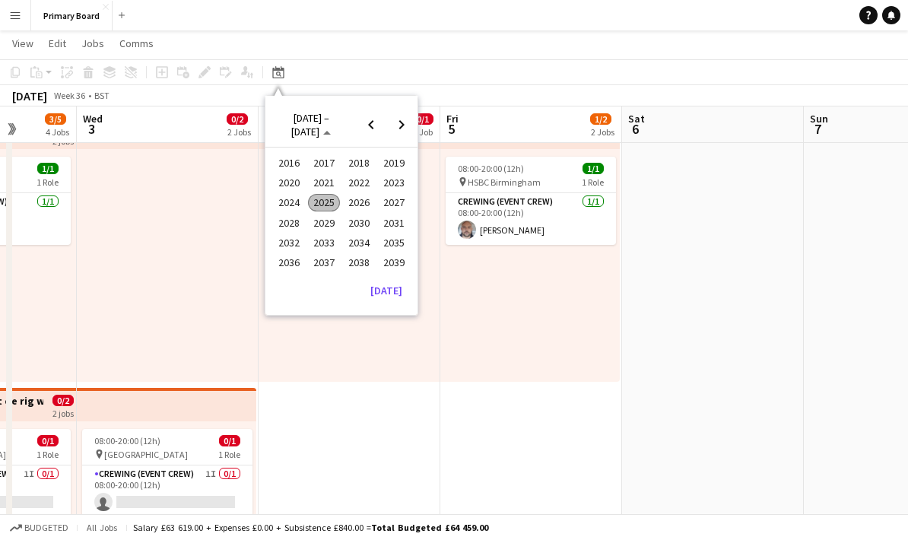
click at [294, 199] on span "2024" at bounding box center [288, 203] width 31 height 18
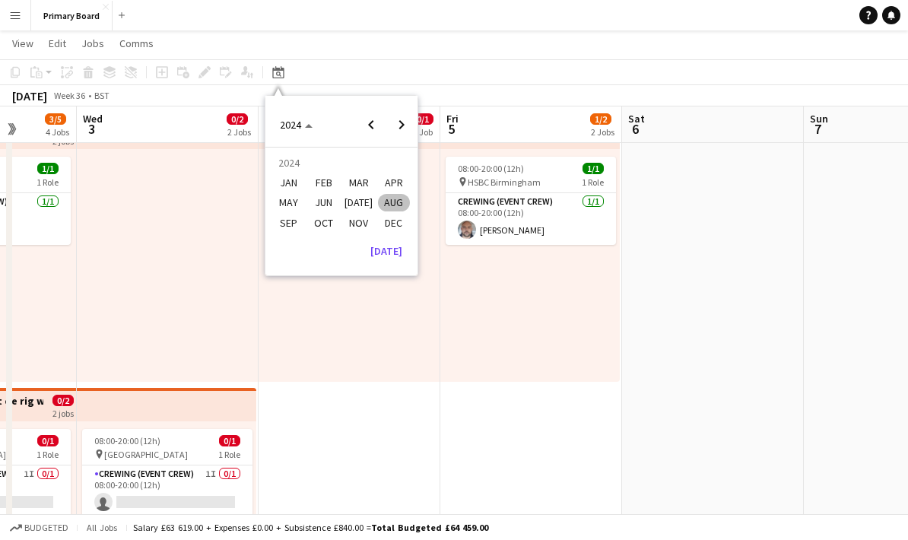
click at [290, 220] on span "SEP" at bounding box center [288, 223] width 31 height 18
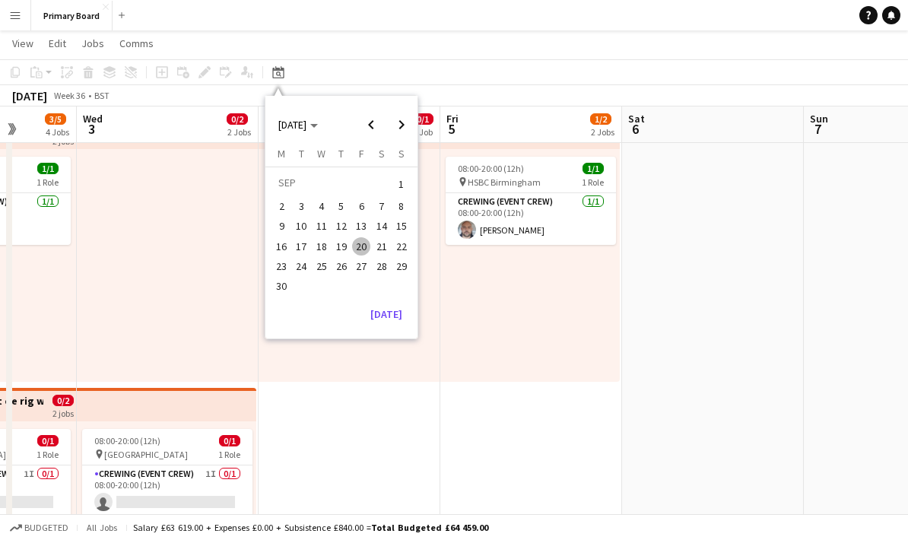
click at [344, 222] on span "12" at bounding box center [341, 226] width 18 height 18
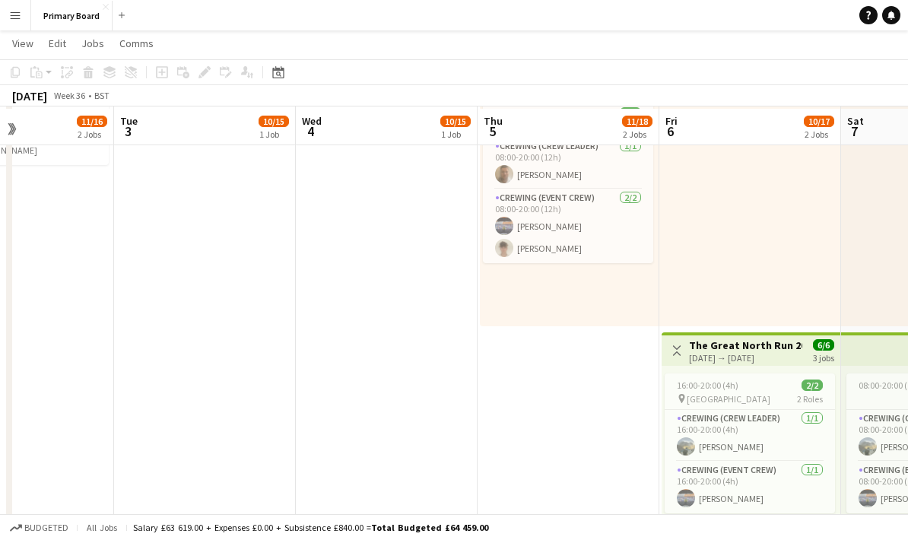
scroll to position [936, 0]
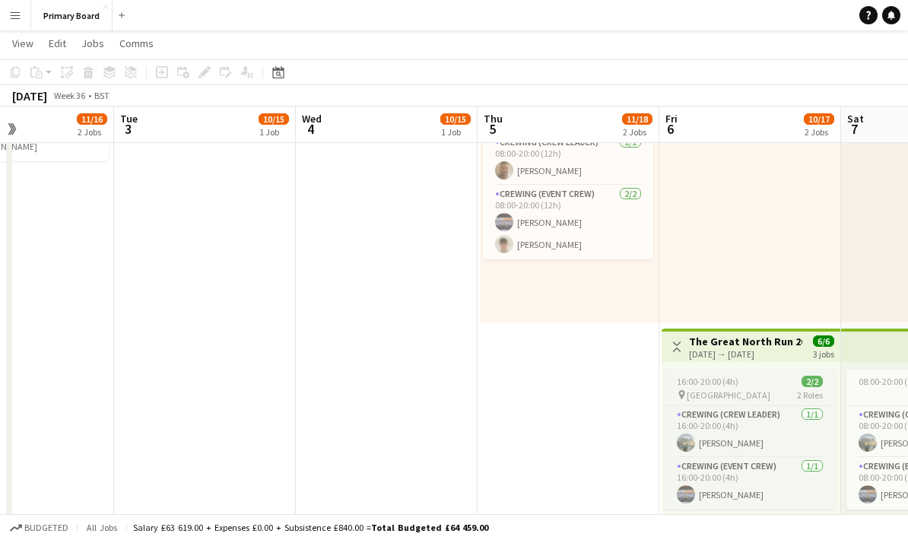
click at [763, 373] on app-job-card "16:00-20:00 (4h) 2/2 pin newcastle 2 Roles Crewing (Crew Leader) [DATE] 16:00-2…" at bounding box center [749, 439] width 170 height 140
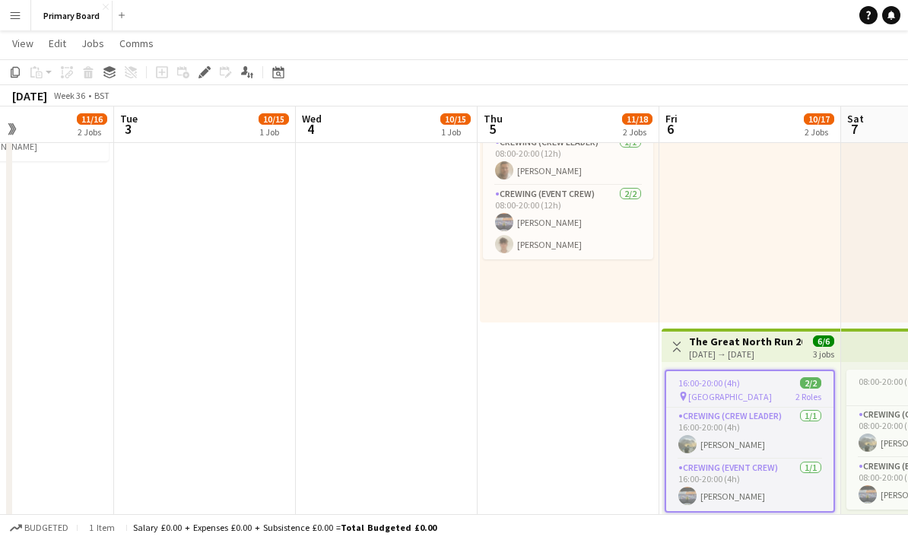
click at [773, 343] on h3 "The Great North Run 2024" at bounding box center [745, 341] width 113 height 14
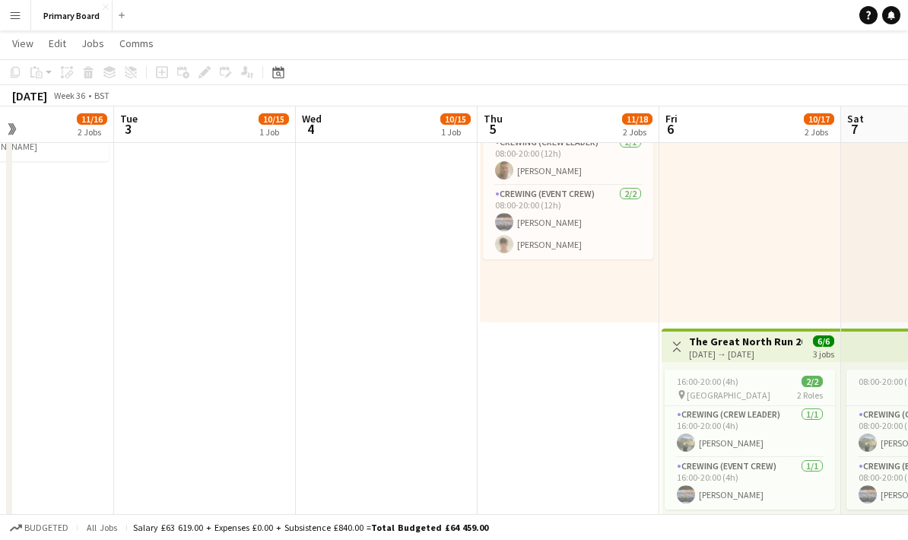
click at [768, 349] on div "[DATE] → [DATE]" at bounding box center [745, 353] width 113 height 11
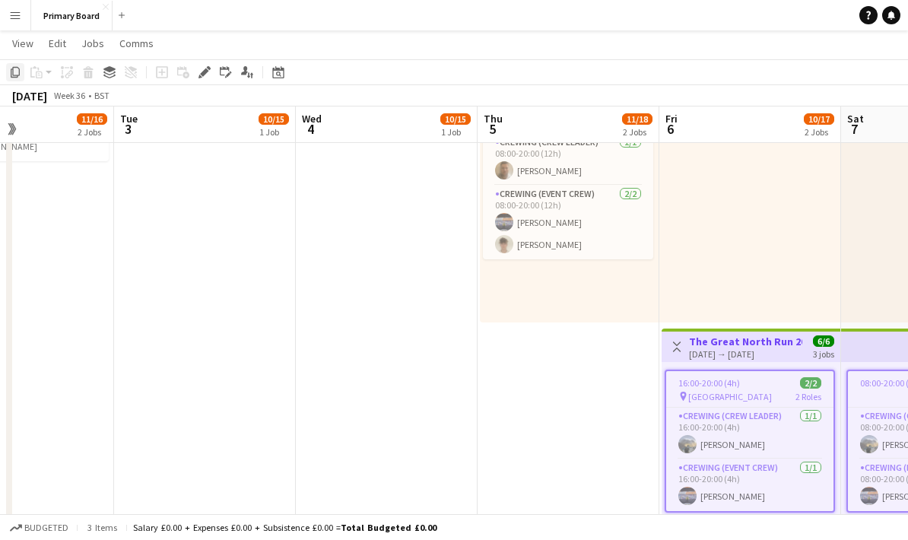
click at [17, 75] on icon at bounding box center [15, 72] width 9 height 11
click at [287, 66] on div "Date picker" at bounding box center [278, 72] width 18 height 18
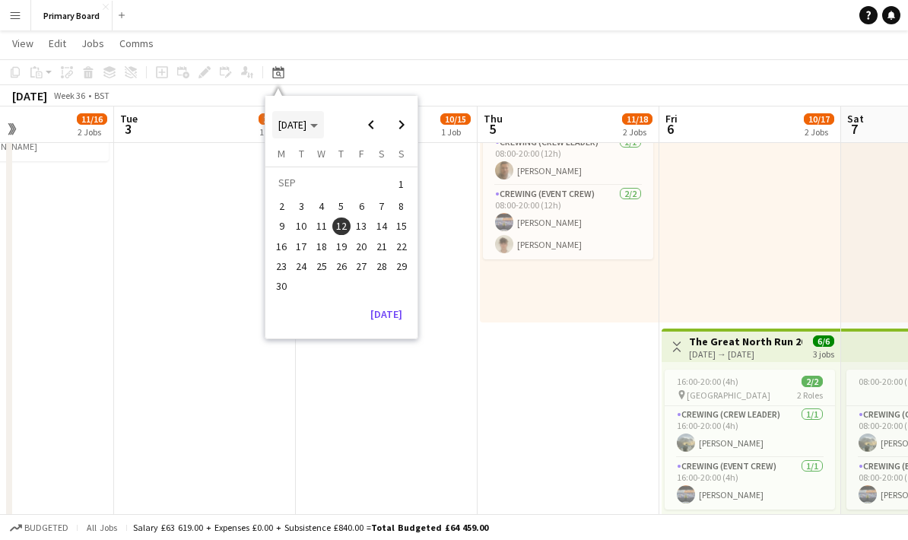
click at [318, 125] on polygon "Choose month and year" at bounding box center [314, 126] width 8 height 4
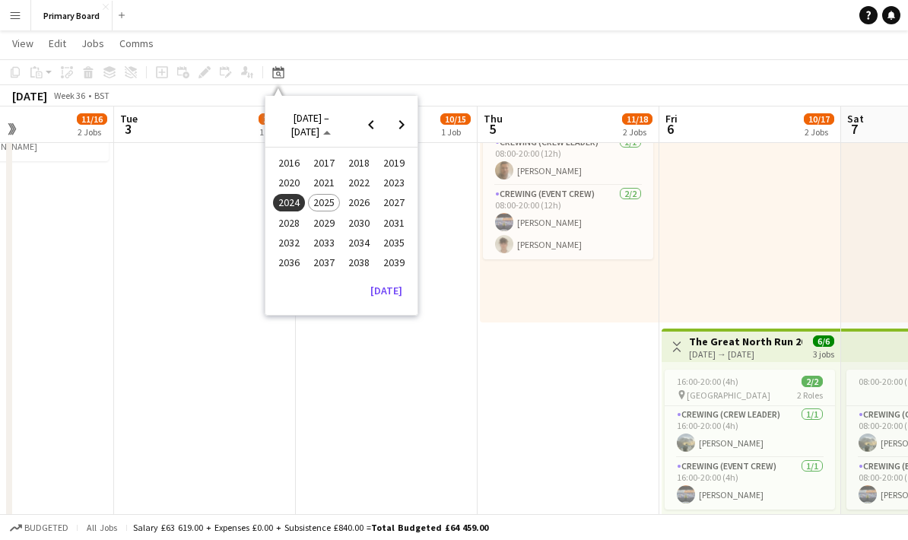
click at [328, 207] on span "2025" at bounding box center [323, 203] width 31 height 18
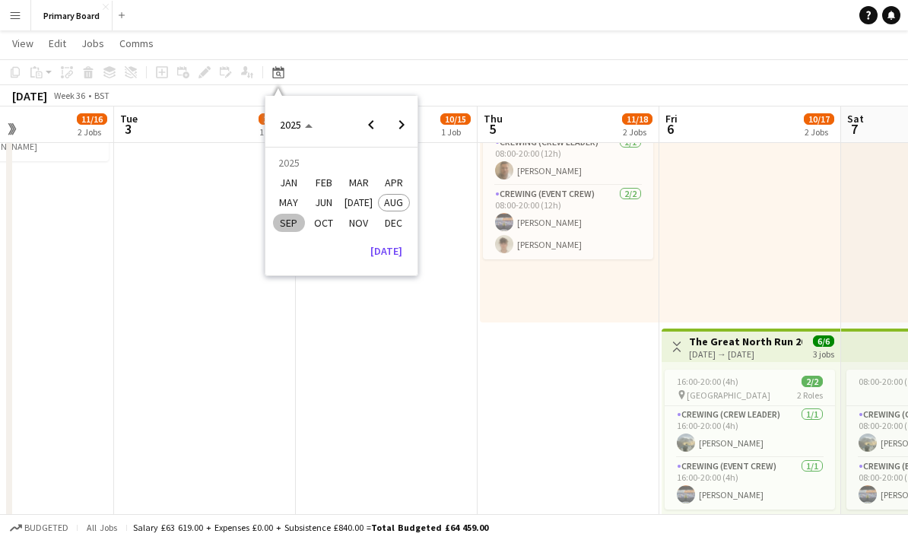
click at [297, 225] on span "SEP" at bounding box center [288, 223] width 31 height 18
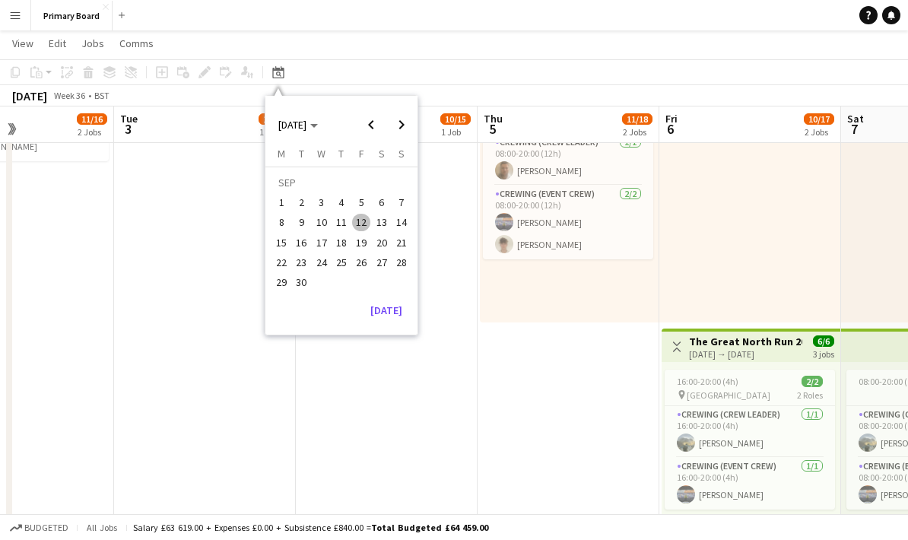
click at [361, 218] on span "12" at bounding box center [361, 223] width 18 height 18
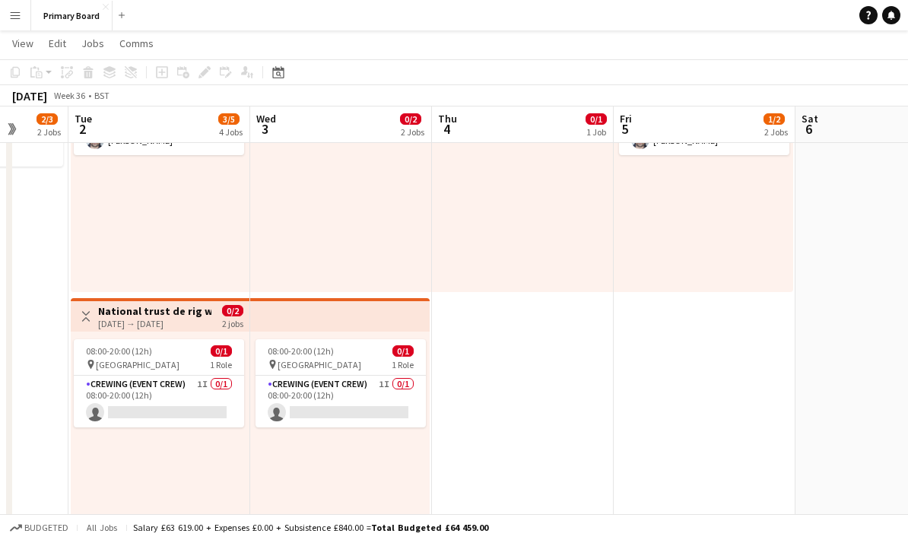
scroll to position [422, 0]
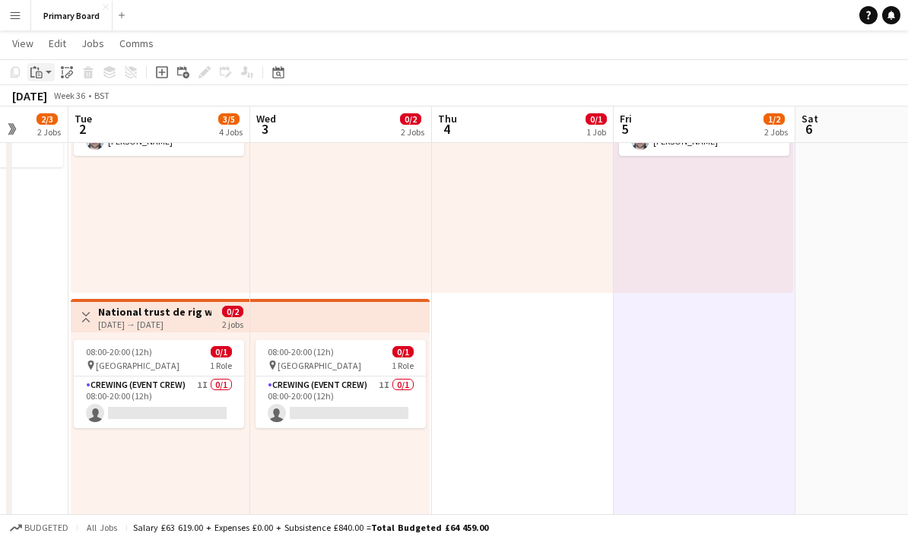
click at [36, 75] on icon "Paste" at bounding box center [36, 72] width 12 height 12
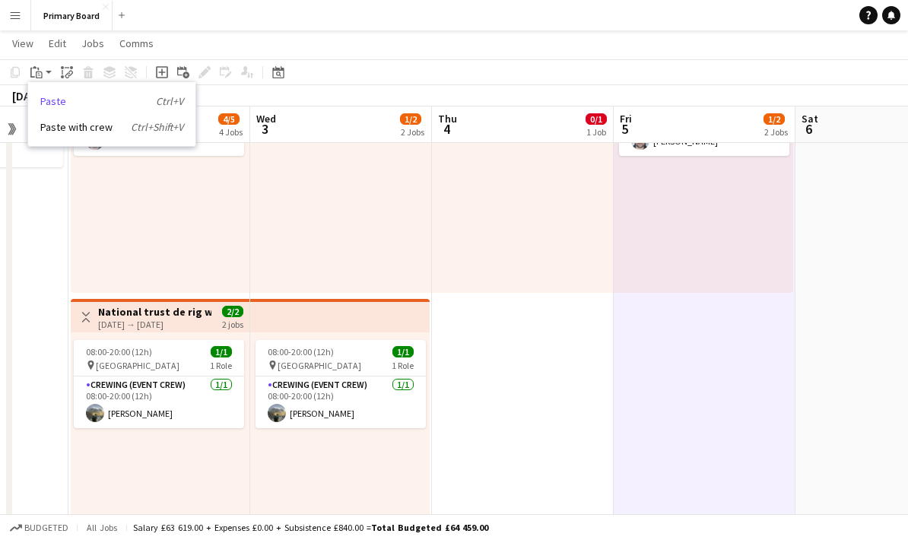
click at [99, 102] on link "Paste Ctrl+V" at bounding box center [111, 101] width 143 height 14
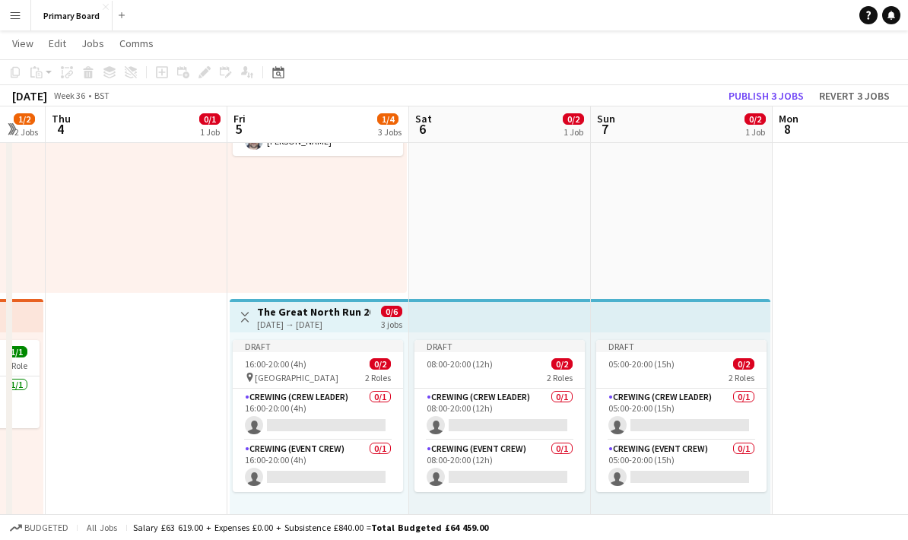
scroll to position [0, 451]
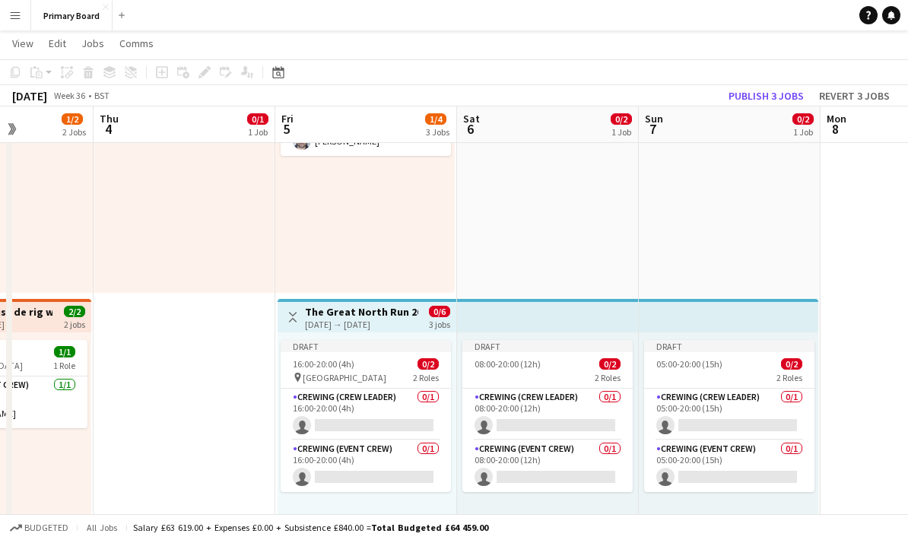
click at [416, 309] on h3 "The Great North Run 2024" at bounding box center [361, 312] width 113 height 14
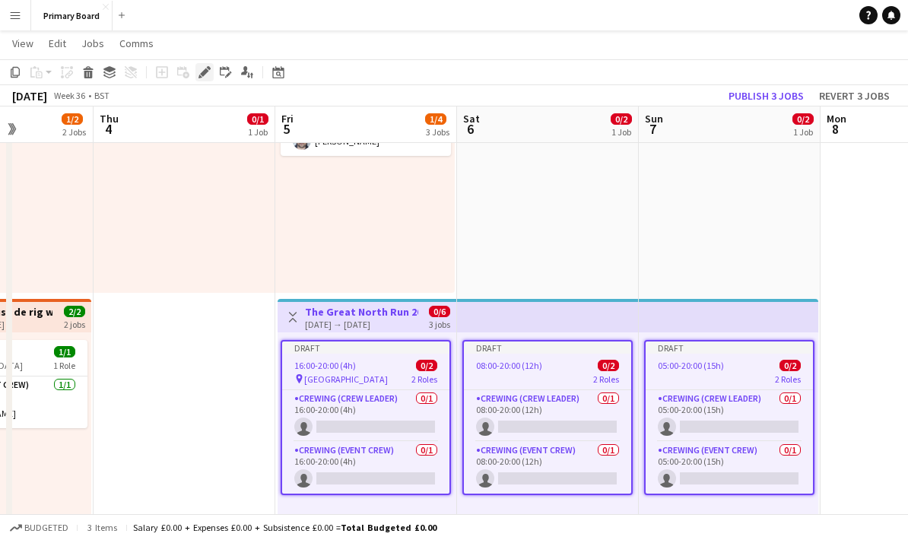
click at [211, 71] on div "Edit" at bounding box center [204, 72] width 18 height 18
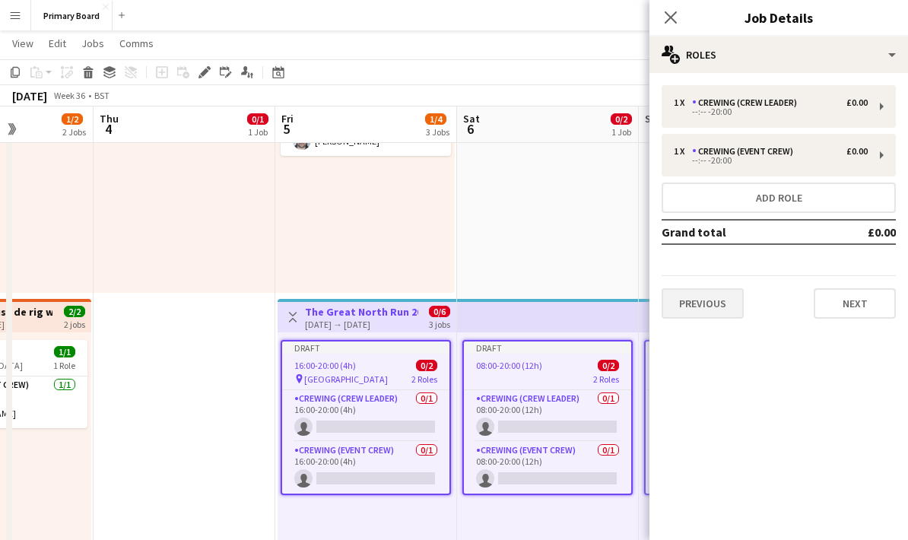
click at [730, 311] on button "Previous" at bounding box center [702, 303] width 82 height 30
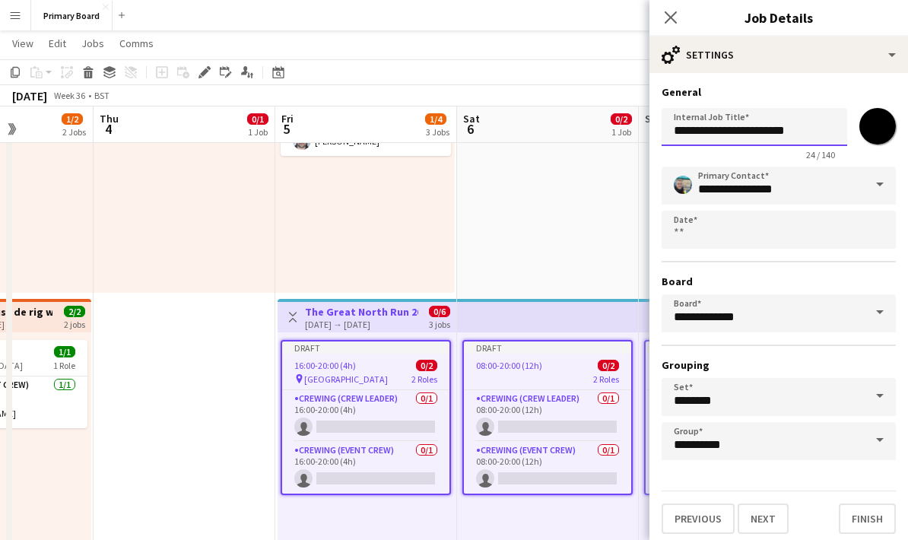
click at [825, 134] on input "**********" at bounding box center [753, 127] width 185 height 38
type input "**********"
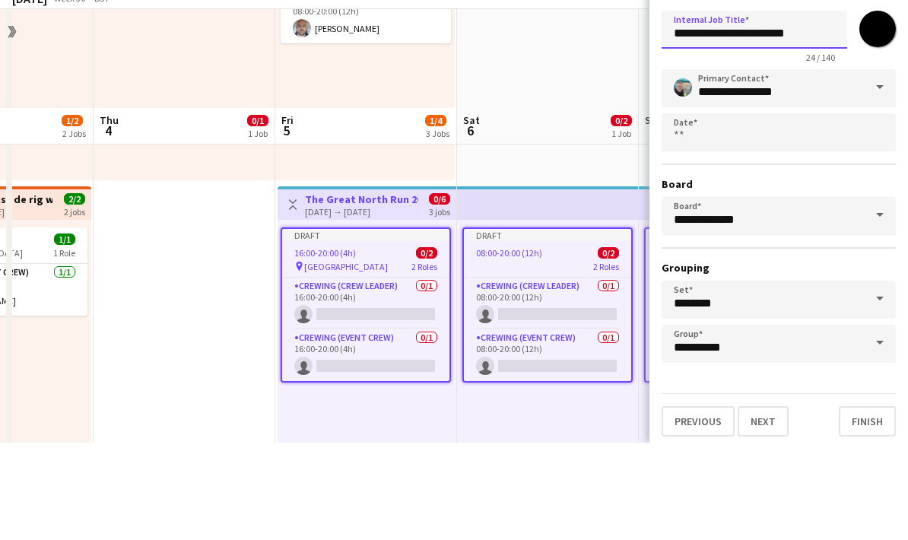
scroll to position [438, 0]
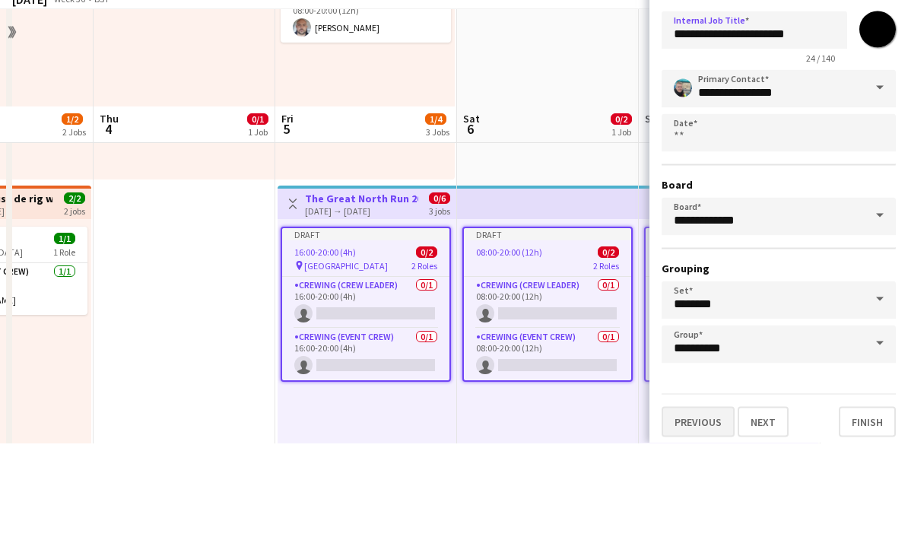
click at [704, 503] on button "Previous" at bounding box center [697, 518] width 73 height 30
type input "**********"
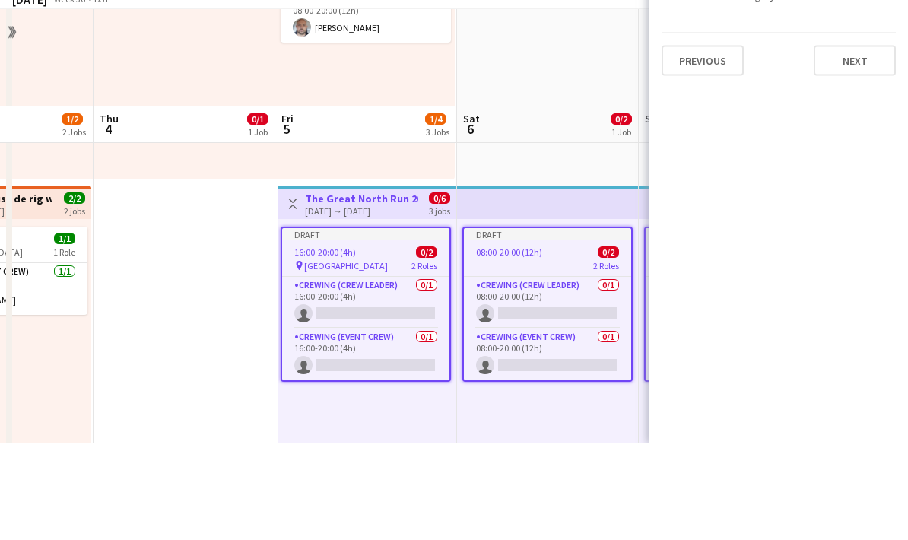
scroll to position [535, 0]
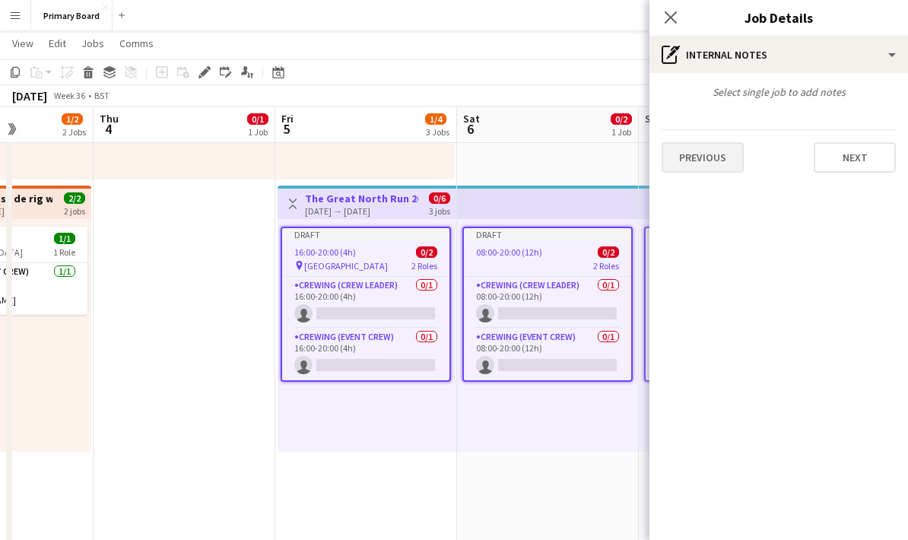
click at [707, 163] on button "Previous" at bounding box center [702, 157] width 82 height 30
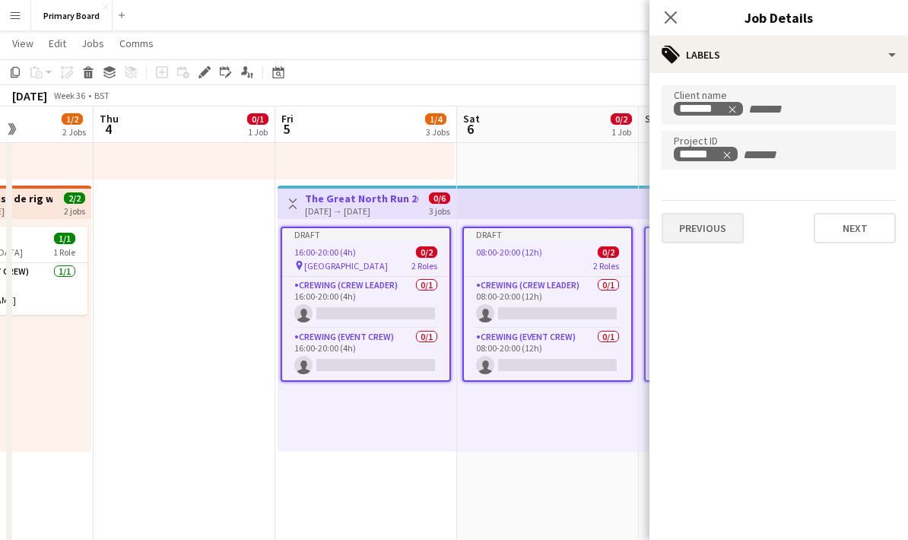
click at [722, 239] on button "Previous" at bounding box center [702, 228] width 82 height 30
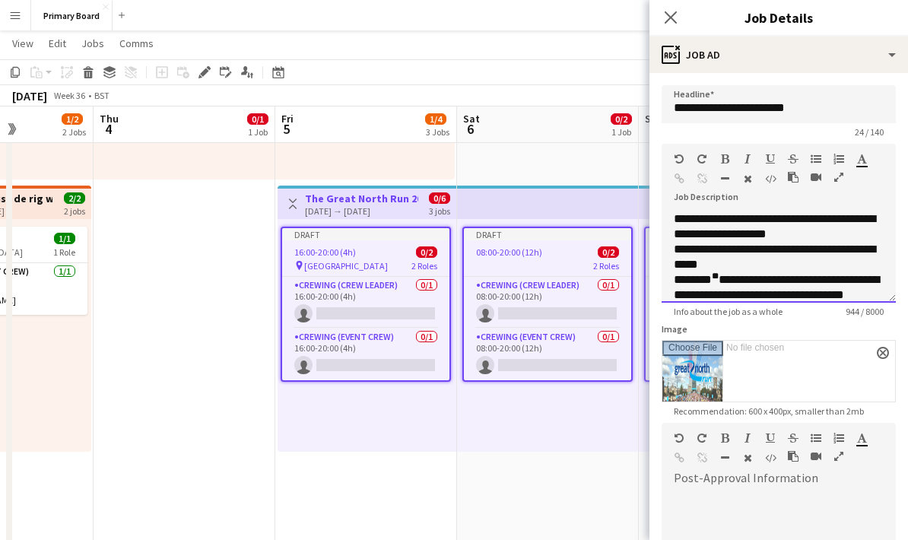
click at [803, 287] on p "**********" at bounding box center [778, 295] width 210 height 46
click at [762, 216] on p "**********" at bounding box center [778, 226] width 210 height 30
click at [790, 263] on p "**********" at bounding box center [778, 257] width 210 height 30
click at [797, 261] on p "**********" at bounding box center [778, 257] width 210 height 30
paste div
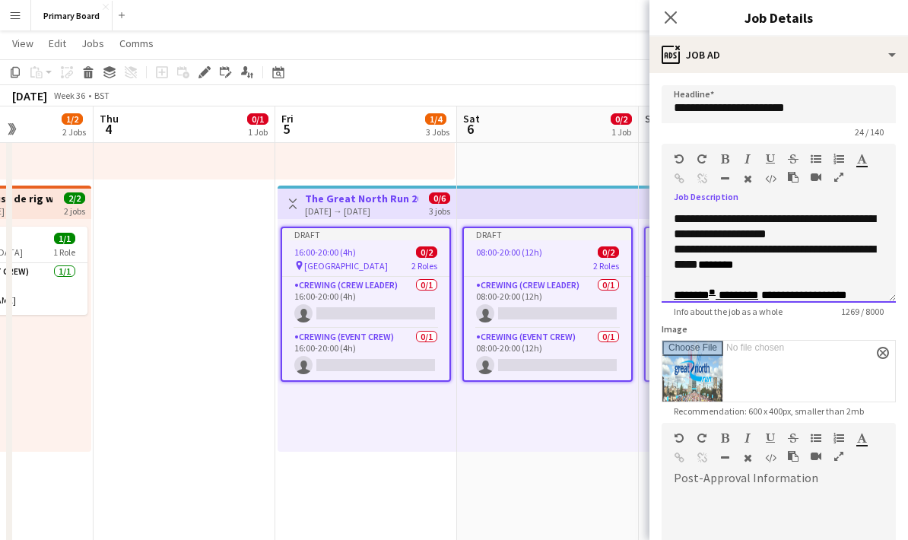
scroll to position [252, 0]
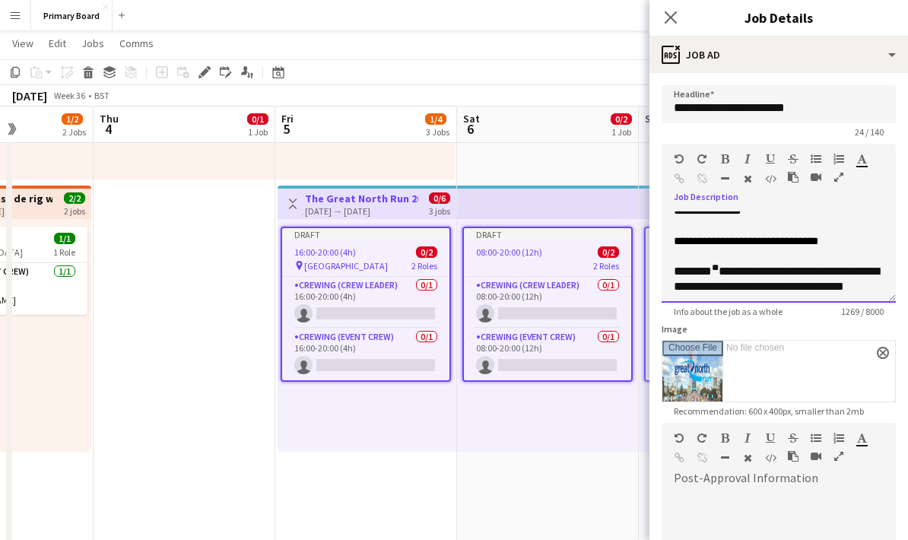
click at [731, 259] on p at bounding box center [778, 256] width 210 height 15
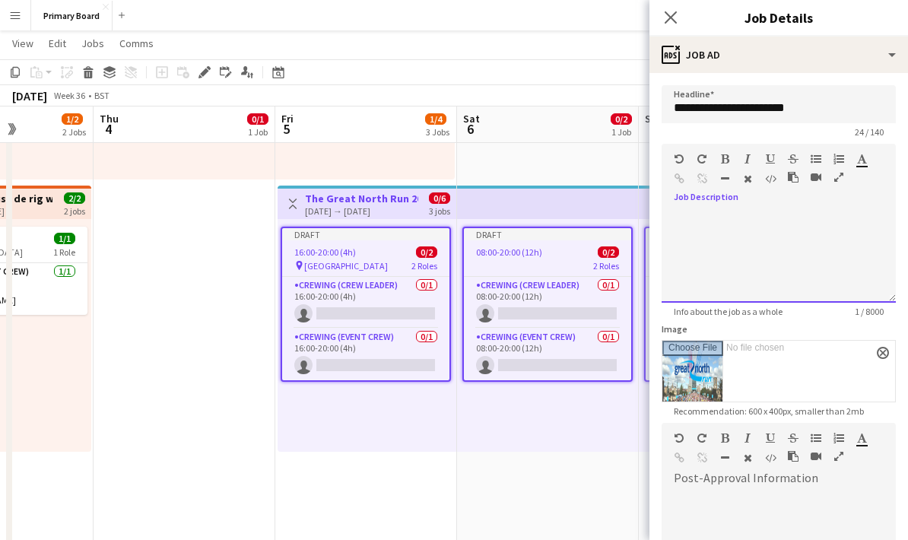
scroll to position [0, 0]
click at [724, 243] on div at bounding box center [778, 256] width 234 height 91
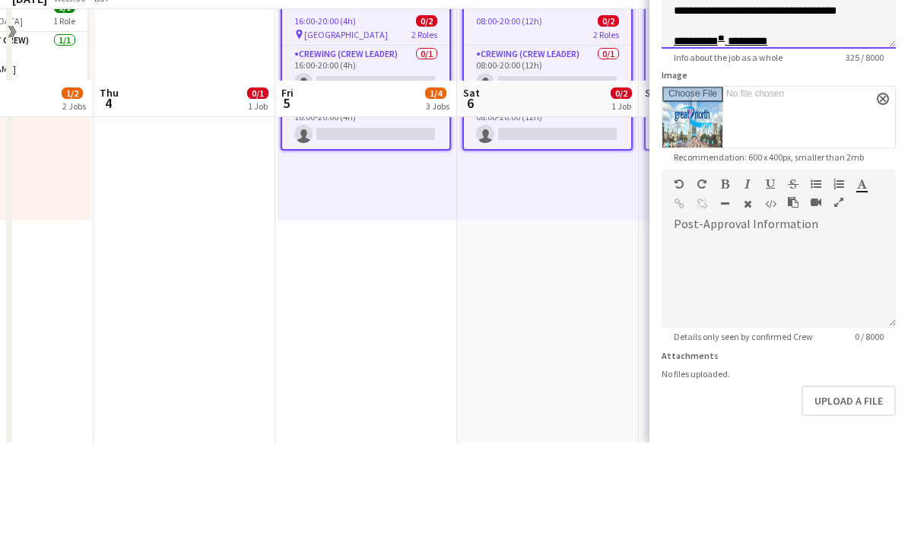
scroll to position [676, 0]
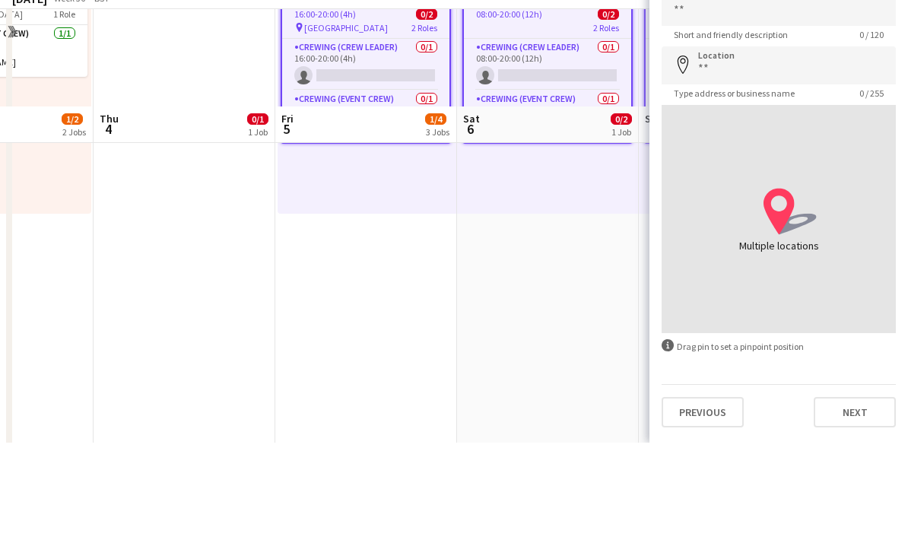
scroll to position [773, 0]
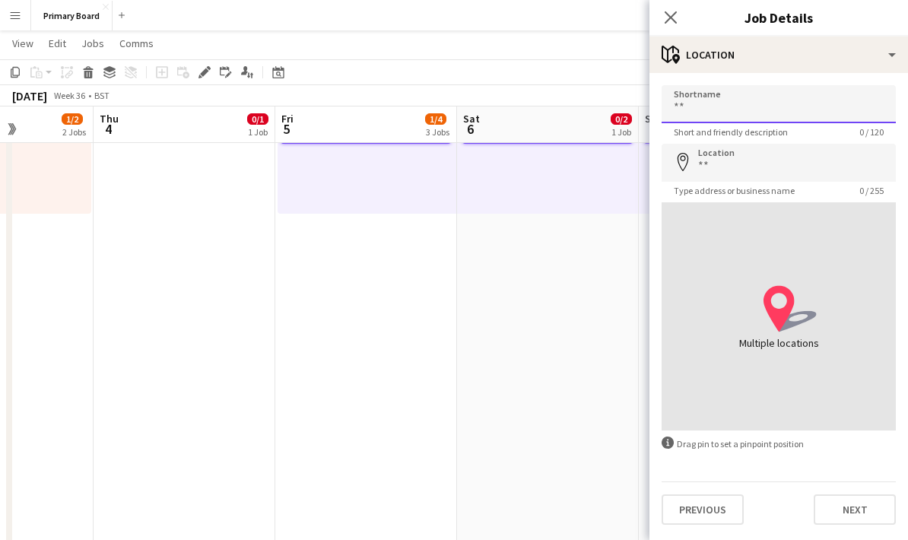
click at [791, 102] on input "Shortname" at bounding box center [778, 104] width 234 height 38
type input "*********"
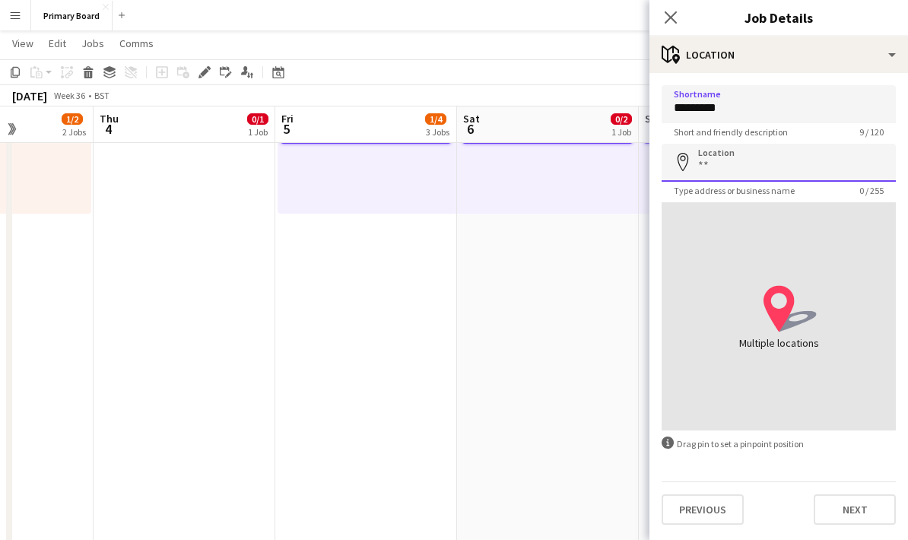
click at [767, 166] on input "Location" at bounding box center [778, 163] width 234 height 38
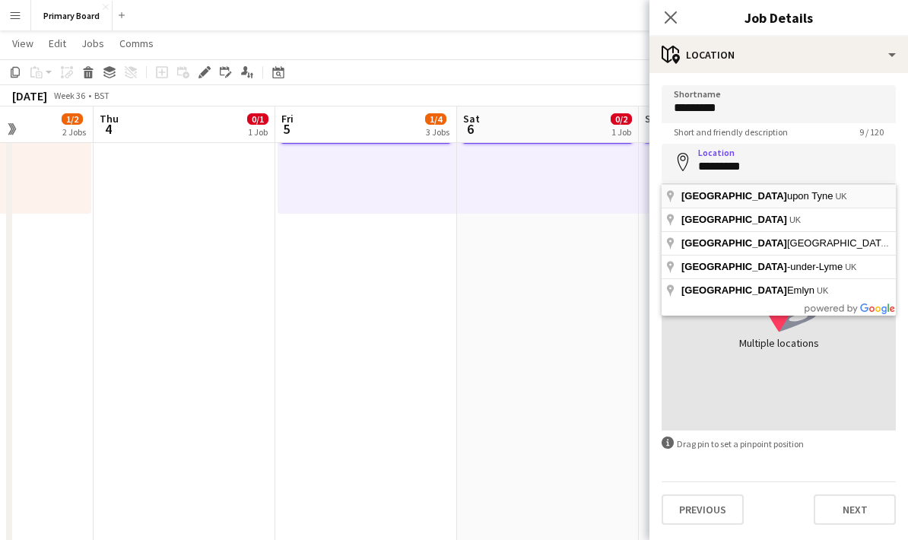
type input "**********"
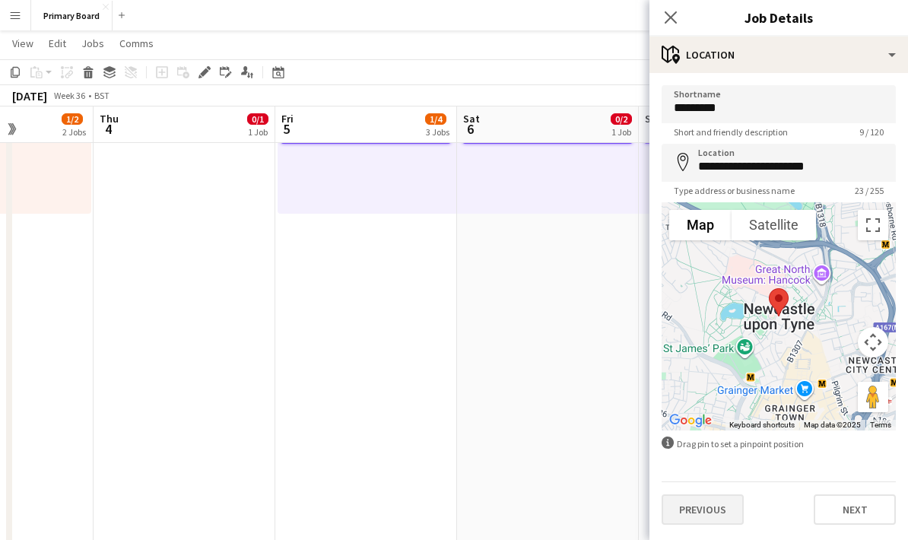
click at [722, 517] on button "Previous" at bounding box center [702, 509] width 82 height 30
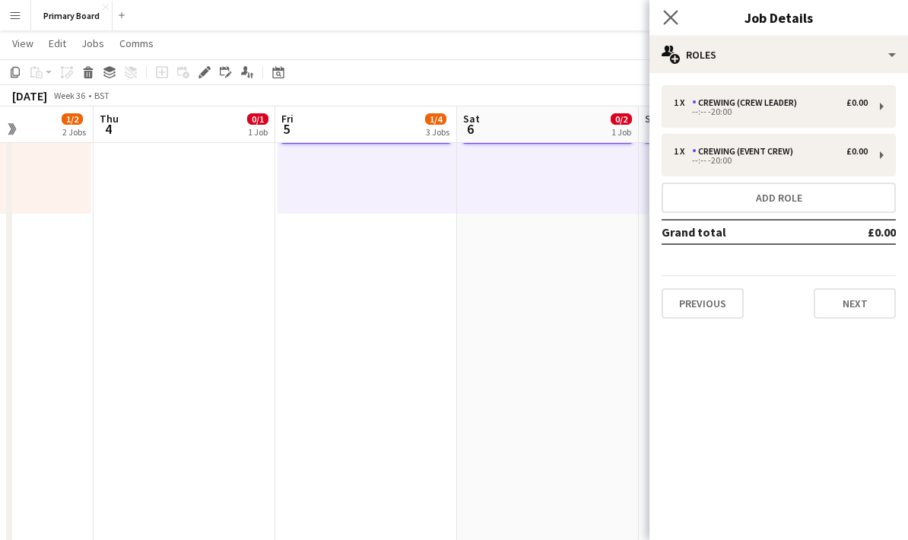
click at [677, 12] on icon "Close pop-in" at bounding box center [670, 17] width 14 height 14
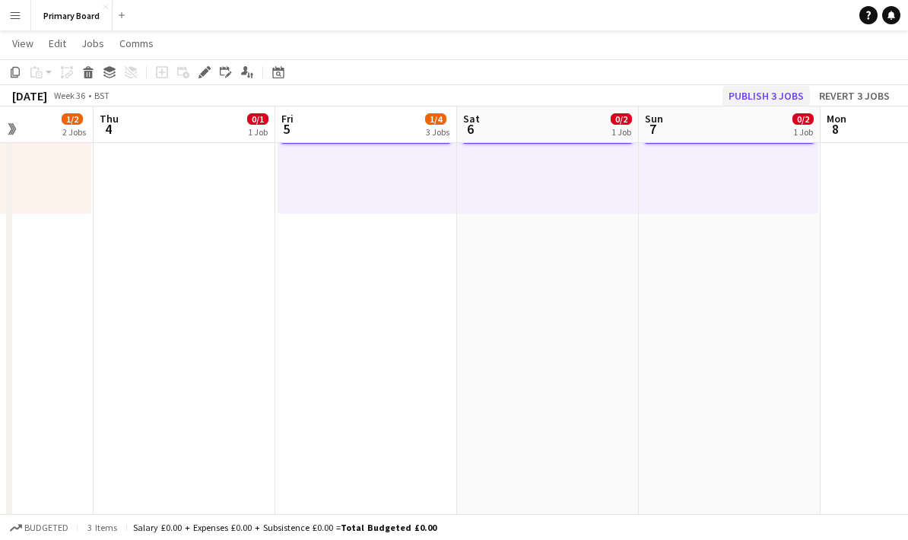
click at [783, 87] on button "Publish 3 jobs" at bounding box center [765, 96] width 87 height 20
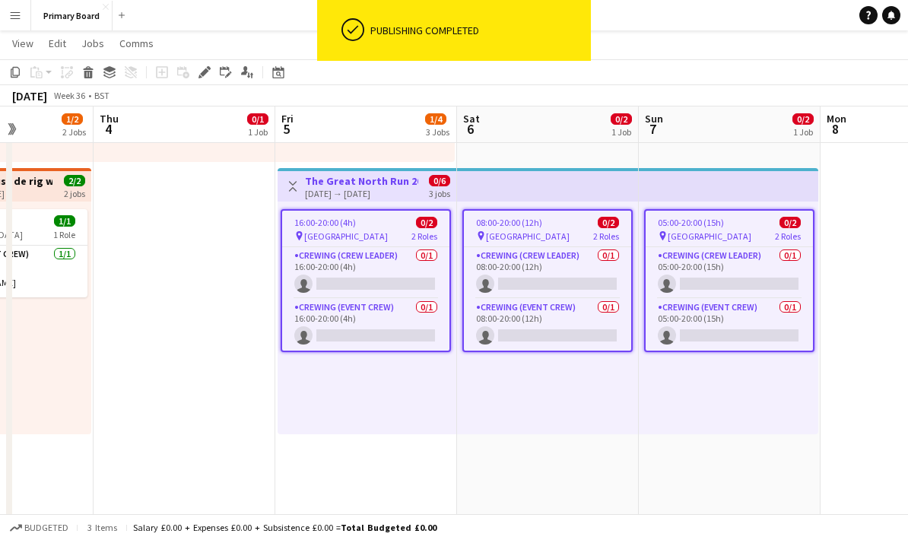
scroll to position [552, 0]
click at [372, 232] on div "pin Newcastle 2 Roles" at bounding box center [365, 236] width 167 height 12
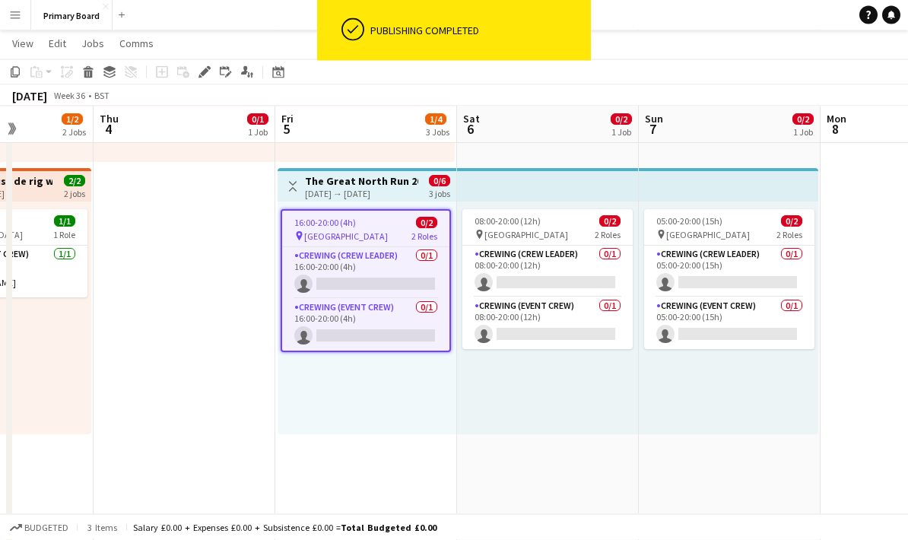
scroll to position [553, 0]
click at [208, 66] on icon "Edit" at bounding box center [204, 72] width 12 height 12
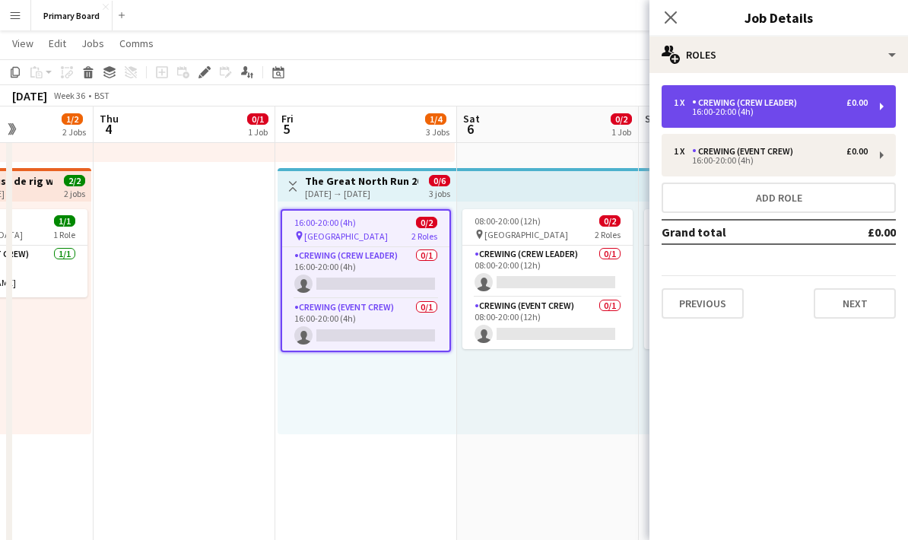
click at [804, 106] on div "1 x Crewing (Crew Leader) £0.00" at bounding box center [770, 102] width 194 height 11
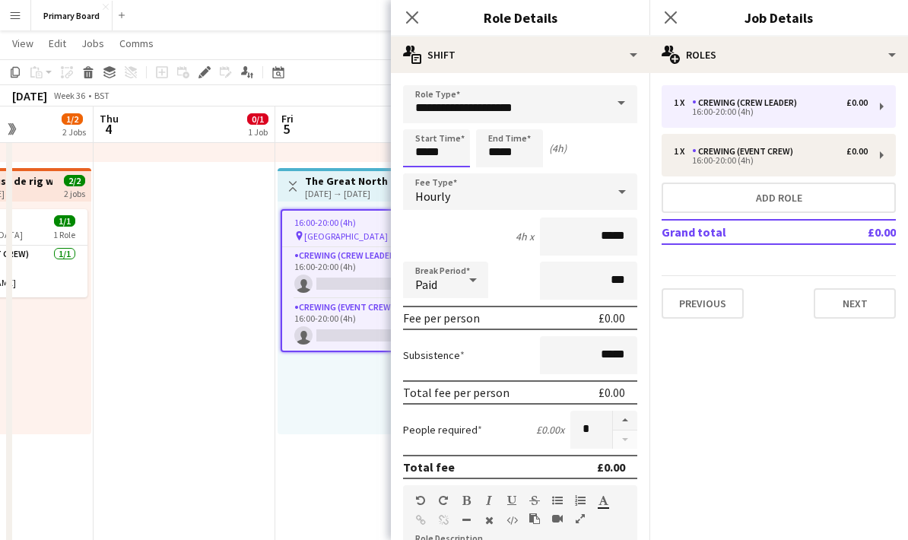
click at [442, 150] on input "*****" at bounding box center [436, 148] width 67 height 38
click at [422, 173] on div at bounding box center [421, 174] width 30 height 15
click at [423, 173] on div at bounding box center [421, 174] width 30 height 15
click at [423, 178] on div at bounding box center [421, 174] width 30 height 15
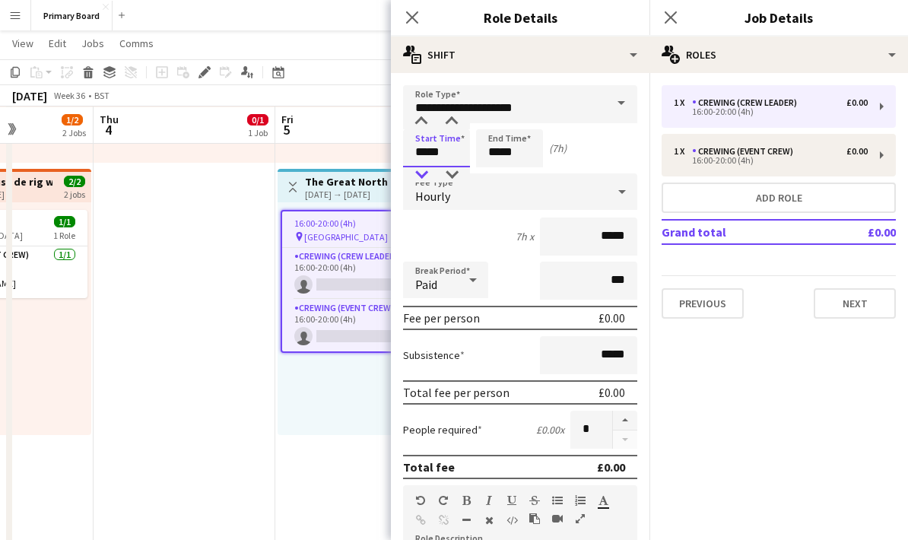
click at [429, 172] on div at bounding box center [421, 174] width 30 height 15
click at [426, 176] on div at bounding box center [421, 174] width 30 height 15
click at [430, 178] on div at bounding box center [421, 174] width 30 height 15
type input "*****"
click at [523, 157] on input "*****" at bounding box center [509, 148] width 67 height 38
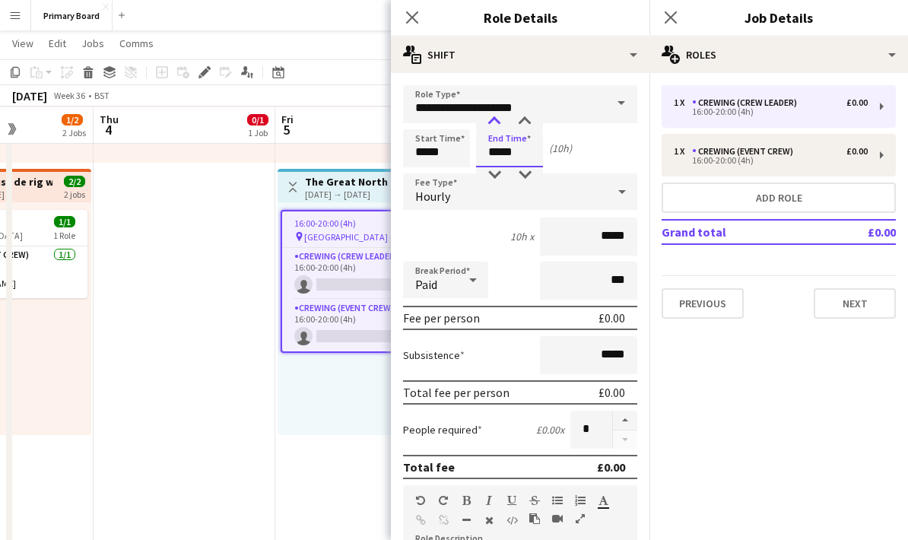
click at [494, 117] on div at bounding box center [494, 121] width 30 height 15
click at [496, 119] on div at bounding box center [494, 121] width 30 height 15
type input "*****"
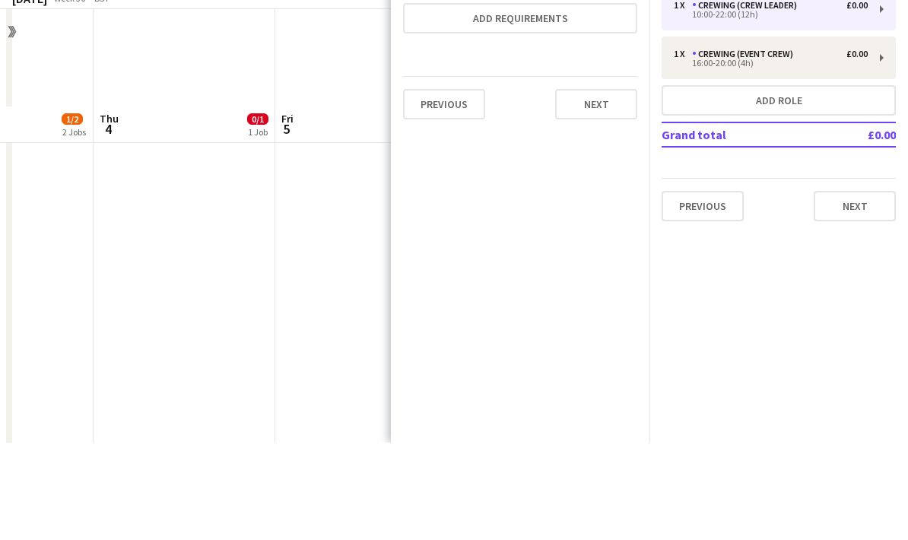
scroll to position [1094, 0]
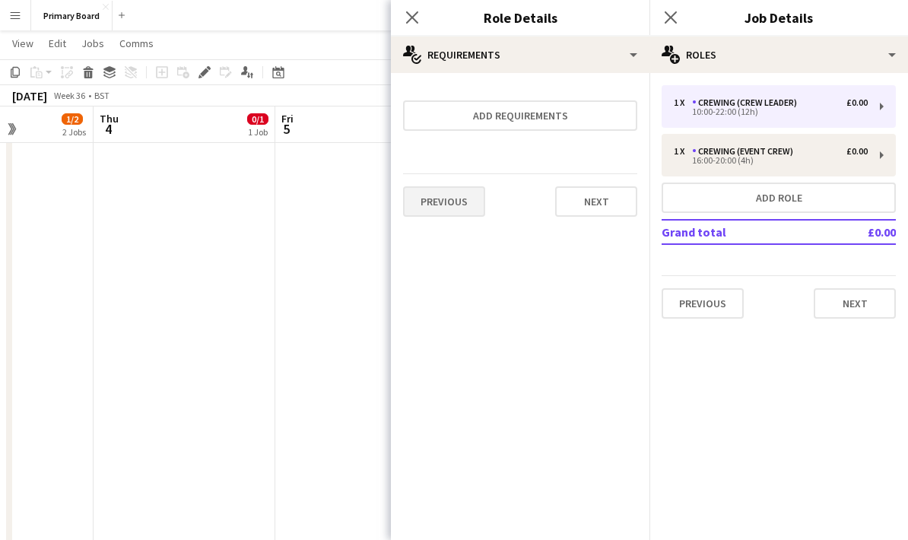
click at [459, 206] on button "Previous" at bounding box center [444, 201] width 82 height 30
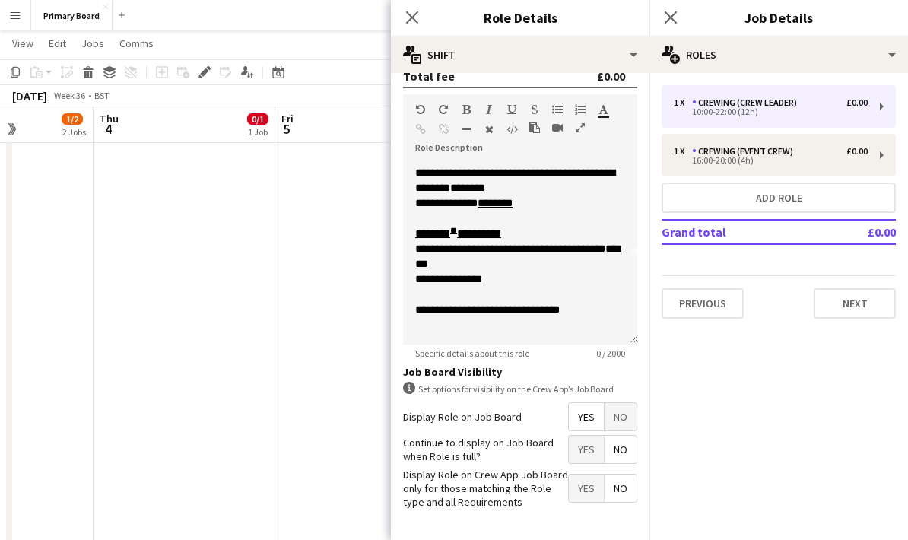
scroll to position [390, 0]
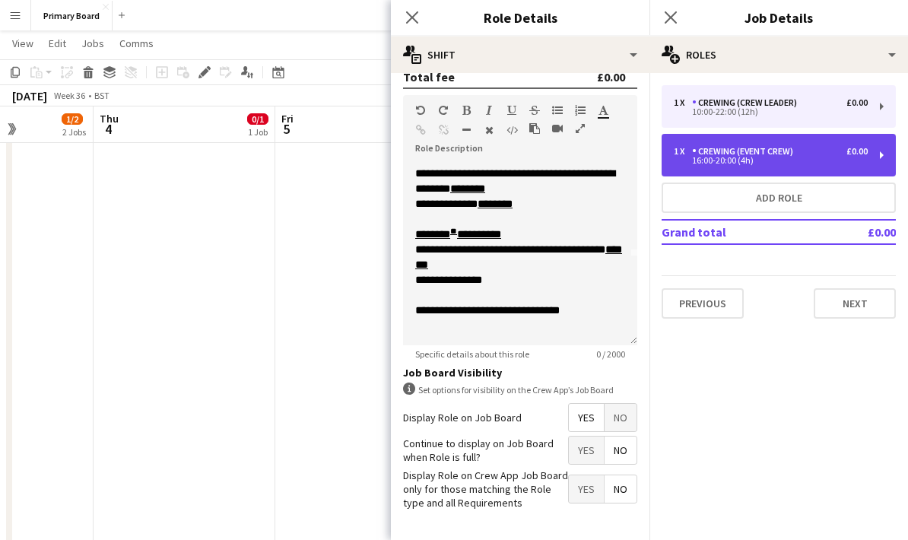
click at [815, 163] on div "16:00-20:00 (4h)" at bounding box center [770, 161] width 194 height 8
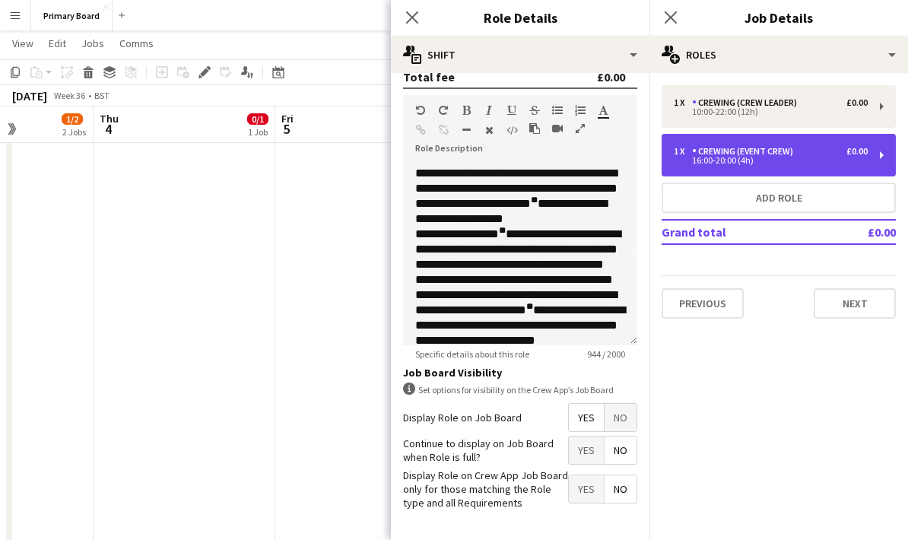
type input "**********"
type input "*****"
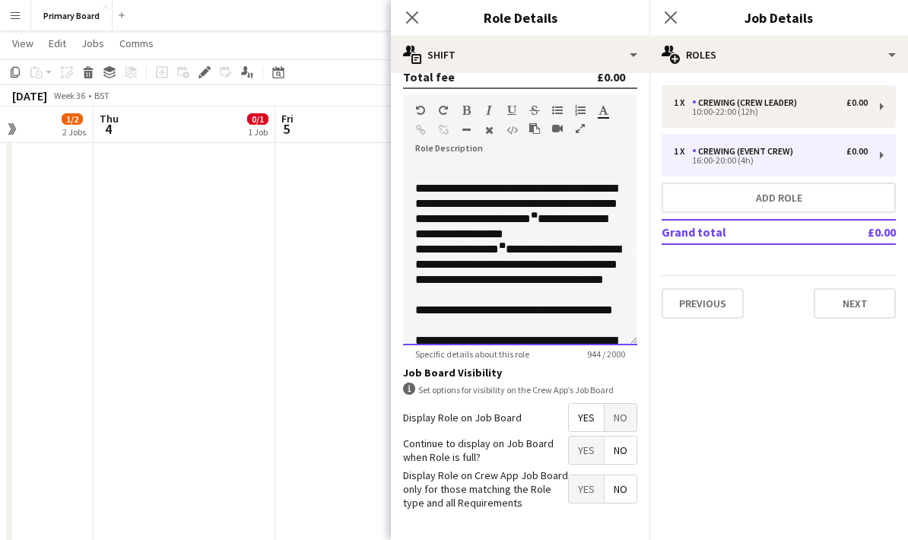
click at [505, 250] on sup "**" at bounding box center [502, 245] width 7 height 9
click at [468, 192] on p "**********" at bounding box center [520, 211] width 210 height 61
click at [470, 187] on p "**********" at bounding box center [520, 211] width 210 height 61
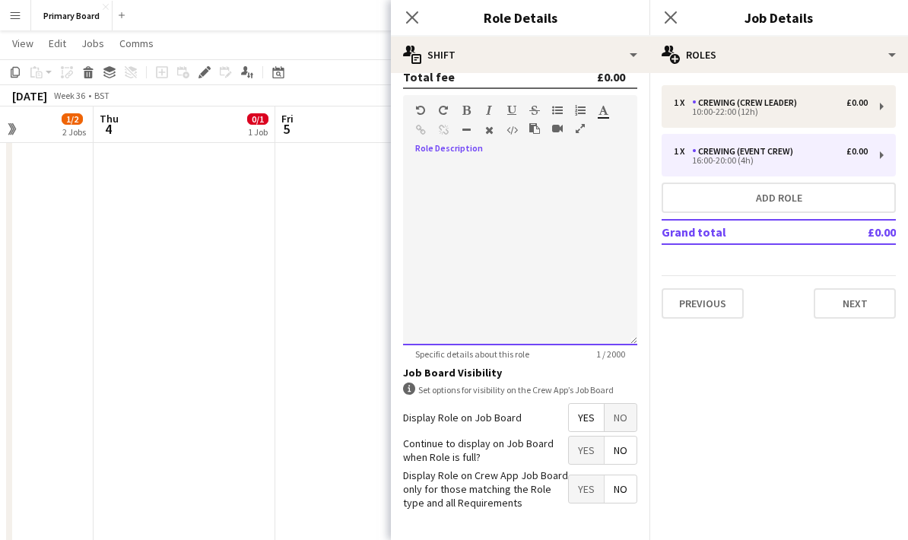
click at [454, 190] on div at bounding box center [520, 254] width 234 height 182
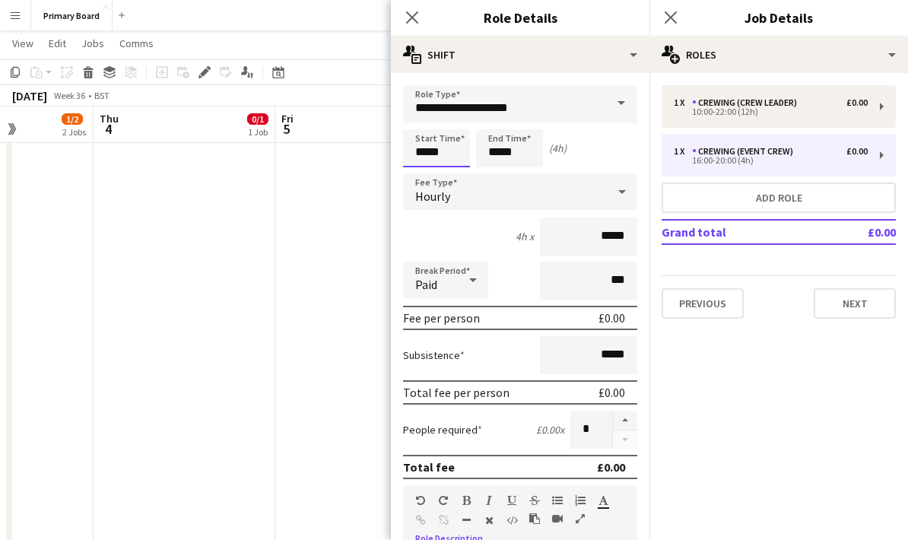
click at [439, 150] on input "*****" at bounding box center [436, 148] width 67 height 38
click at [421, 176] on div at bounding box center [421, 174] width 30 height 15
click at [422, 172] on div at bounding box center [421, 174] width 30 height 15
click at [428, 176] on div at bounding box center [421, 174] width 30 height 15
click at [430, 177] on div at bounding box center [421, 174] width 30 height 15
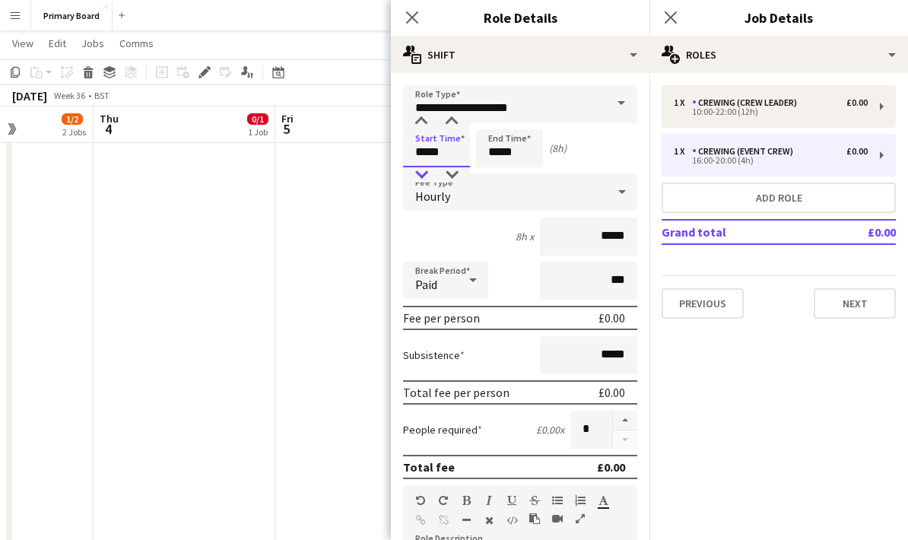
click at [427, 180] on div at bounding box center [421, 174] width 30 height 15
click at [425, 177] on div at bounding box center [421, 174] width 30 height 15
type input "*****"
click at [517, 152] on input "*****" at bounding box center [509, 148] width 67 height 38
click at [498, 119] on div at bounding box center [494, 121] width 30 height 15
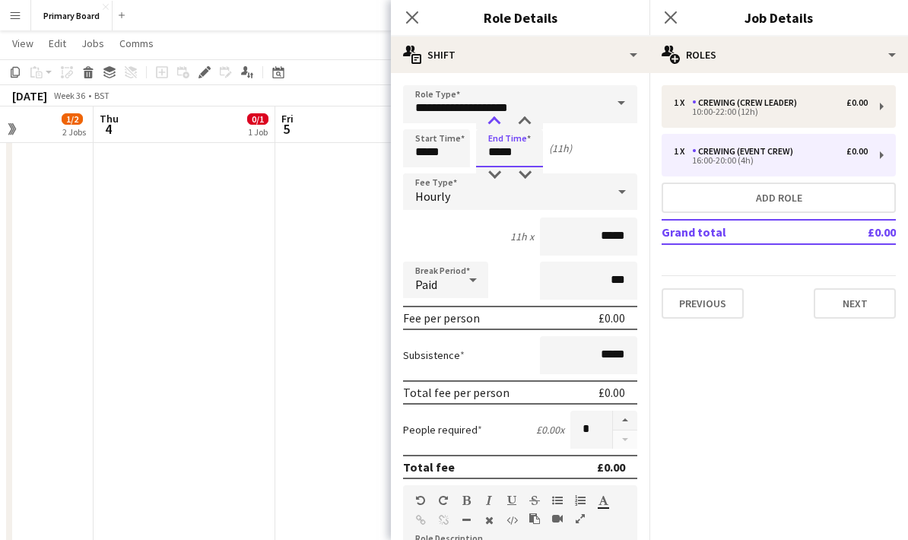
click at [493, 119] on div at bounding box center [494, 121] width 30 height 15
type input "*****"
click at [421, 17] on app-icon "Close pop-in" at bounding box center [412, 18] width 22 height 22
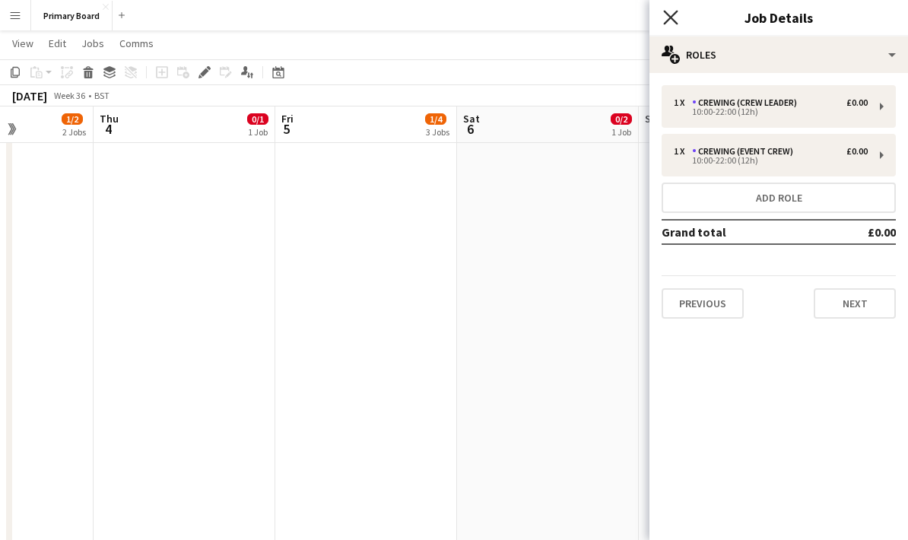
click at [669, 21] on icon "Close pop-in" at bounding box center [670, 17] width 14 height 14
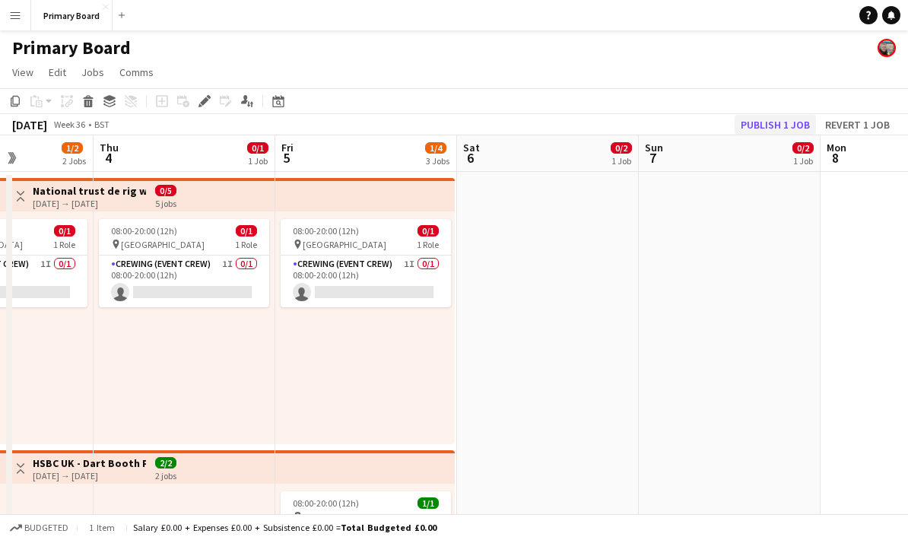
click at [792, 125] on button "Publish 1 job" at bounding box center [774, 125] width 81 height 20
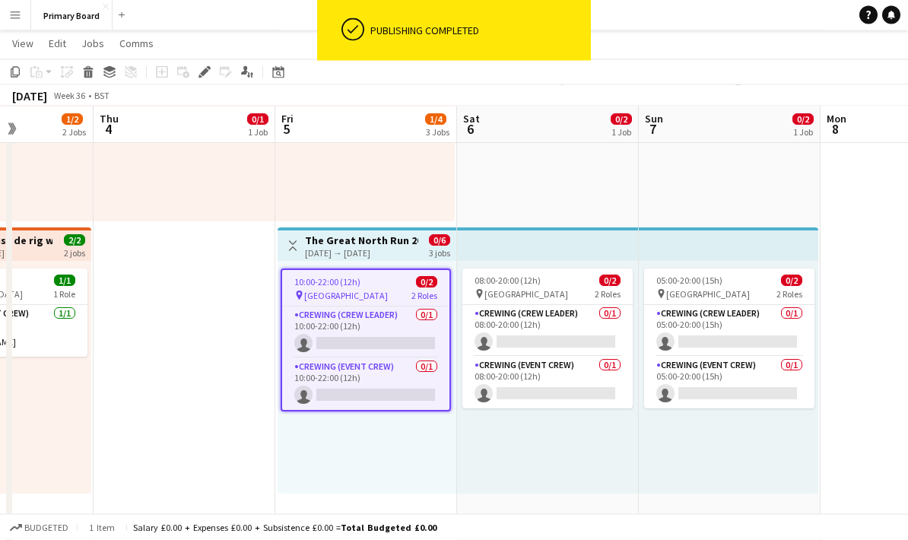
scroll to position [493, 0]
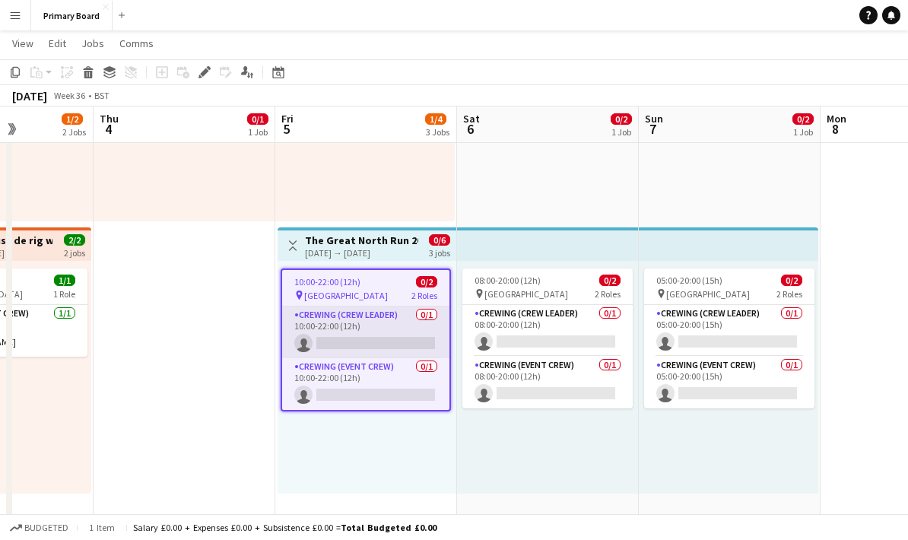
click at [408, 337] on app-card-role "Crewing (Crew Leader) 0/1 10:00-22:00 (12h) single-neutral-actions" at bounding box center [365, 332] width 167 height 52
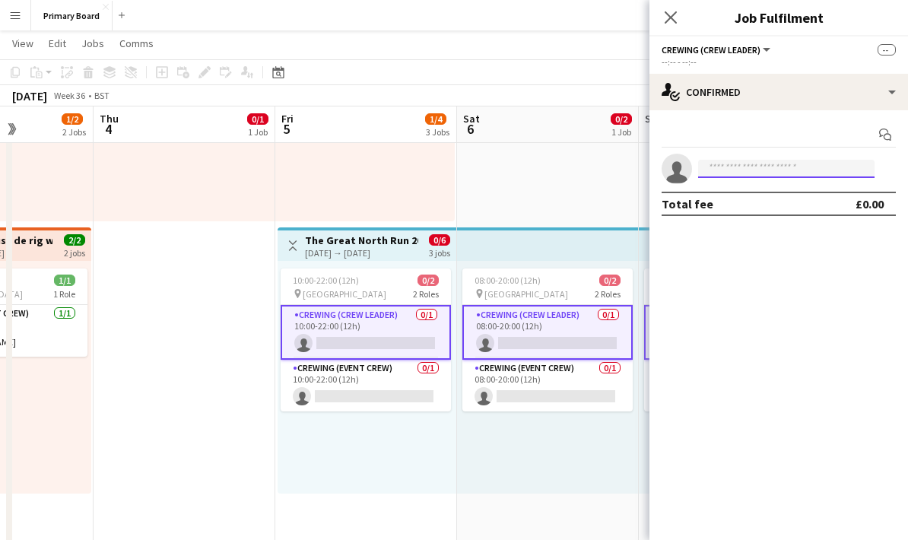
click at [778, 166] on input at bounding box center [786, 169] width 176 height 18
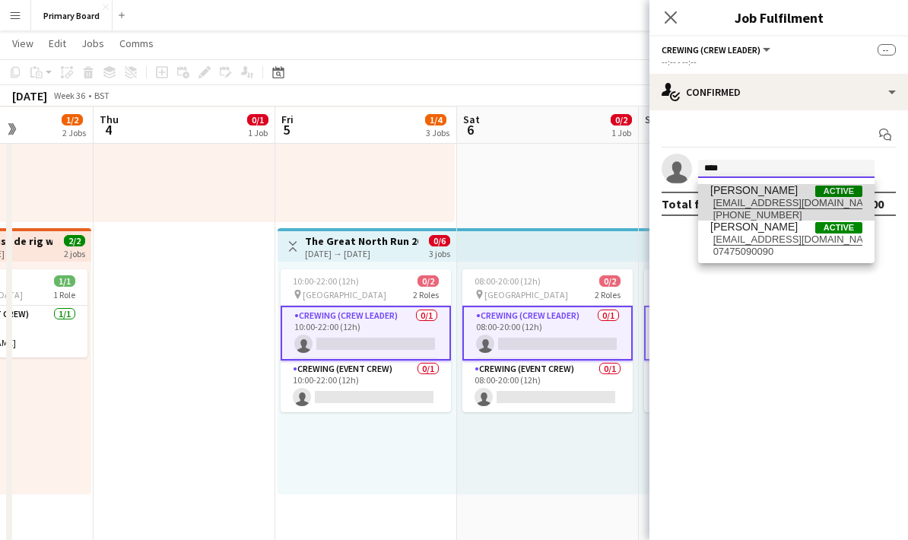
type input "****"
click at [777, 194] on span "[PERSON_NAME]" at bounding box center [753, 190] width 87 height 13
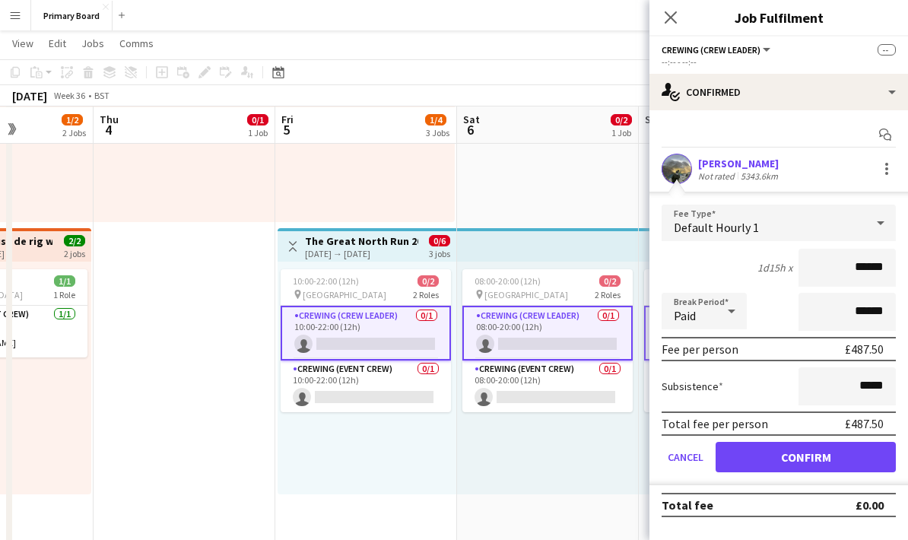
click at [853, 454] on button "Confirm" at bounding box center [805, 457] width 180 height 30
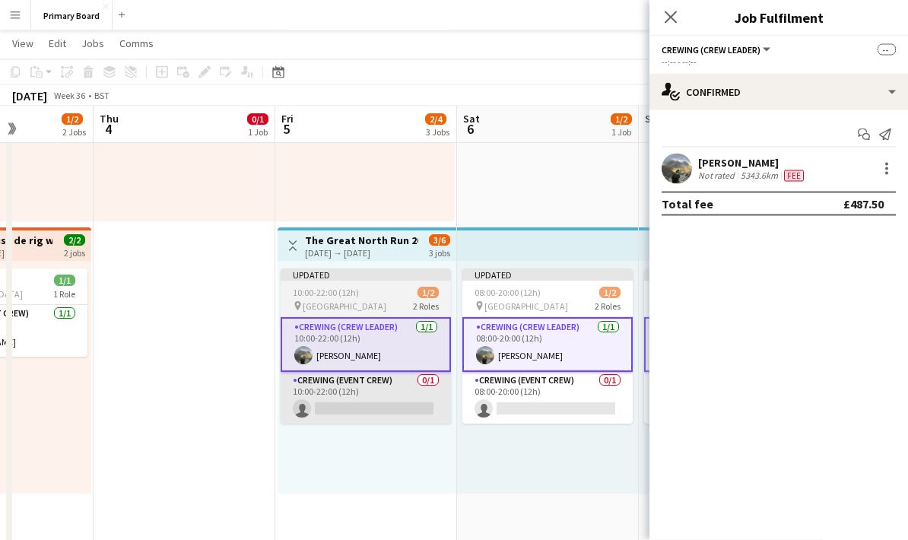
click at [388, 398] on app-card-role "Crewing (Event Crew) 0/1 10:00-22:00 (12h) single-neutral-actions" at bounding box center [365, 398] width 170 height 52
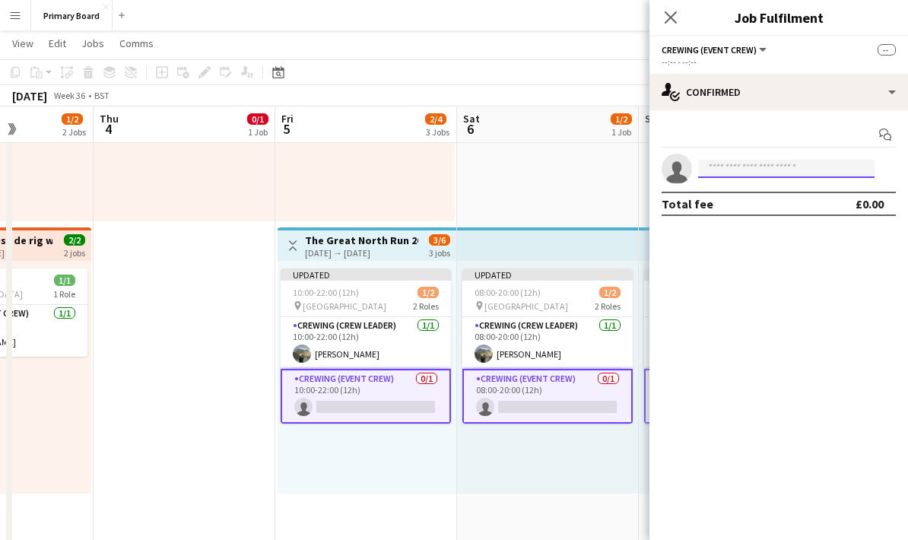
click at [774, 174] on input at bounding box center [786, 169] width 176 height 18
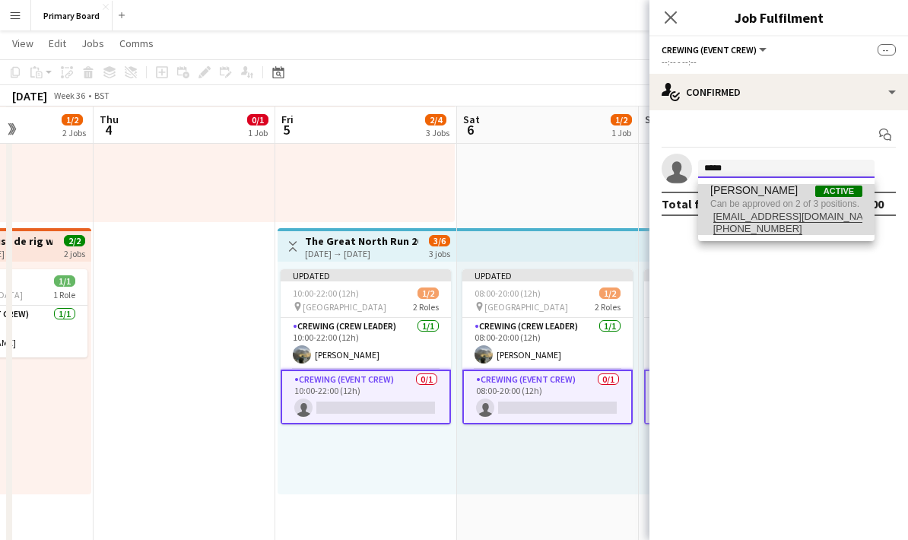
type input "*****"
click at [775, 208] on span "Can be approved on 2 of 3 positions." at bounding box center [786, 204] width 152 height 14
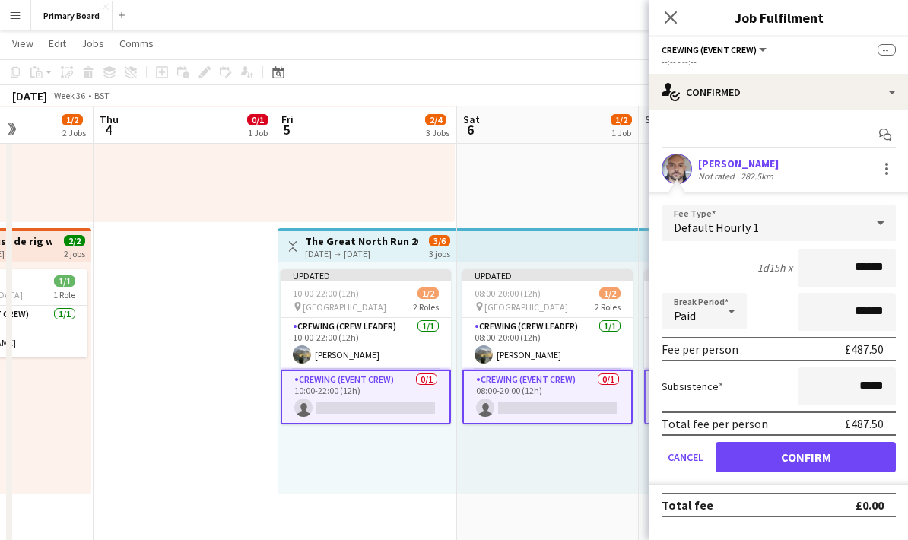
click at [822, 467] on button "Confirm" at bounding box center [805, 457] width 180 height 30
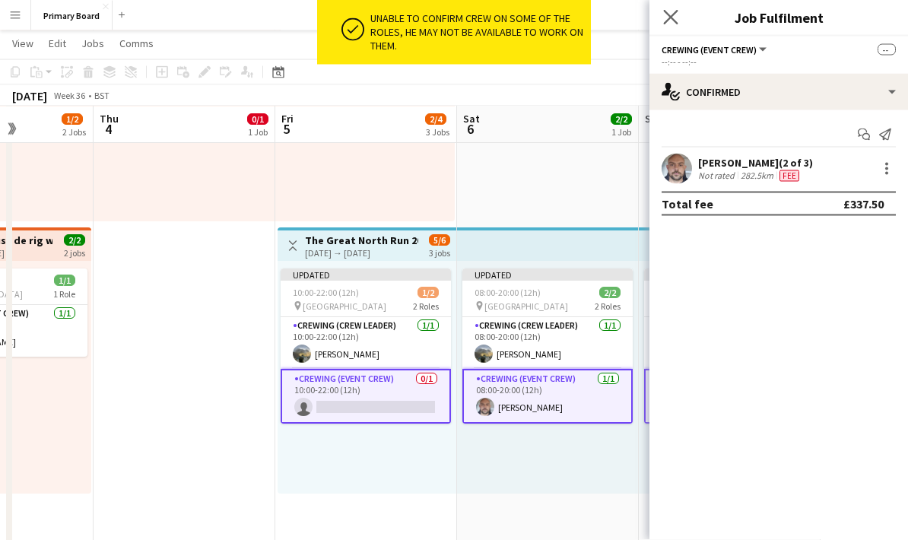
scroll to position [493, 0]
click at [679, 17] on app-icon "Close pop-in" at bounding box center [671, 18] width 22 height 22
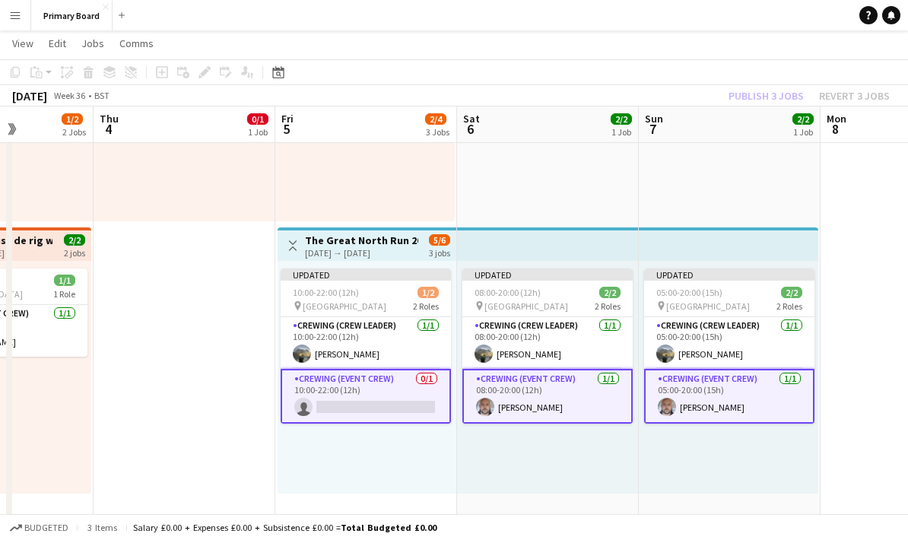
click at [779, 91] on div "Publish 3 jobs Revert 3 jobs" at bounding box center [809, 96] width 198 height 20
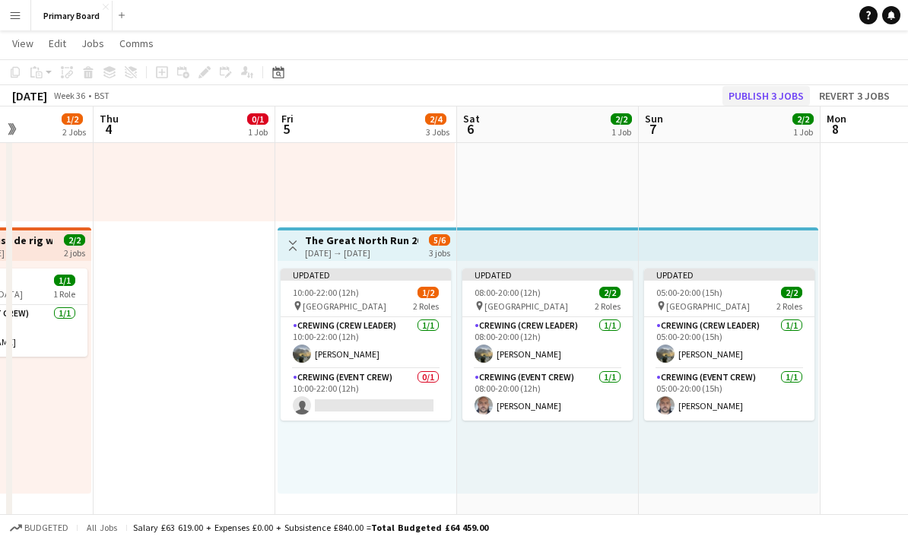
click at [776, 92] on button "Publish 3 jobs" at bounding box center [765, 96] width 87 height 20
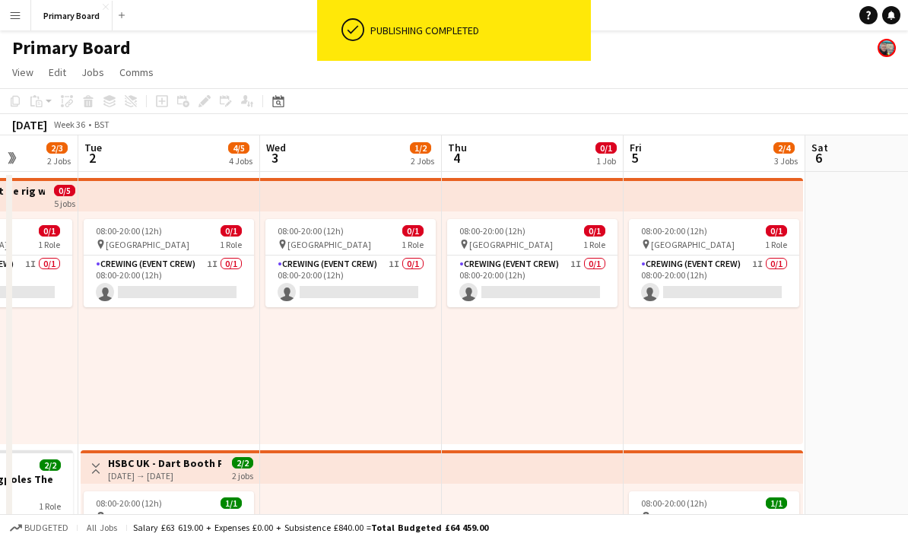
scroll to position [0, 450]
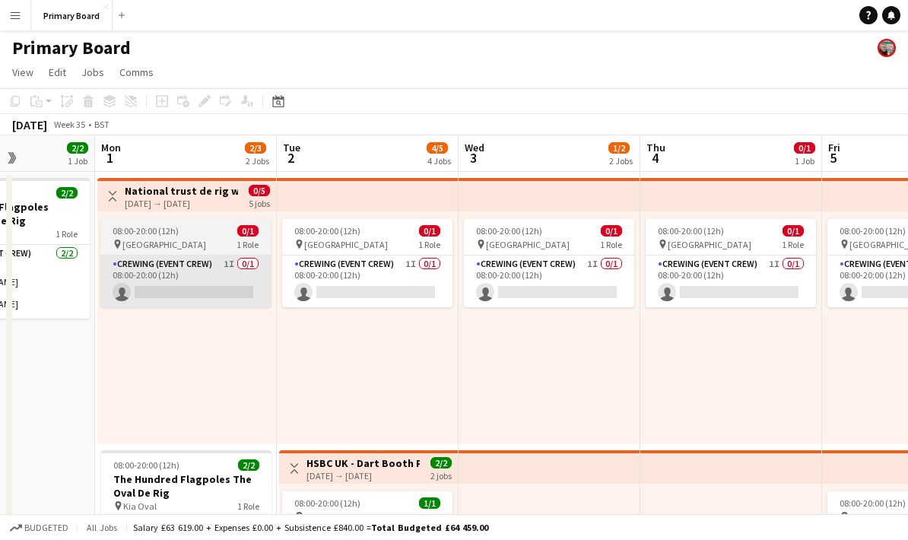
click at [216, 291] on app-card-role "Crewing (Event Crew) 1I 0/1 08:00-20:00 (12h) single-neutral-actions" at bounding box center [185, 281] width 170 height 52
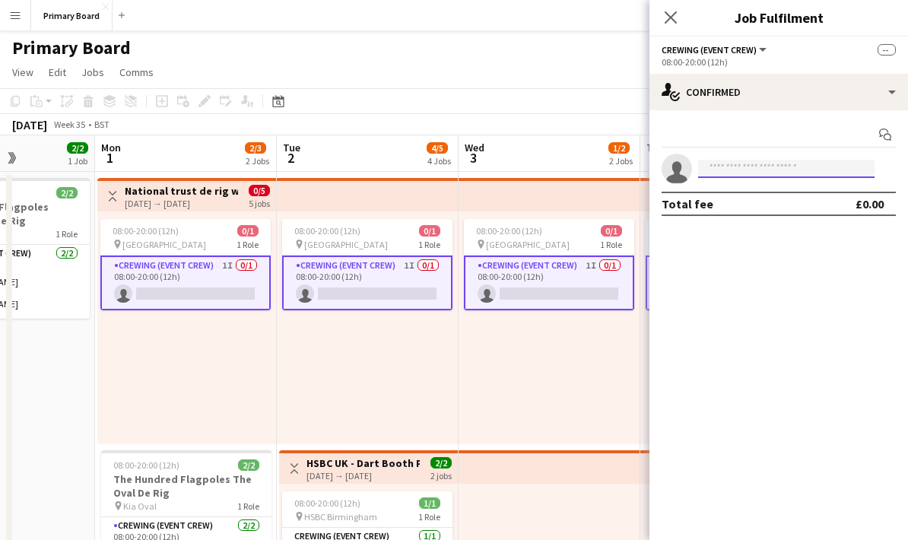
click at [761, 173] on input at bounding box center [786, 169] width 176 height 18
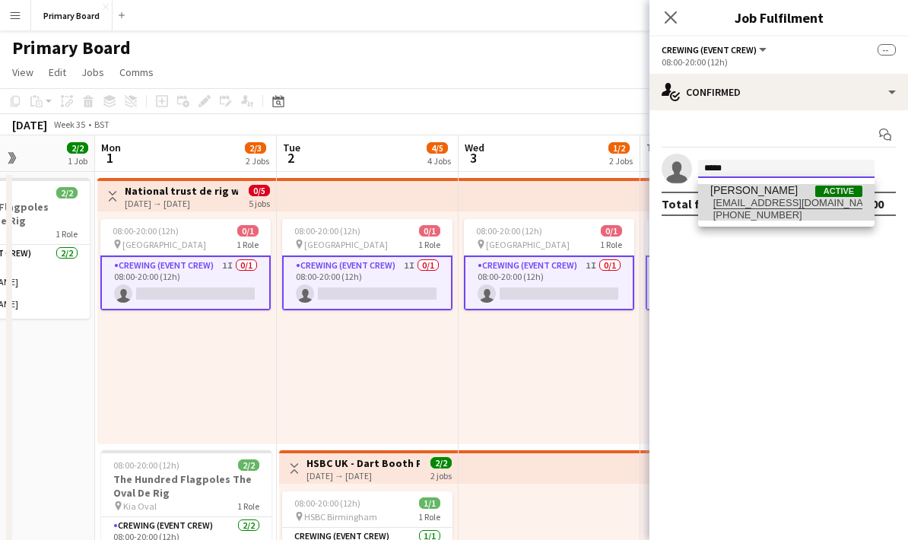
type input "*****"
click at [790, 198] on span "[EMAIL_ADDRESS][DOMAIN_NAME]" at bounding box center [786, 203] width 152 height 12
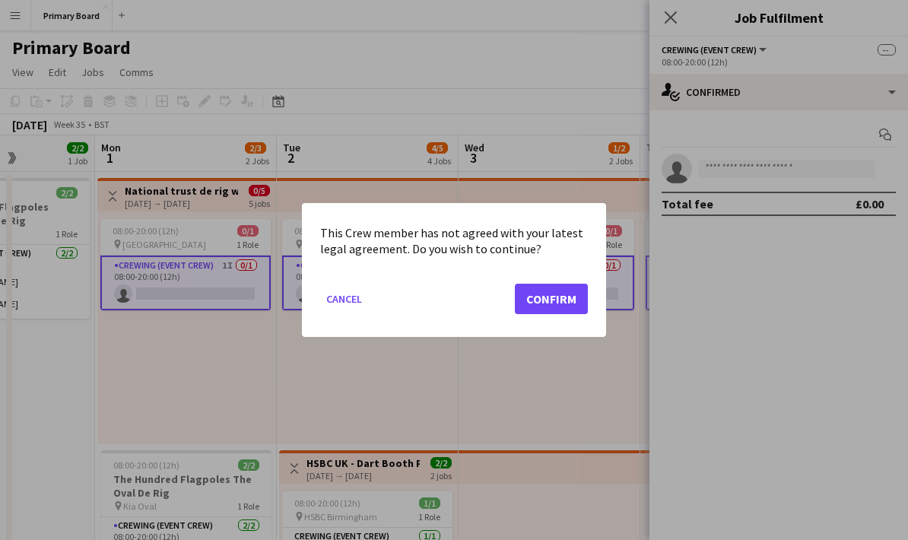
click at [569, 302] on button "Confirm" at bounding box center [551, 299] width 73 height 30
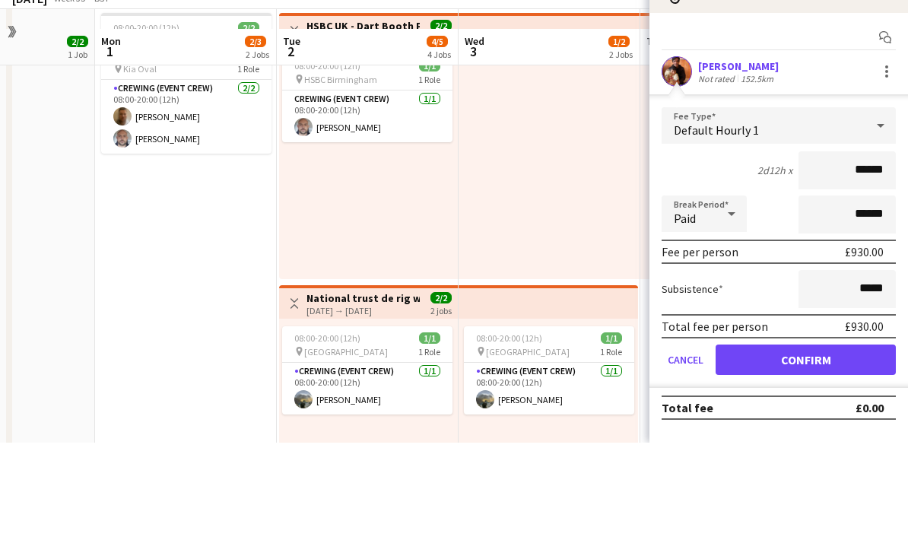
scroll to position [376, 0]
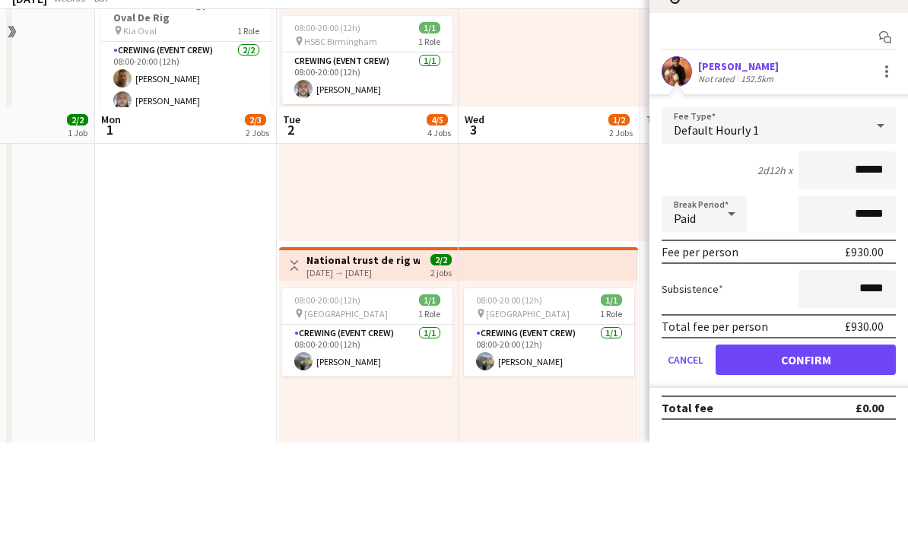
click at [844, 442] on button "Confirm" at bounding box center [805, 457] width 180 height 30
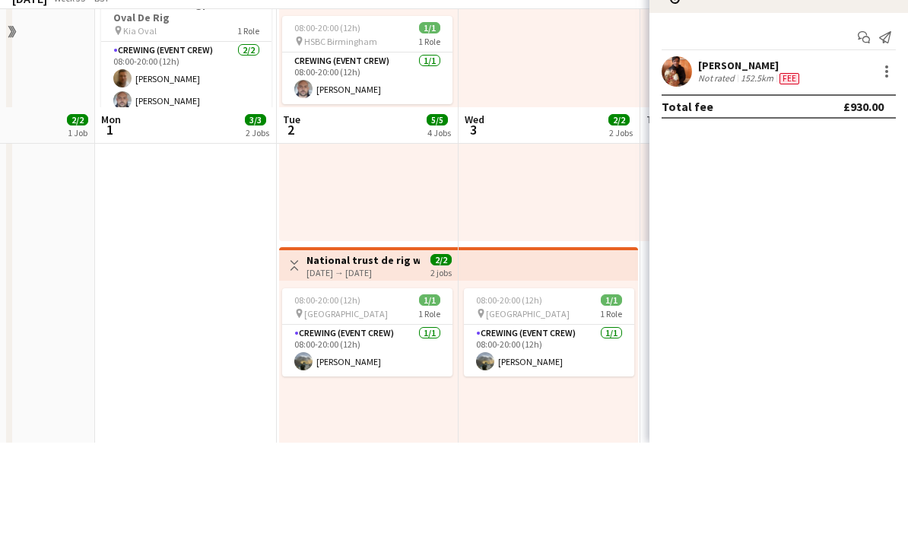
scroll to position [474, 0]
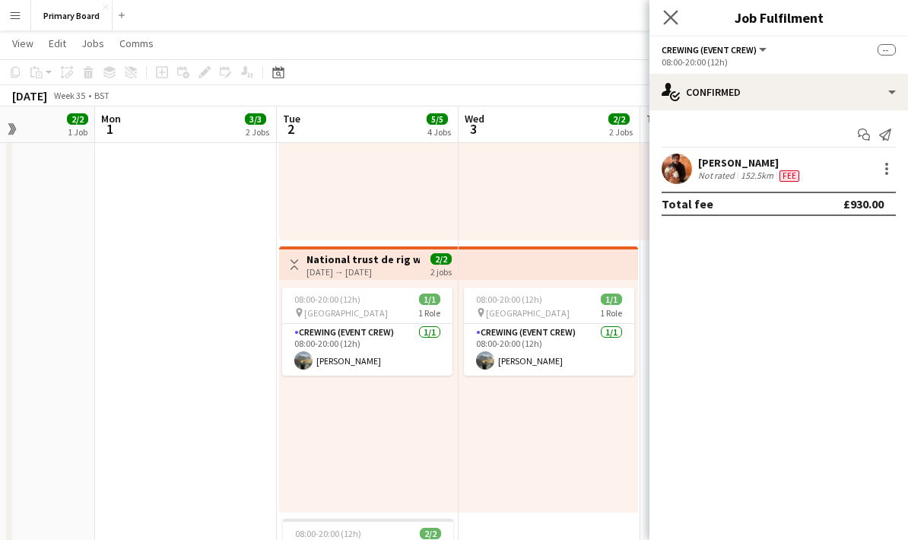
click at [679, 8] on app-icon "Close pop-in" at bounding box center [671, 18] width 22 height 22
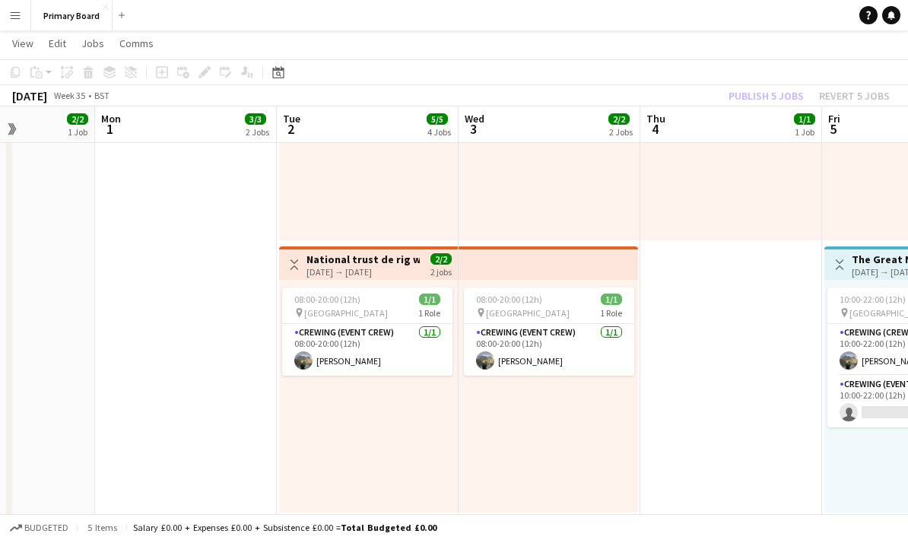
click at [786, 91] on div "Publish 5 jobs Revert 5 jobs" at bounding box center [809, 96] width 198 height 20
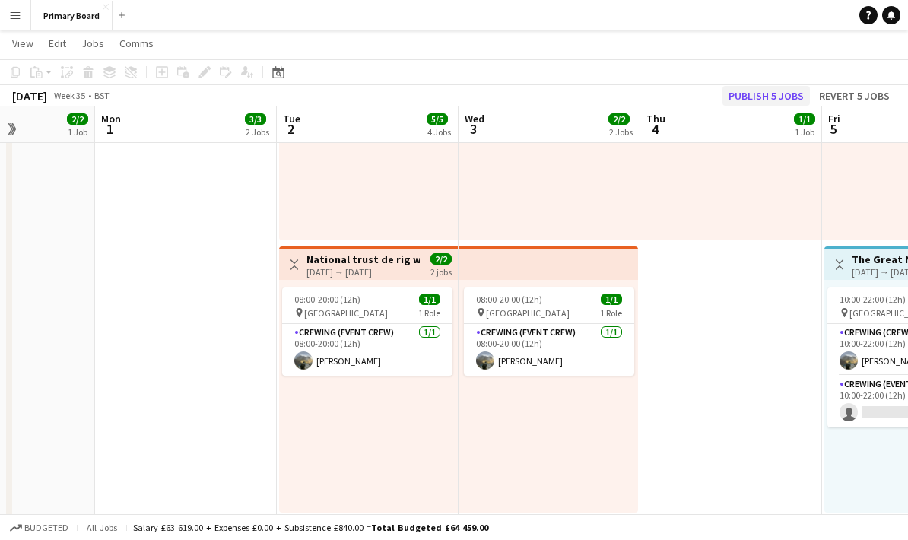
click at [781, 93] on button "Publish 5 jobs" at bounding box center [765, 96] width 87 height 20
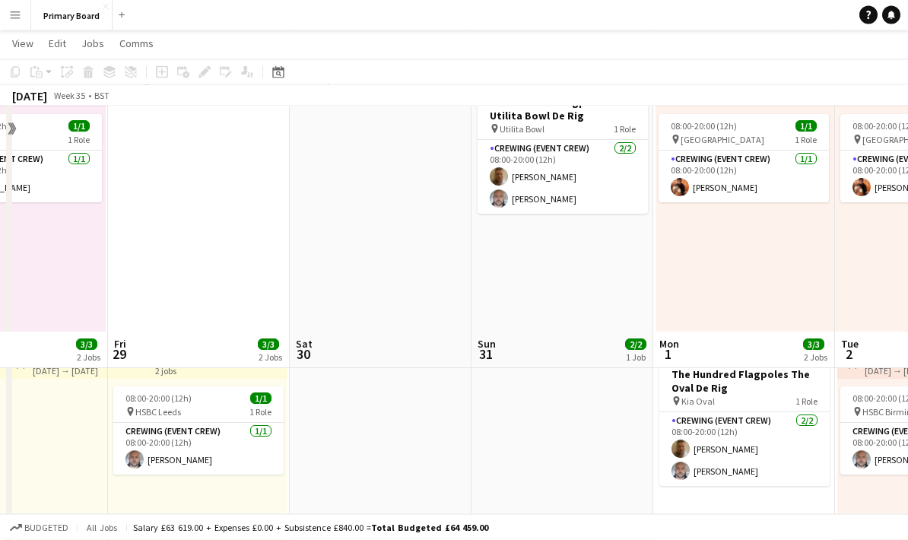
scroll to position [0, 0]
